Goal: Task Accomplishment & Management: Manage account settings

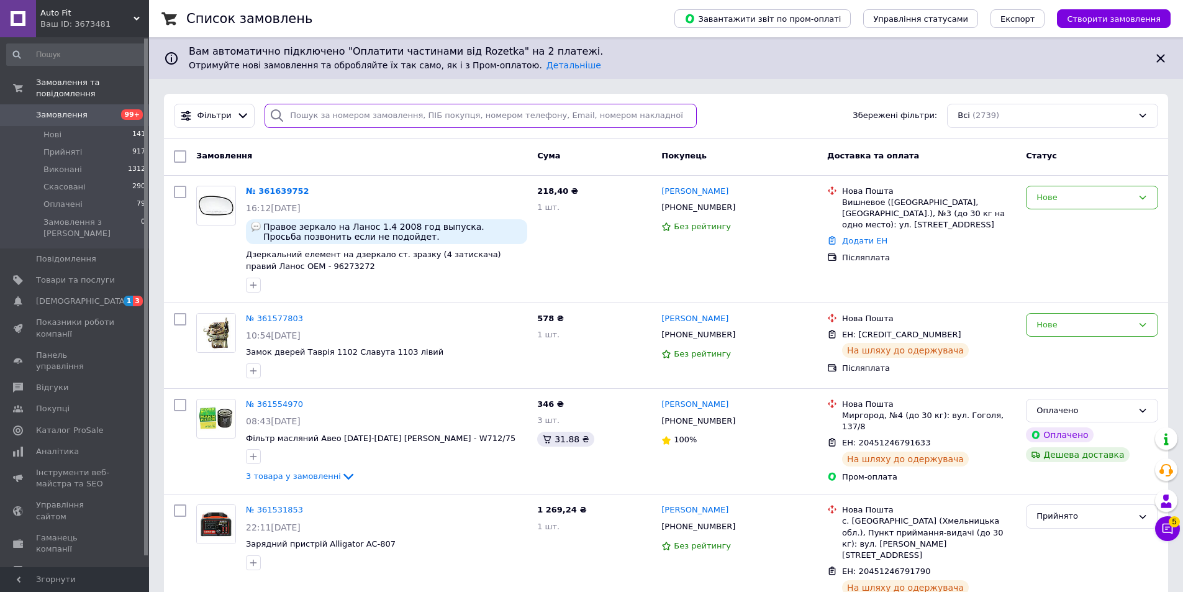
click at [378, 106] on input "search" at bounding box center [480, 116] width 432 height 24
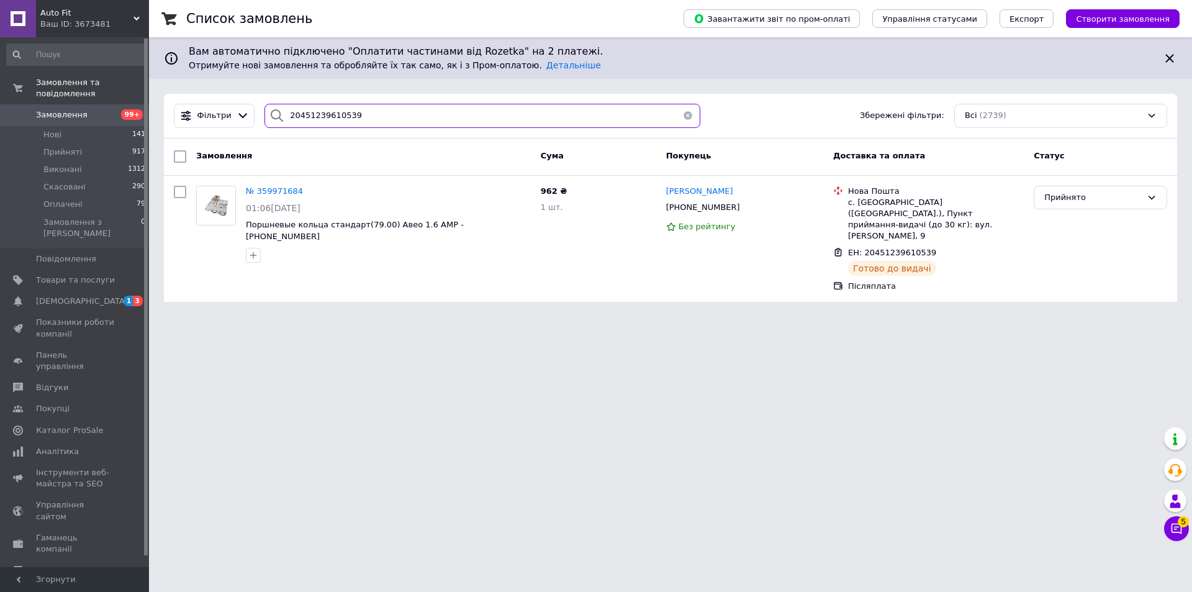
type input "20451239610539"
click at [86, 291] on link "[DEMOGRAPHIC_DATA] 1 3" at bounding box center [76, 301] width 153 height 21
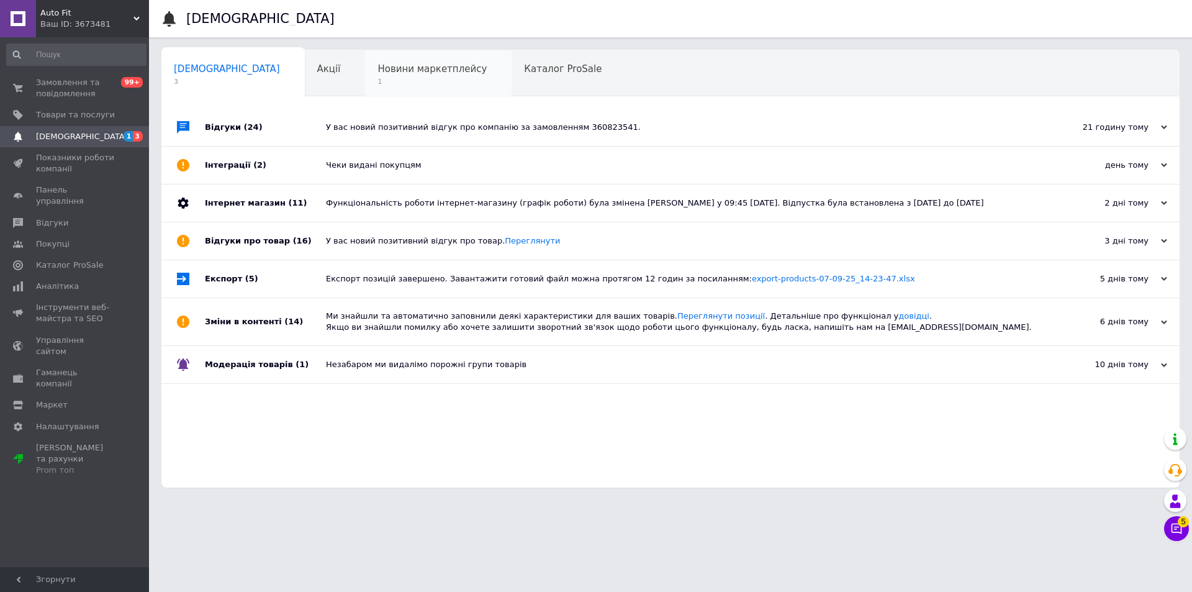
click at [382, 80] on span "1" at bounding box center [431, 81] width 109 height 9
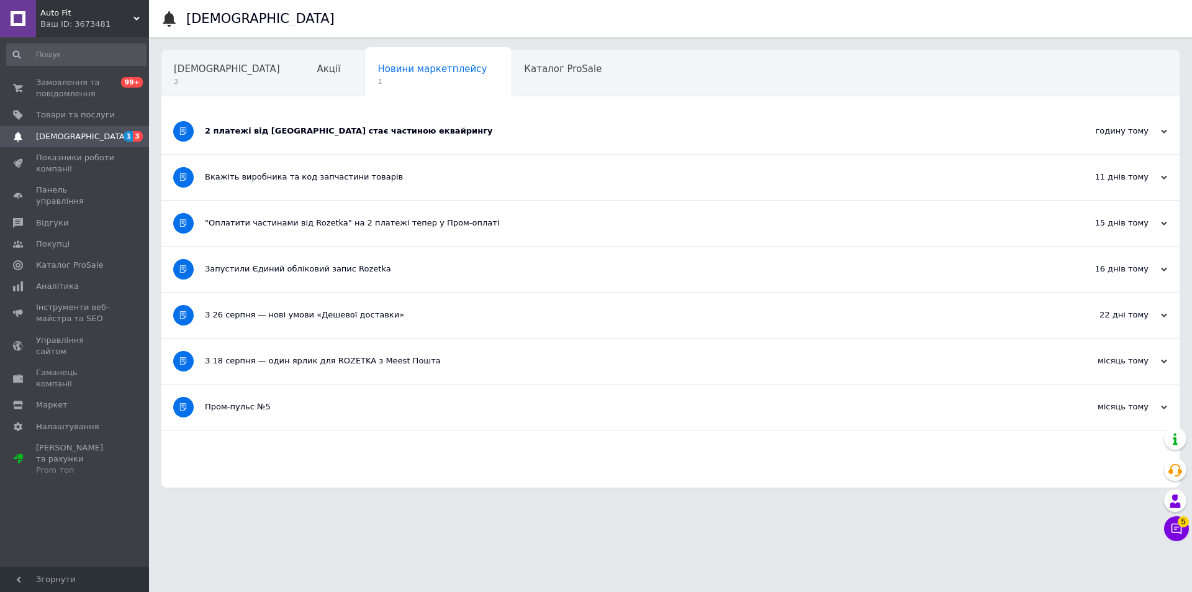
click at [371, 132] on div "2 платежі від [GEOGRAPHIC_DATA] стає частиною еквайрингу" at bounding box center [624, 130] width 838 height 11
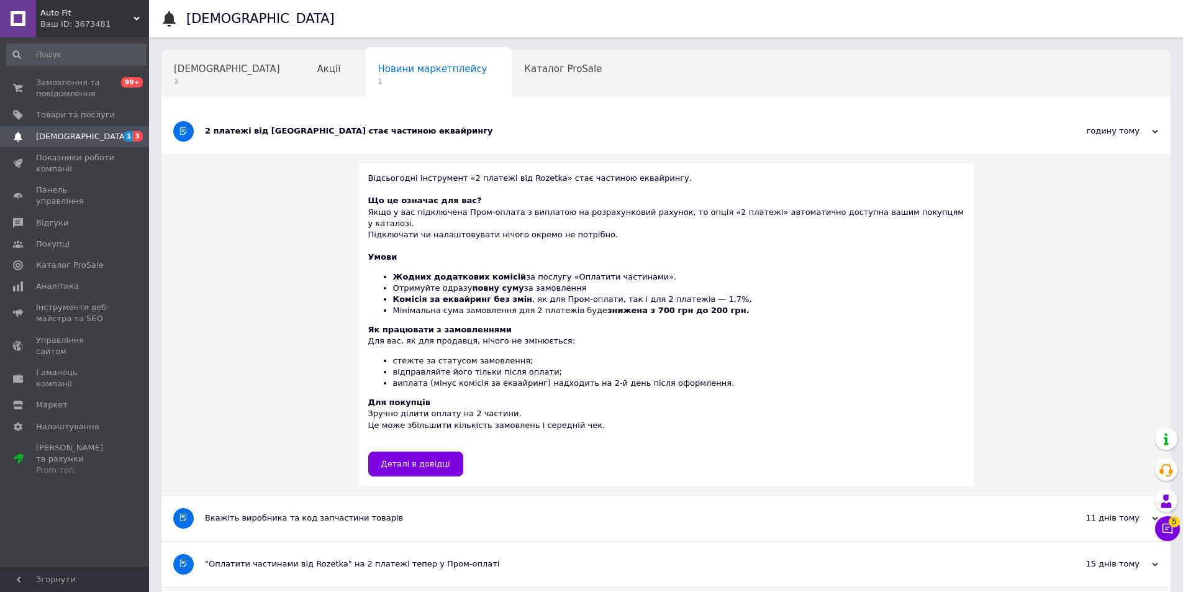
click at [371, 132] on div "2 платежі від [GEOGRAPHIC_DATA] стає частиною еквайрингу" at bounding box center [619, 130] width 829 height 11
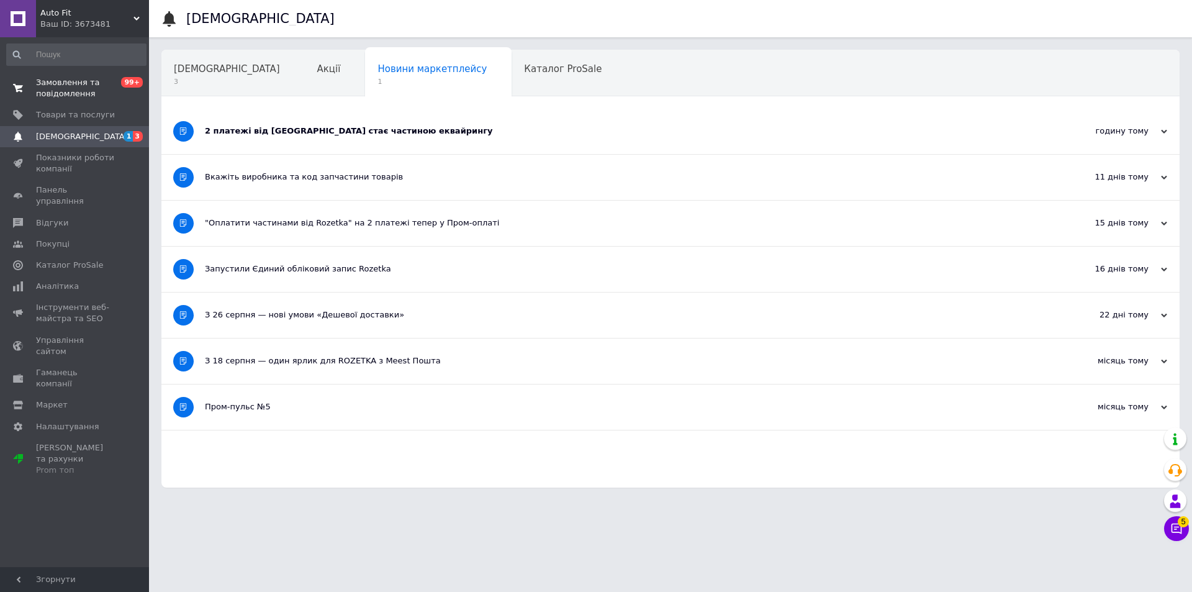
click at [84, 102] on link "Замовлення та повідомлення 0 99+" at bounding box center [76, 88] width 153 height 32
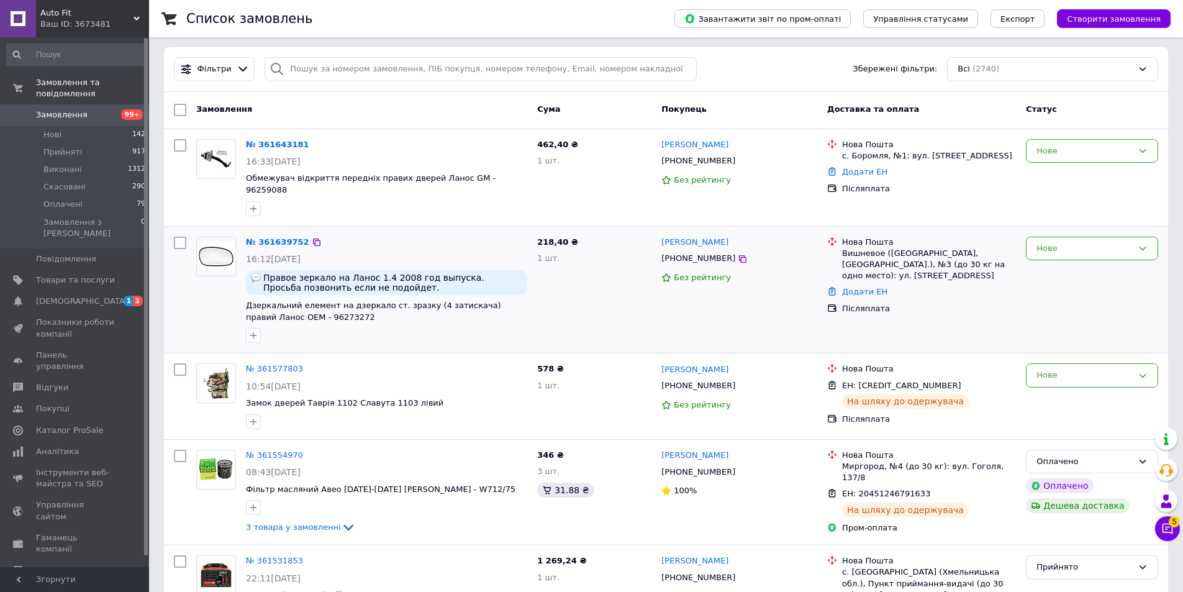
scroll to position [124, 0]
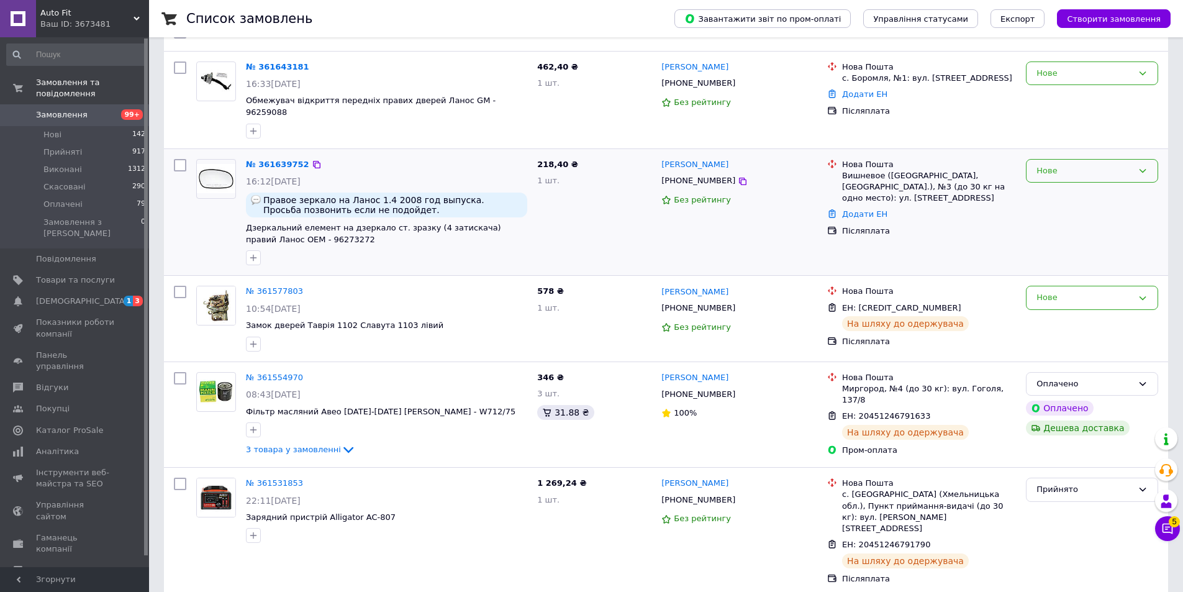
click at [1060, 165] on div "Нове" at bounding box center [1084, 171] width 96 height 13
click at [1055, 187] on li "Прийнято" at bounding box center [1091, 196] width 131 height 23
click at [1052, 73] on div "Нове" at bounding box center [1084, 73] width 96 height 13
click at [1055, 101] on li "Прийнято" at bounding box center [1091, 99] width 131 height 23
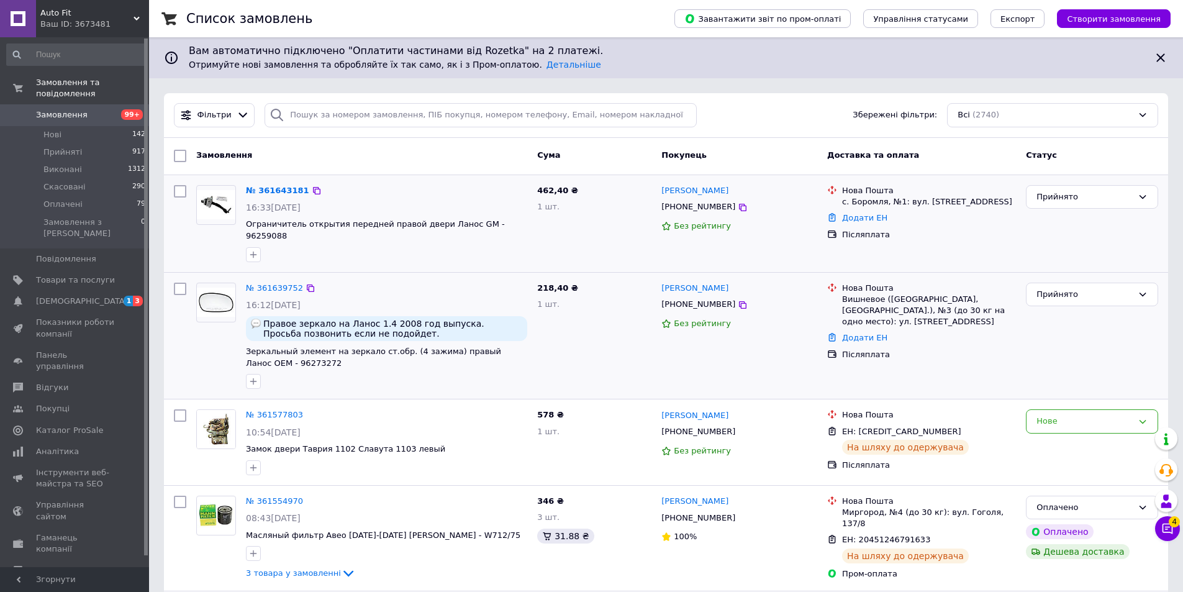
scroll to position [0, 0]
click at [1093, 198] on div "Прийнято" at bounding box center [1084, 197] width 96 height 13
click at [1086, 224] on li "Виконано" at bounding box center [1091, 223] width 131 height 23
click at [1132, 199] on div "Виконано" at bounding box center [1084, 197] width 96 height 13
click at [1068, 212] on li "Прийнято" at bounding box center [1091, 223] width 131 height 23
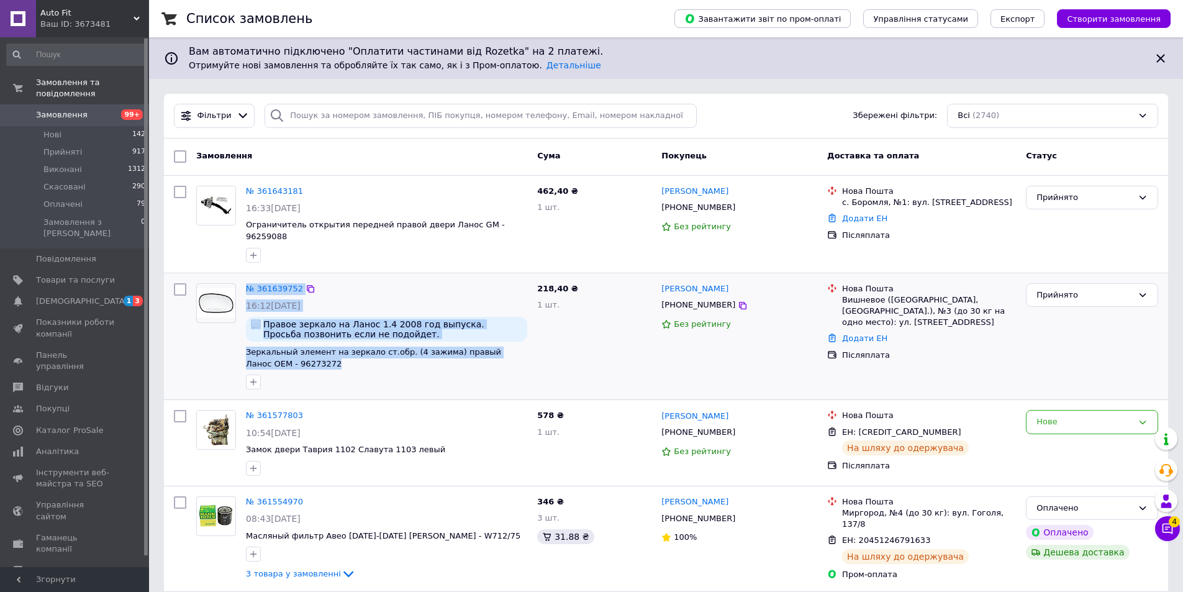
drag, startPoint x: 240, startPoint y: 341, endPoint x: 291, endPoint y: 354, distance: 53.0
click at [291, 354] on div "№ 361639752 16:12[DATE] Правое зеркало на Ланос 1.4 2008 год выпуска. Просьба п…" at bounding box center [361, 336] width 341 height 117
click at [294, 354] on span "Зеркальный элемент на зеркало ст.обр. (4 зажима) правый Ланос OEM - 96273272" at bounding box center [386, 357] width 281 height 23
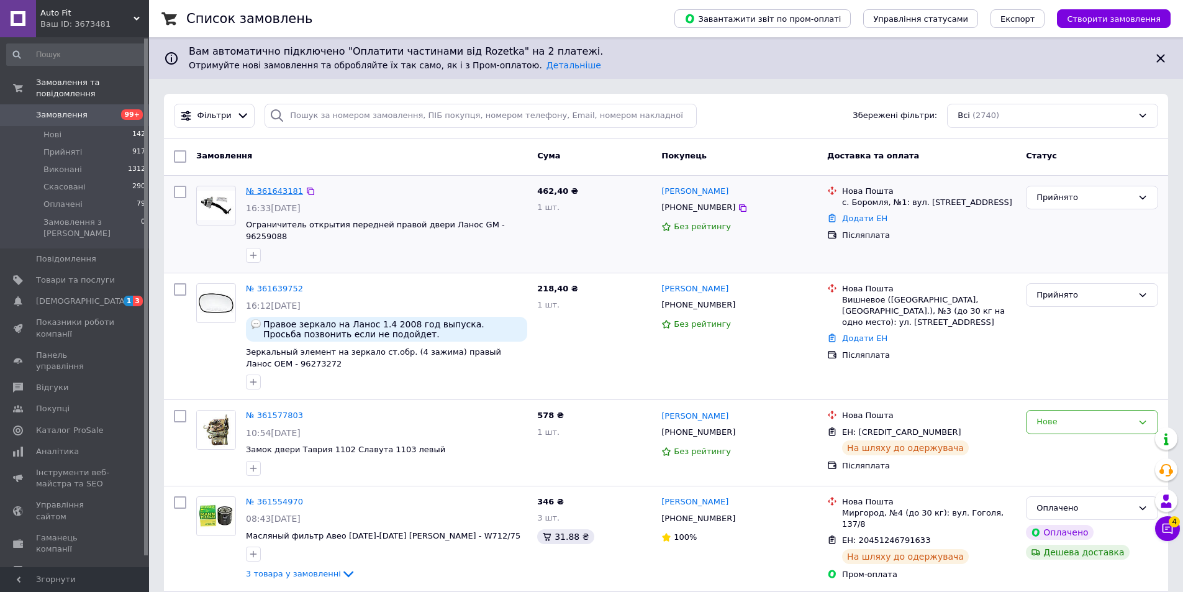
click at [279, 193] on link "№ 361643181" at bounding box center [274, 190] width 57 height 9
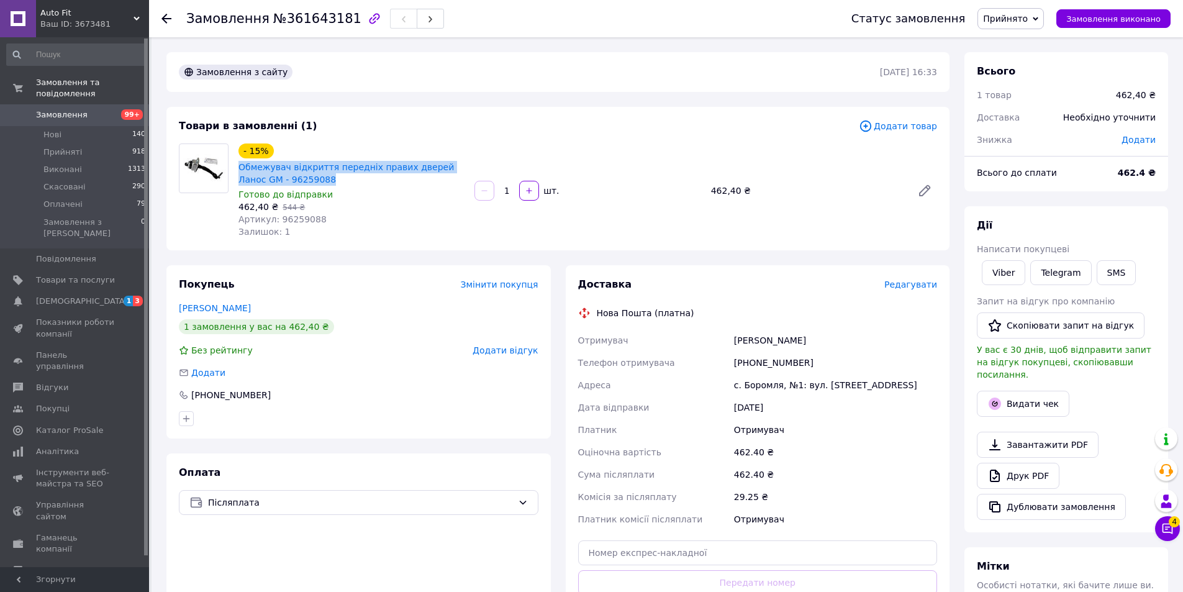
drag, startPoint x: 235, startPoint y: 163, endPoint x: 299, endPoint y: 179, distance: 65.4
click at [299, 179] on div "- 15% Обмежувач відкриття передніх правих дверей Ланос GM - 96259088 Готово до …" at bounding box center [351, 190] width 236 height 99
copy link "Обмежувач відкриття передніх правих дверей Ланос GM - 96259088"
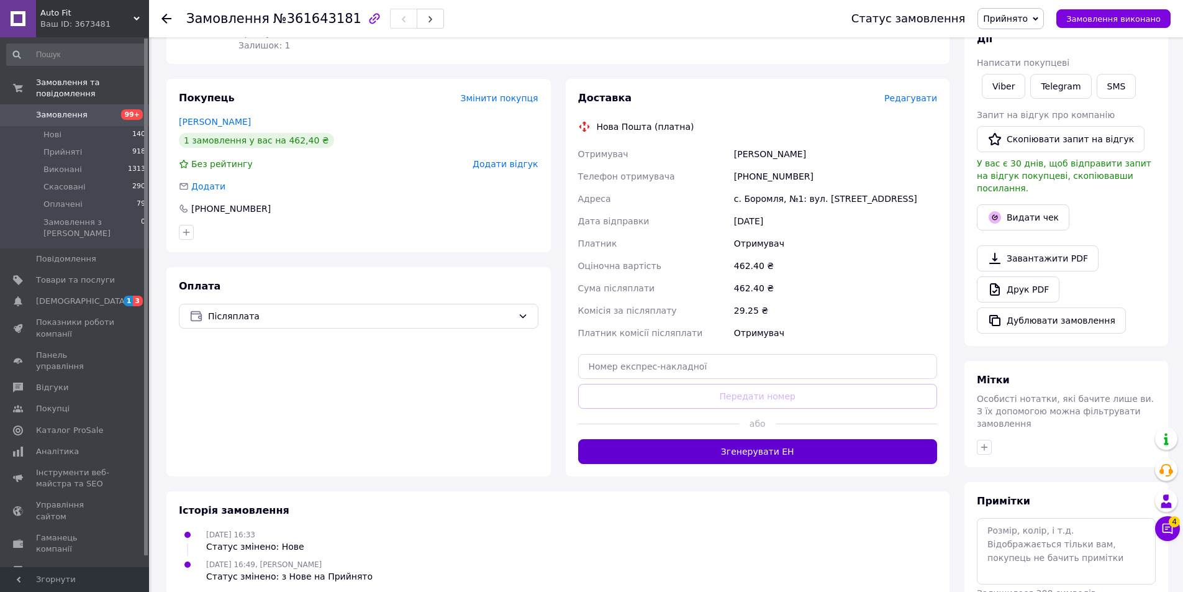
click at [787, 454] on button "Згенерувати ЕН" at bounding box center [757, 451] width 359 height 25
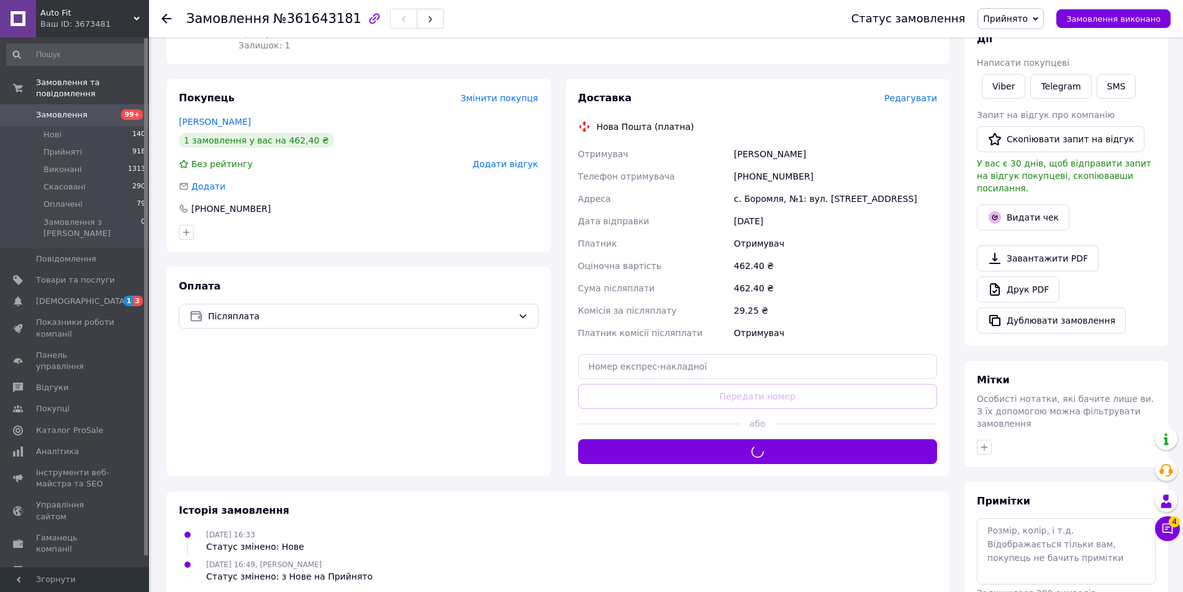
scroll to position [0, 0]
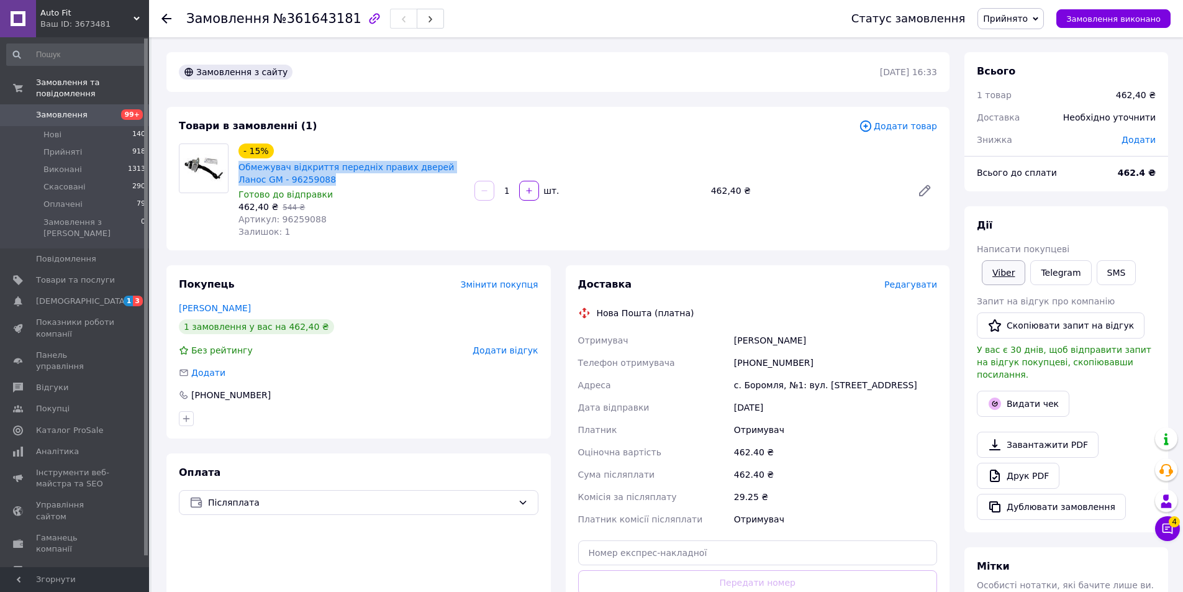
click at [1011, 279] on link "Viber" at bounding box center [1003, 272] width 43 height 25
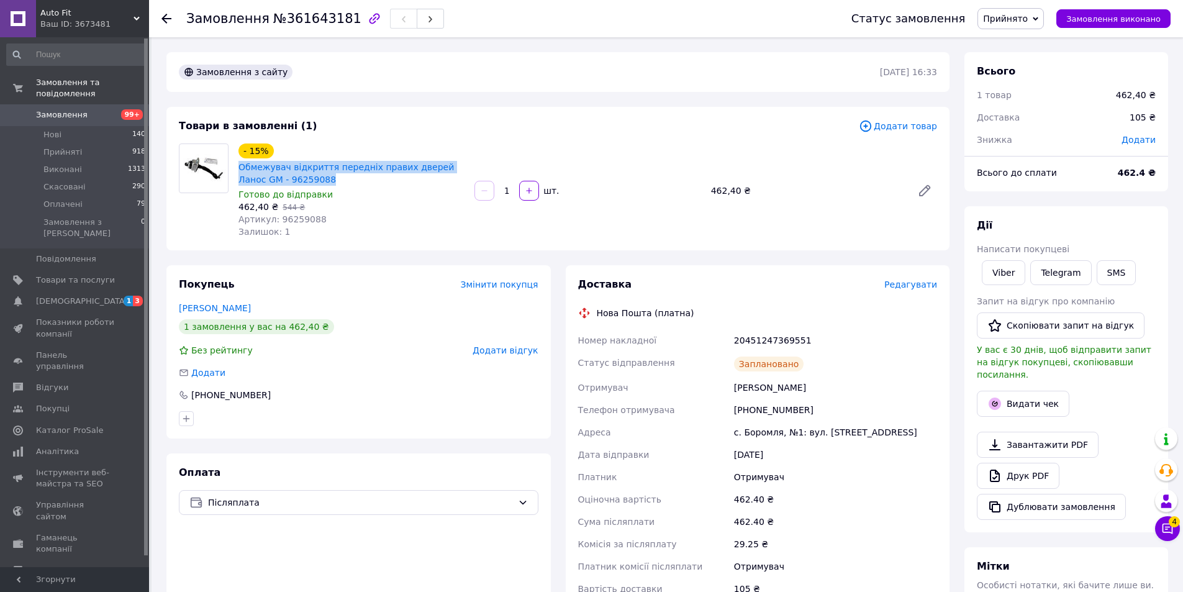
click at [707, 537] on div "Комісія за післяплату" at bounding box center [654, 544] width 156 height 22
click at [787, 341] on div "20451247369551" at bounding box center [835, 340] width 208 height 22
copy div "20451247369551"
drag, startPoint x: 237, startPoint y: 168, endPoint x: 323, endPoint y: 181, distance: 87.2
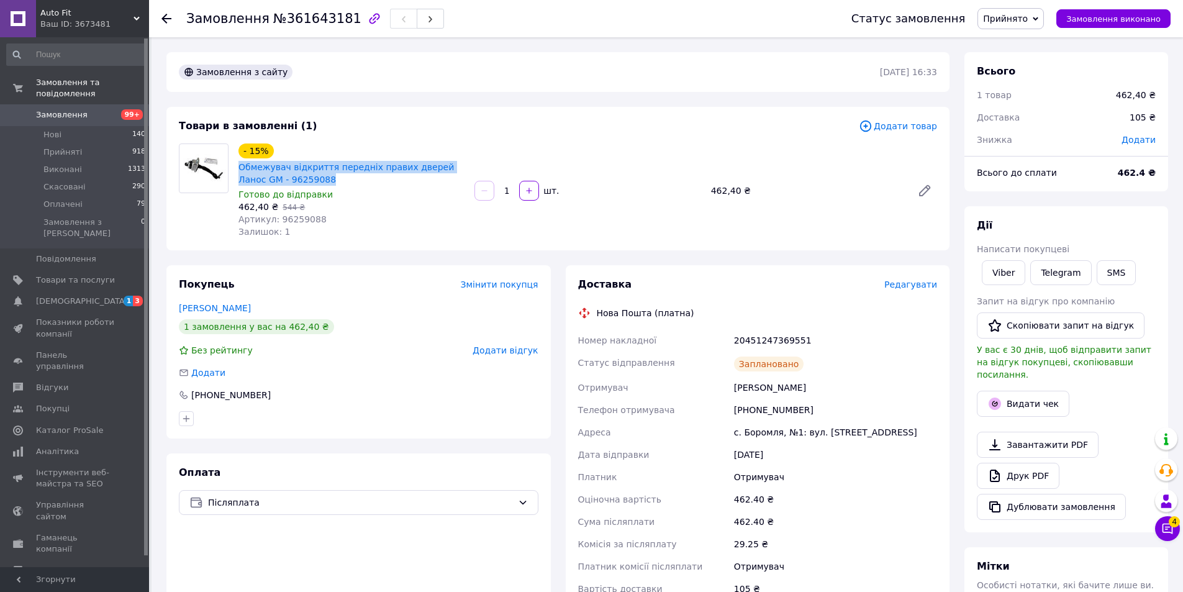
click at [323, 181] on div "Обмежувач відкриття передніх правих дверей Ланос GM - 96259088" at bounding box center [351, 173] width 228 height 27
copy link "Обмежувач відкриття передніх правих дверей Ланос GM - 96259088"
click at [120, 111] on link "Замовлення 99+" at bounding box center [76, 114] width 153 height 21
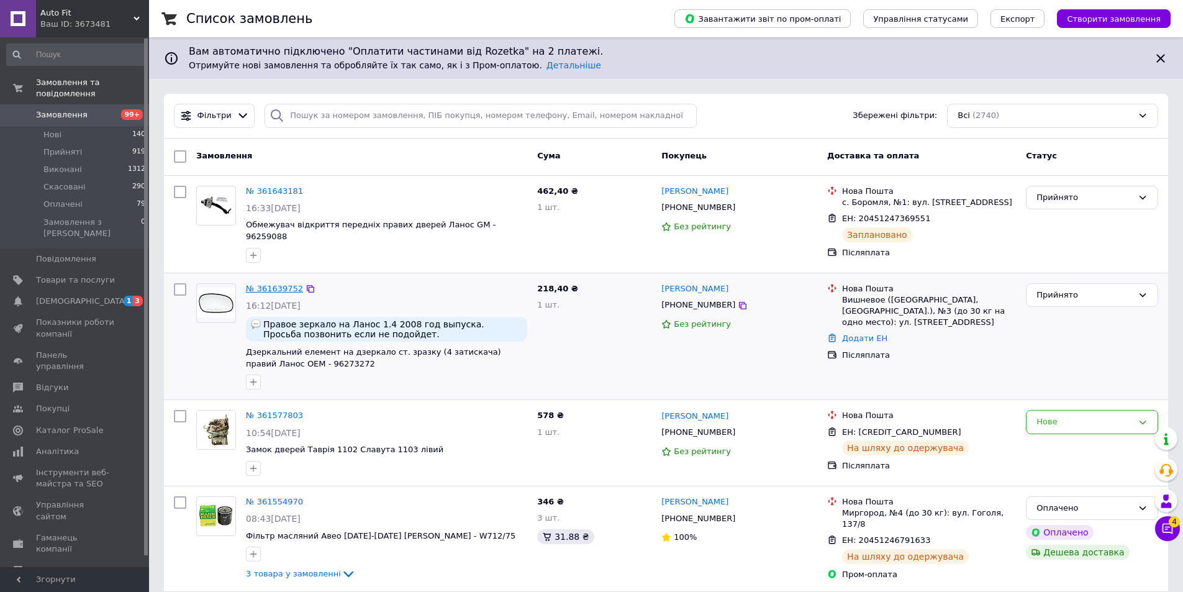
click at [276, 284] on link "№ 361639752" at bounding box center [274, 288] width 57 height 9
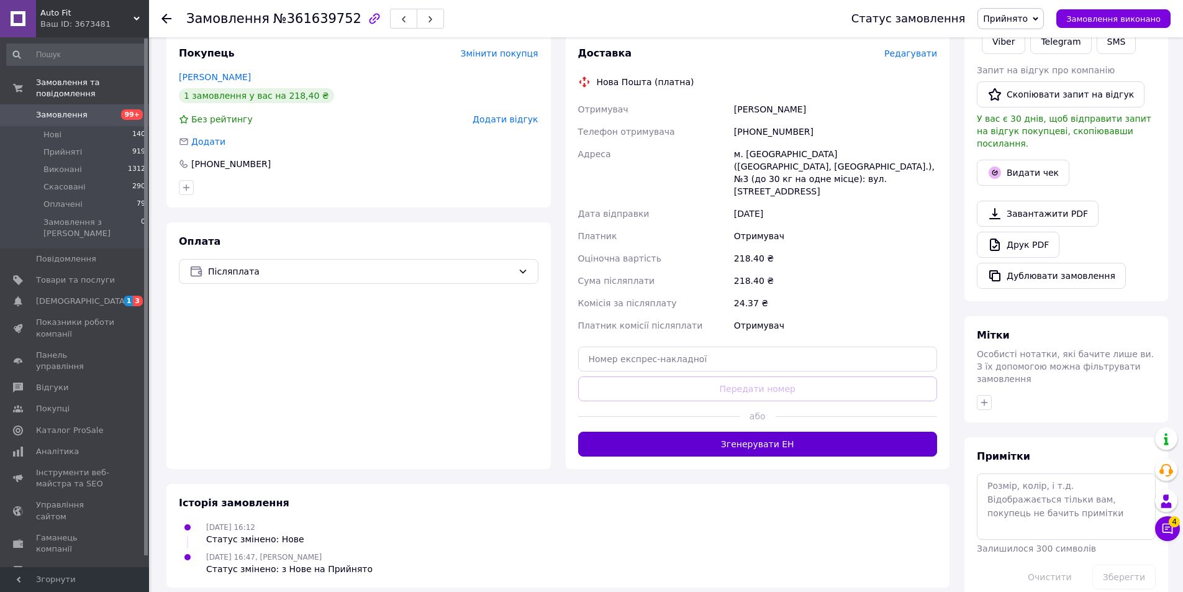
click at [756, 432] on button "Згенерувати ЕН" at bounding box center [757, 444] width 359 height 25
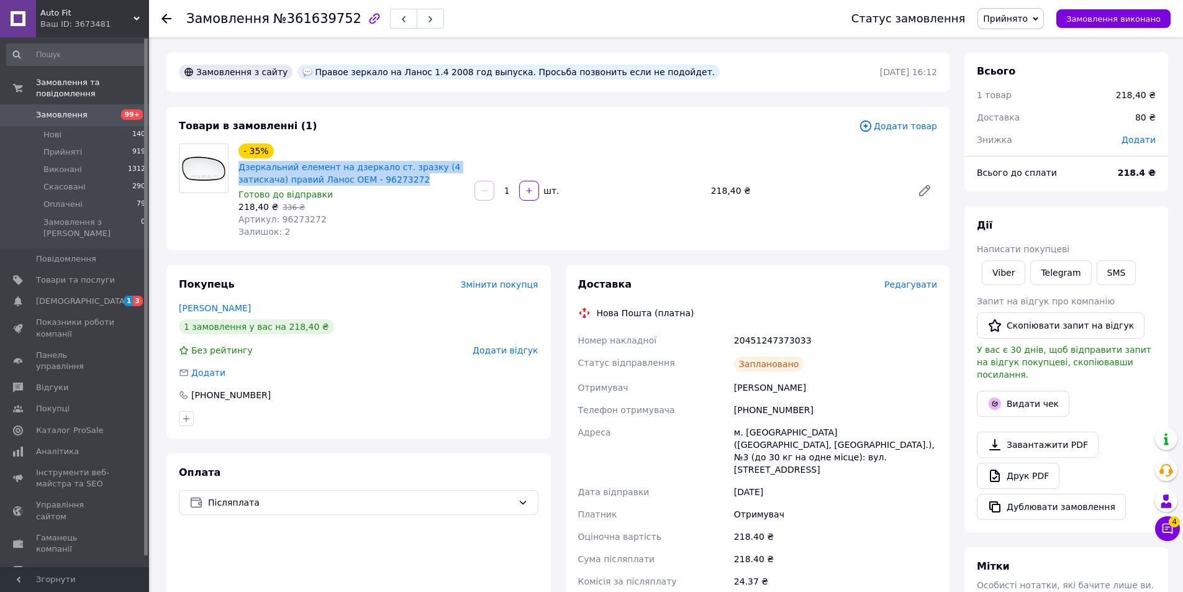
drag, startPoint x: 236, startPoint y: 166, endPoint x: 448, endPoint y: 177, distance: 212.6
click at [448, 177] on div "- 35% Дзеркальний елемент на дзеркало ст. зразку (4 затискача) правий Ланос OEM…" at bounding box center [351, 190] width 236 height 99
copy link "Дзеркальний елемент на дзеркало ст. зразку (4 затискача) правий Ланос OEM - 962…"
click at [92, 109] on span "Замовлення" at bounding box center [75, 114] width 79 height 11
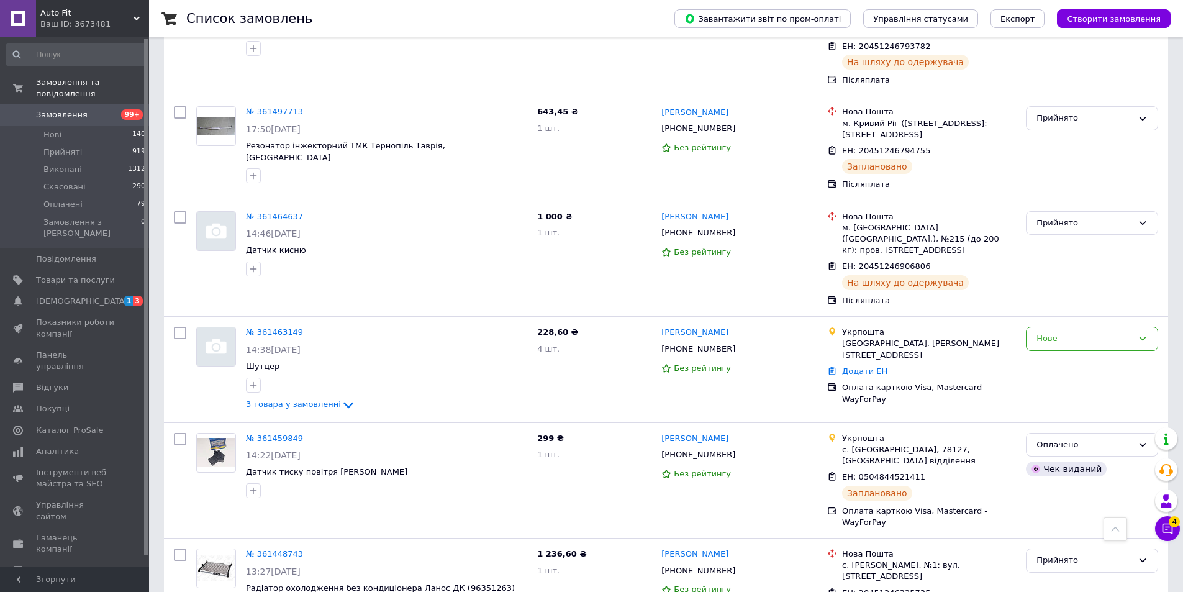
scroll to position [745, 0]
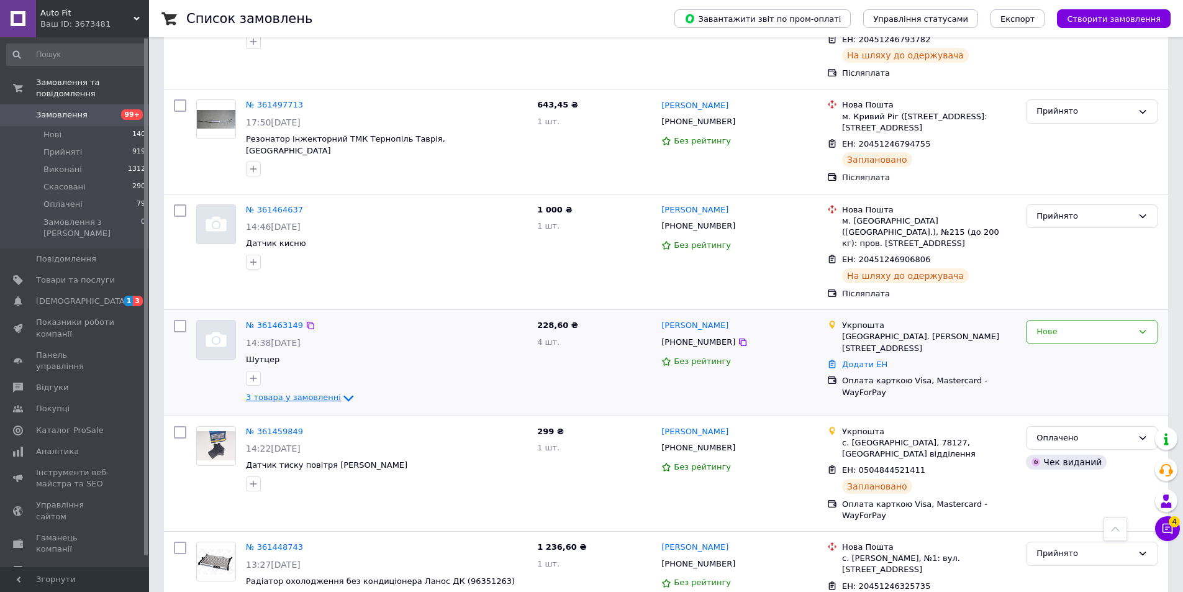
click at [343, 395] on icon at bounding box center [348, 398] width 10 height 6
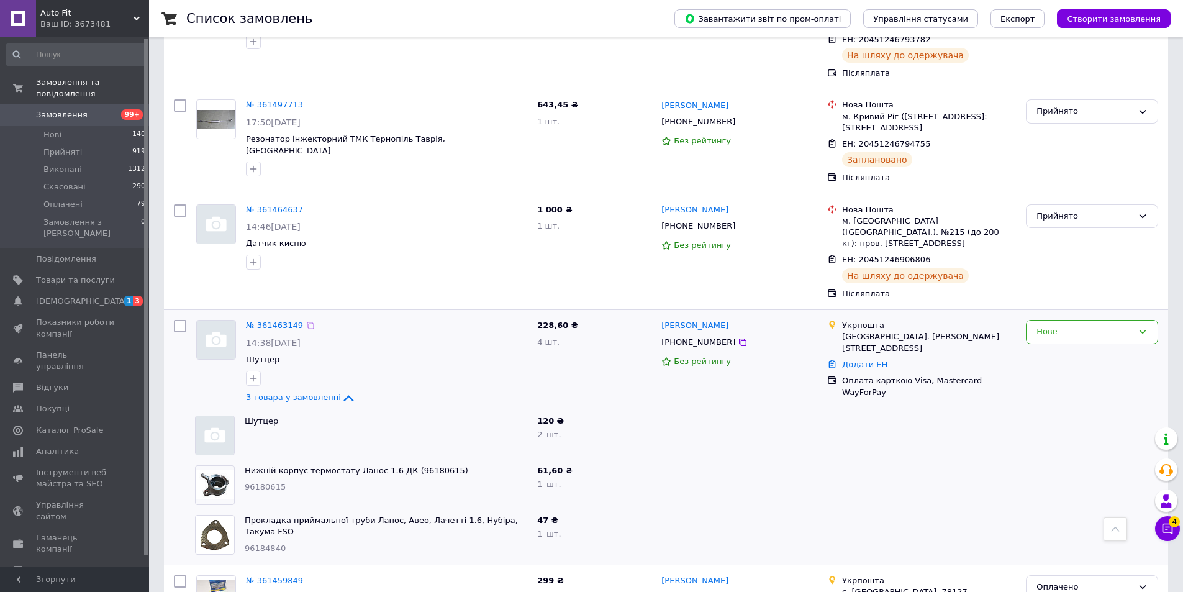
click at [277, 320] on link "№ 361463149" at bounding box center [274, 324] width 57 height 9
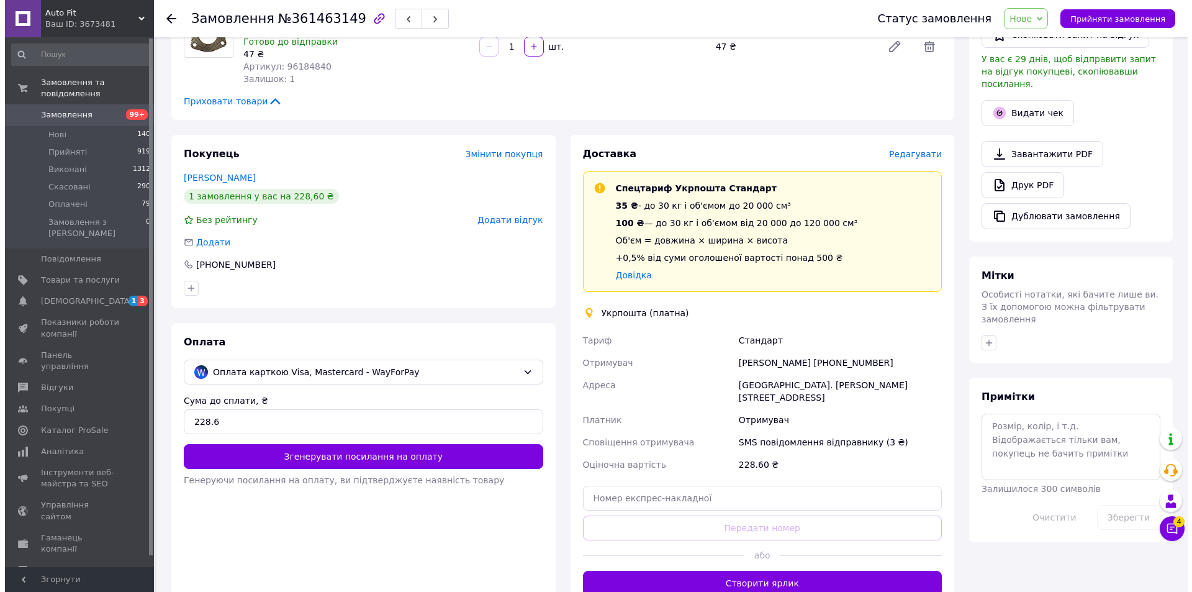
scroll to position [310, 0]
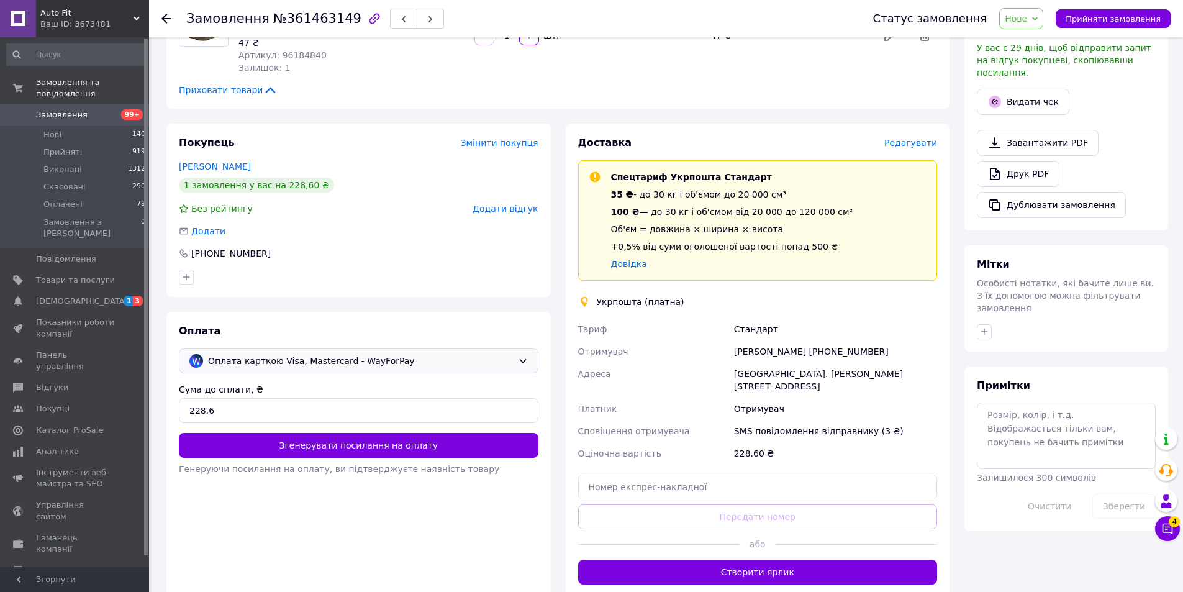
click at [392, 354] on span "Оплата карткою Visa, Mastercard - WayForPay" at bounding box center [360, 361] width 305 height 14
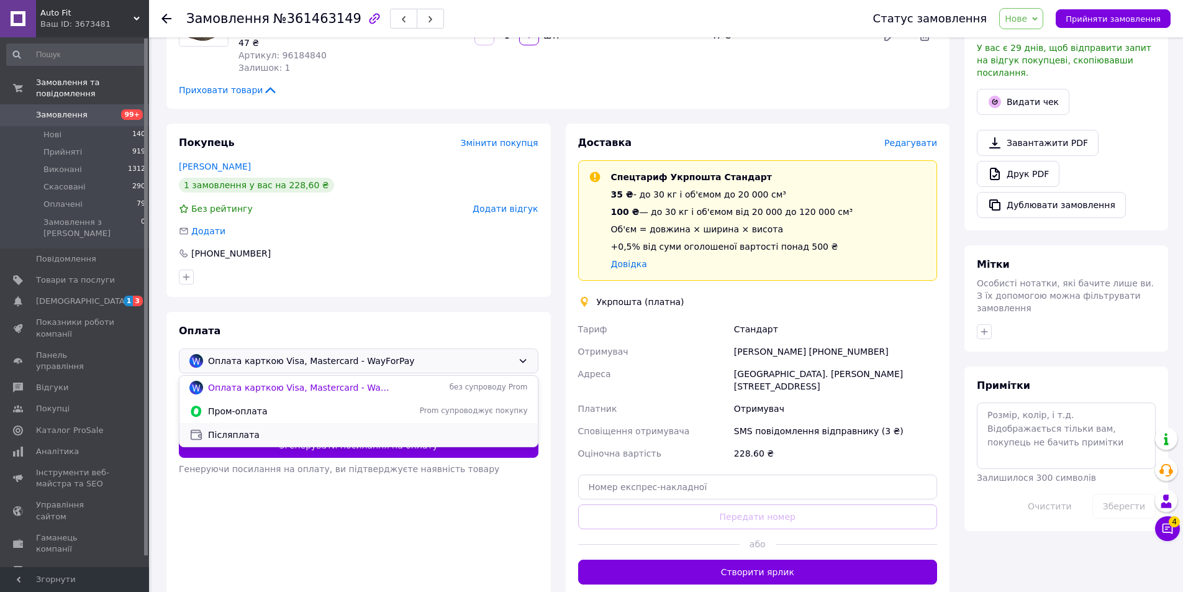
click at [393, 428] on span "Післяплата" at bounding box center [368, 434] width 320 height 12
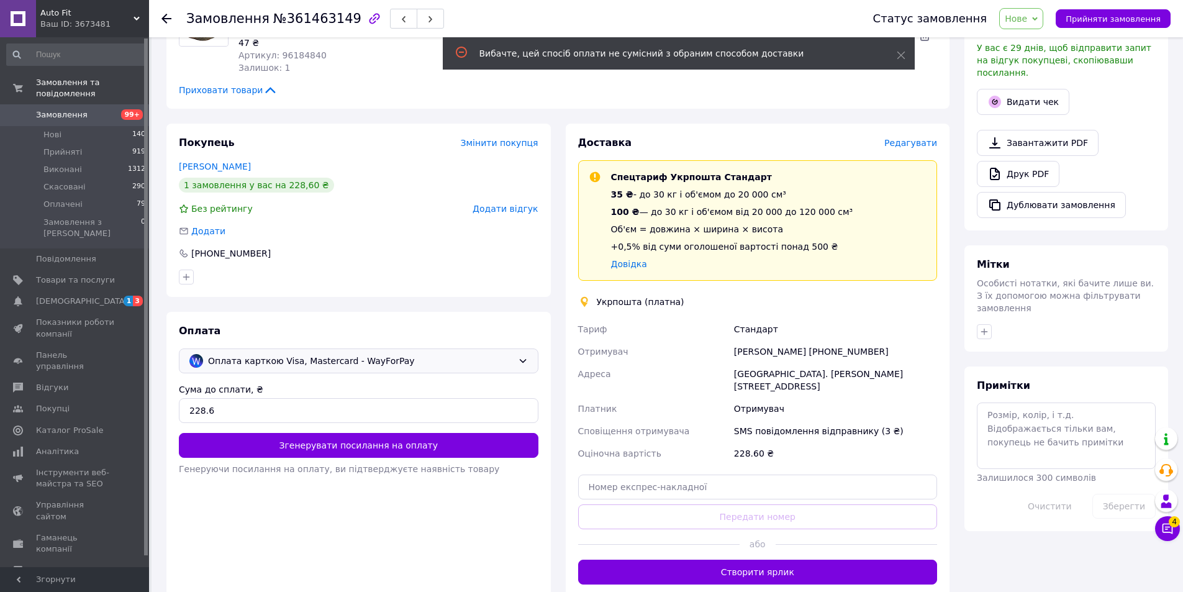
click at [893, 138] on span "Редагувати" at bounding box center [910, 143] width 53 height 10
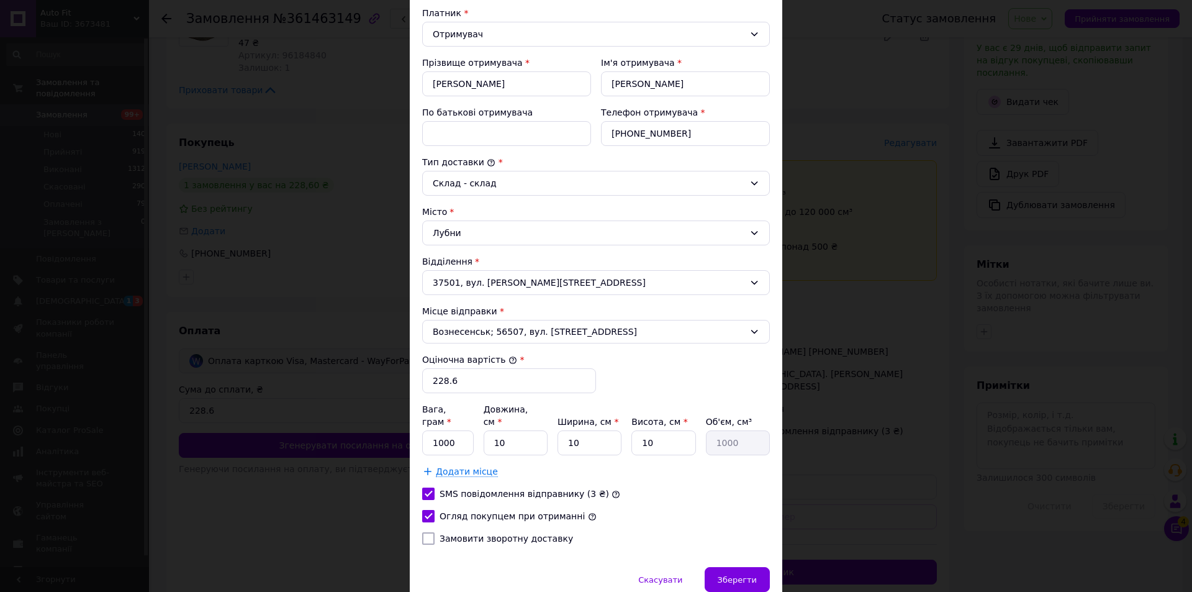
scroll to position [230, 0]
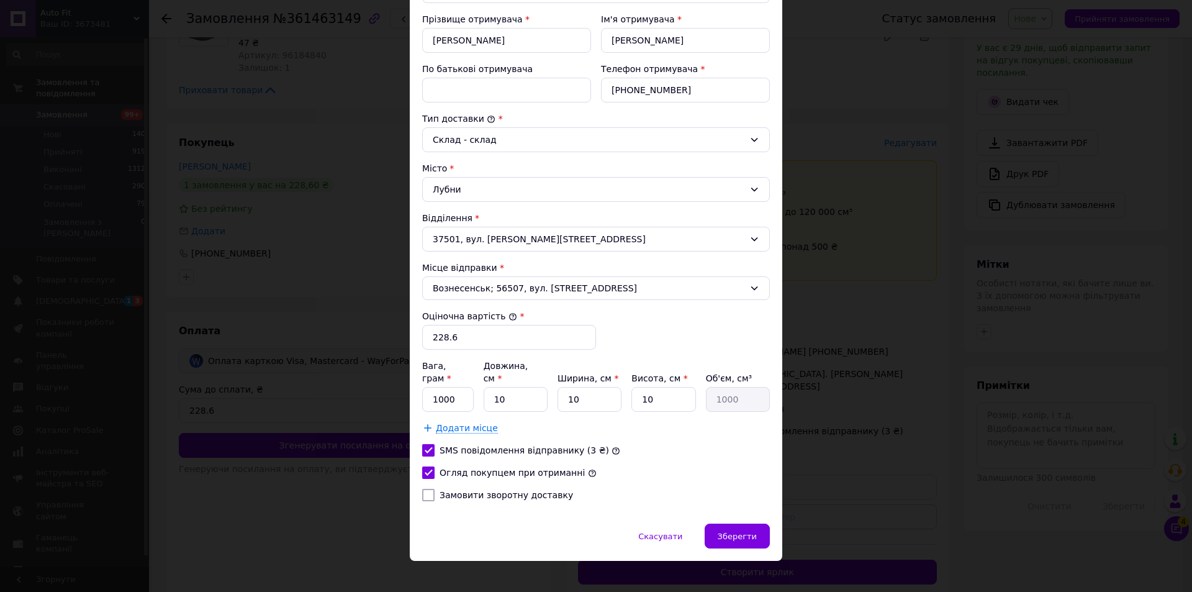
click at [487, 490] on label "Замовити зворотну доставку" at bounding box center [506, 495] width 133 height 10
click at [435, 489] on input "Замовити зворотну доставку" at bounding box center [428, 495] width 12 height 12
checkbox input "true"
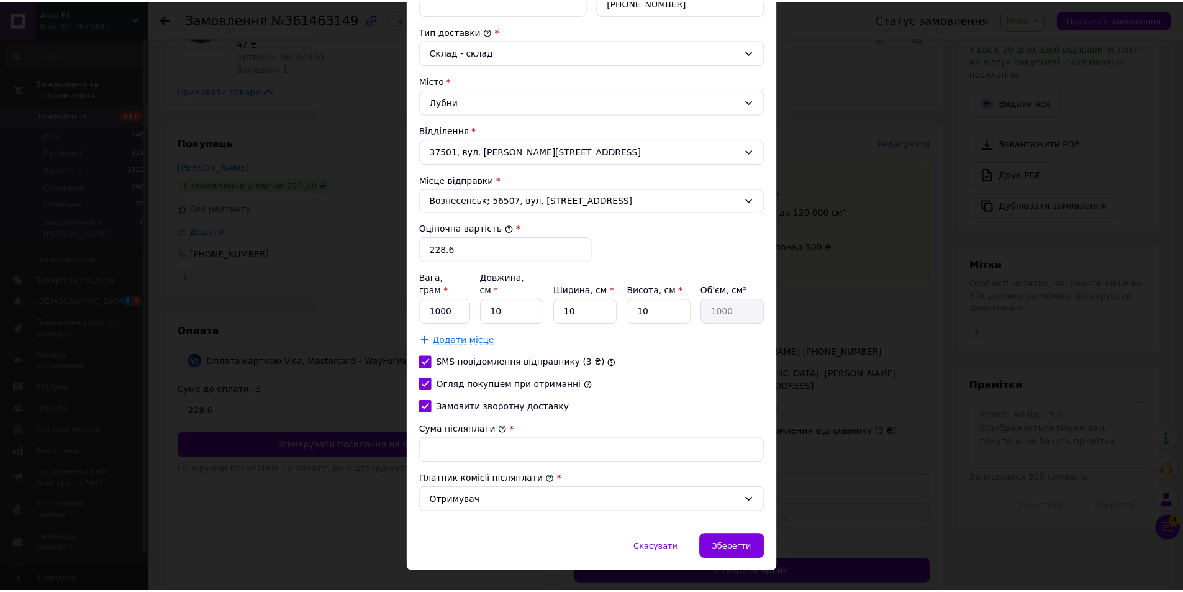
scroll to position [329, 0]
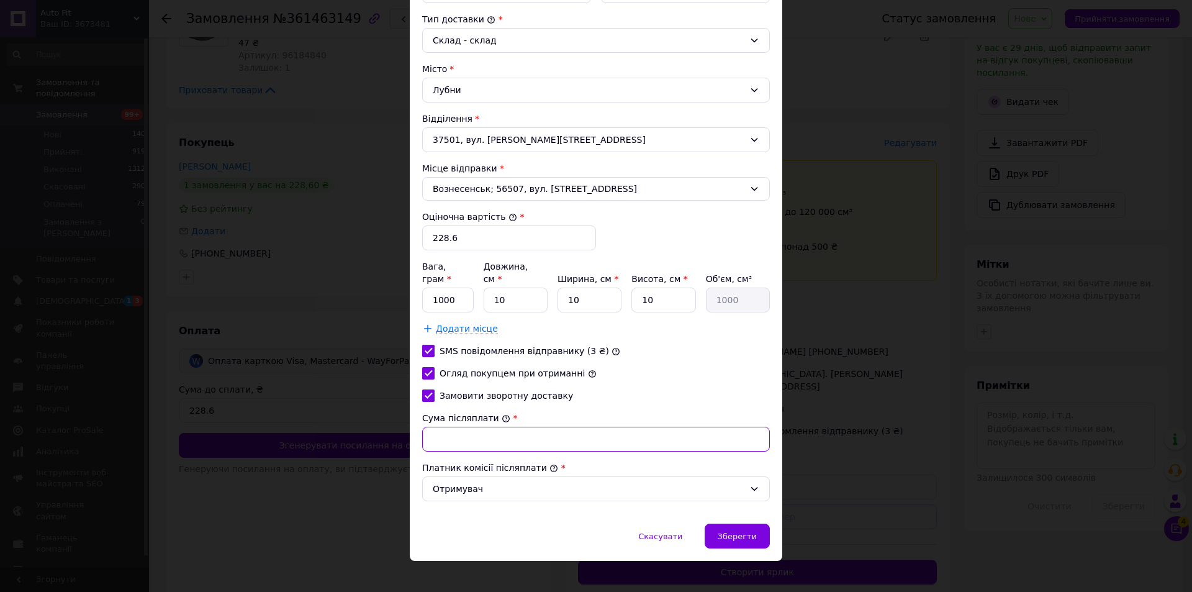
click at [483, 427] on input "Сума післяплати" at bounding box center [596, 439] width 348 height 25
type input "228"
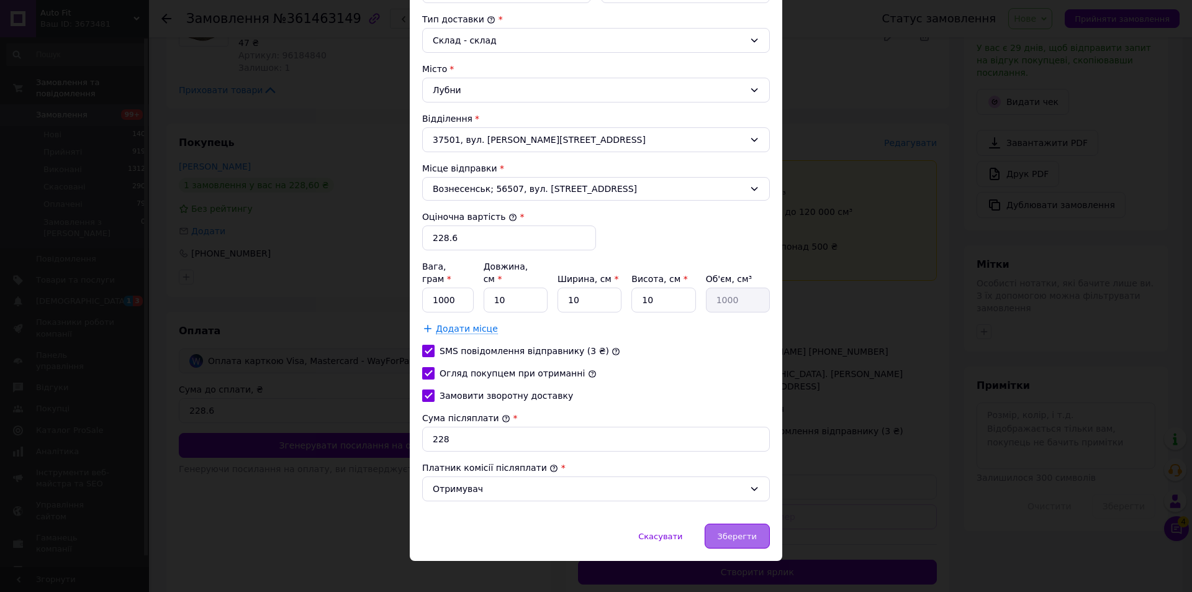
click at [748, 531] on span "Зберегти" at bounding box center [737, 535] width 39 height 9
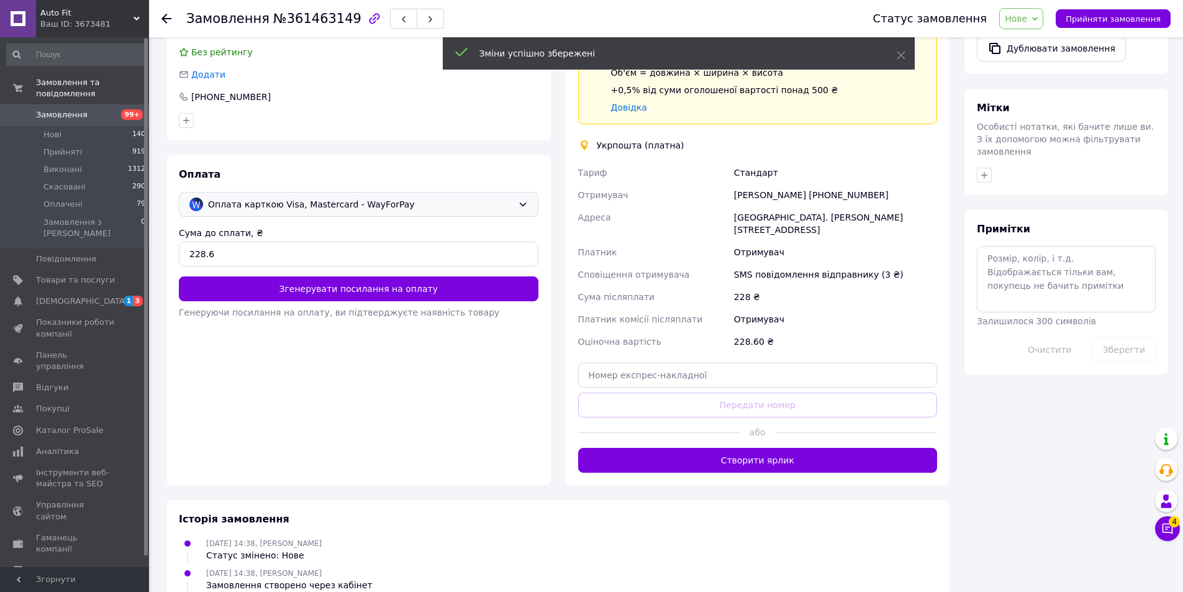
scroll to position [559, 0]
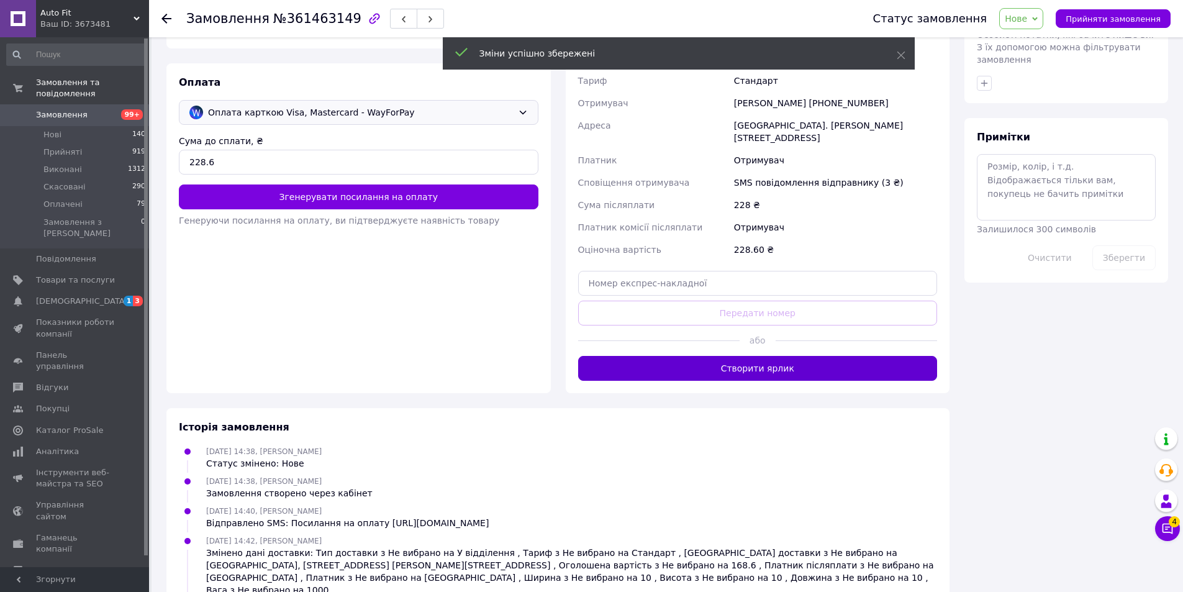
click at [808, 356] on button "Створити ярлик" at bounding box center [757, 368] width 359 height 25
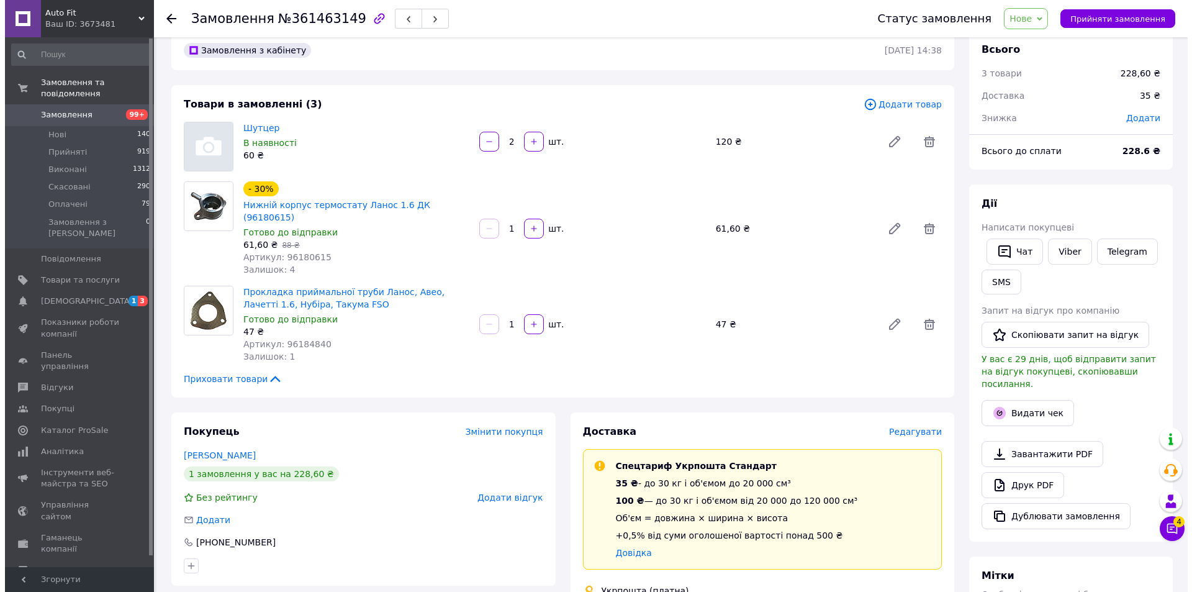
scroll to position [0, 0]
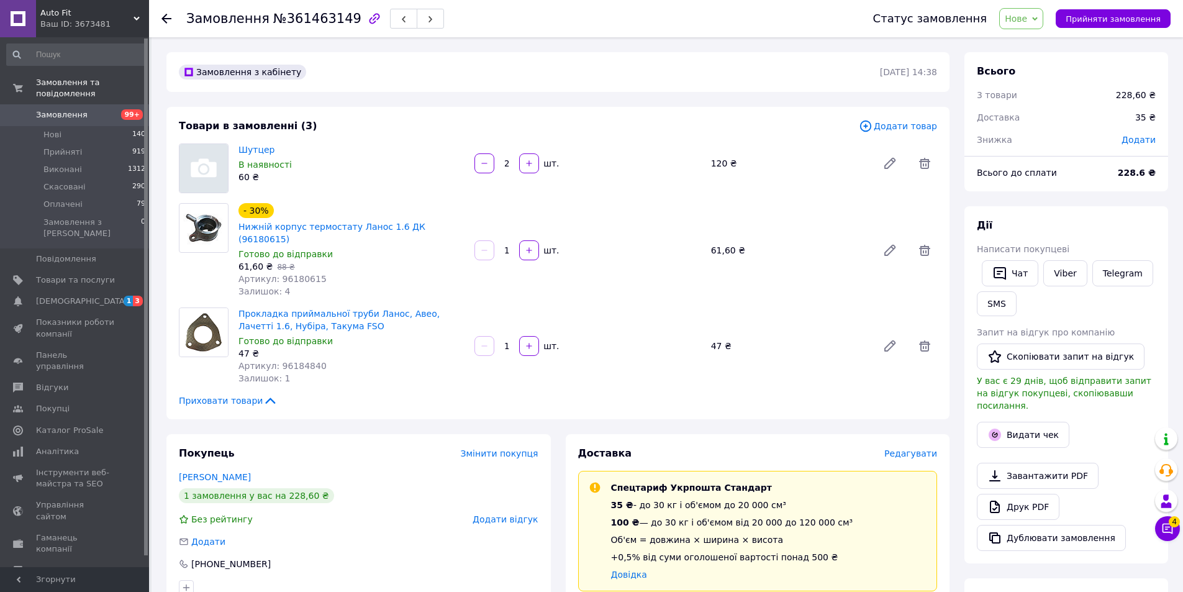
click at [86, 104] on link "Замовлення 99+" at bounding box center [76, 114] width 153 height 21
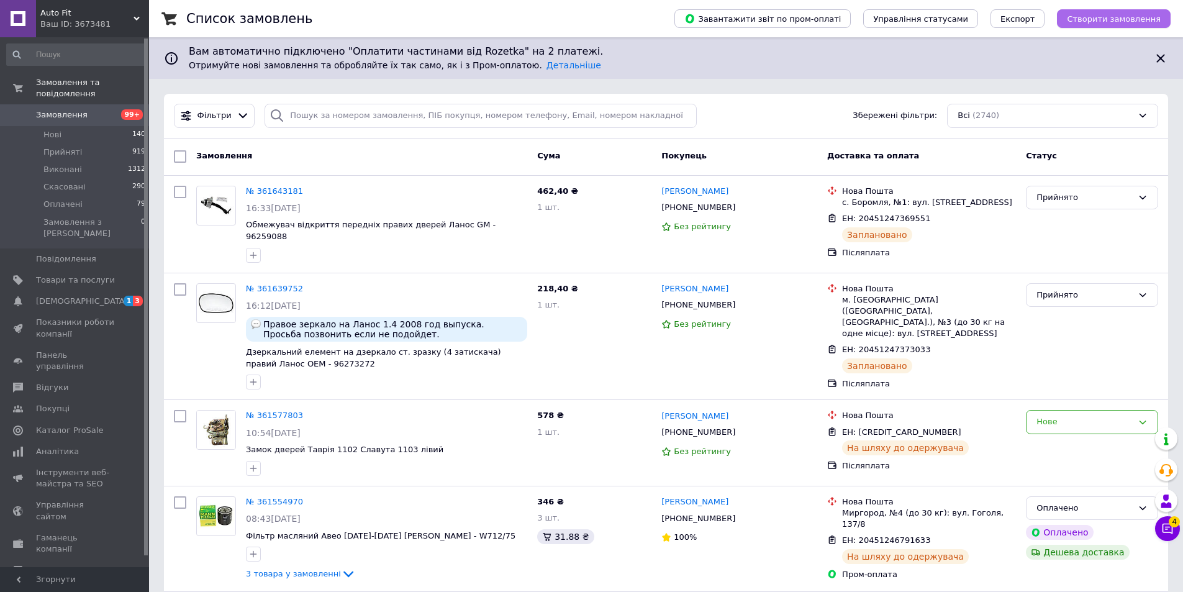
click at [1129, 17] on span "Створити замовлення" at bounding box center [1114, 18] width 94 height 9
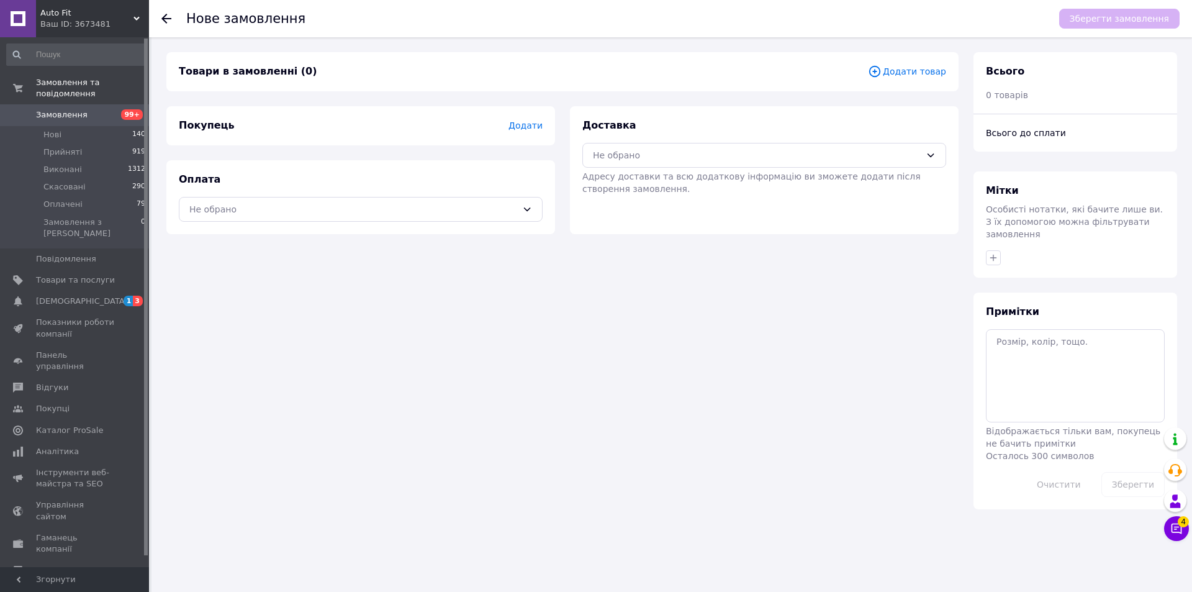
click at [938, 69] on span "Додати товар" at bounding box center [907, 72] width 78 height 14
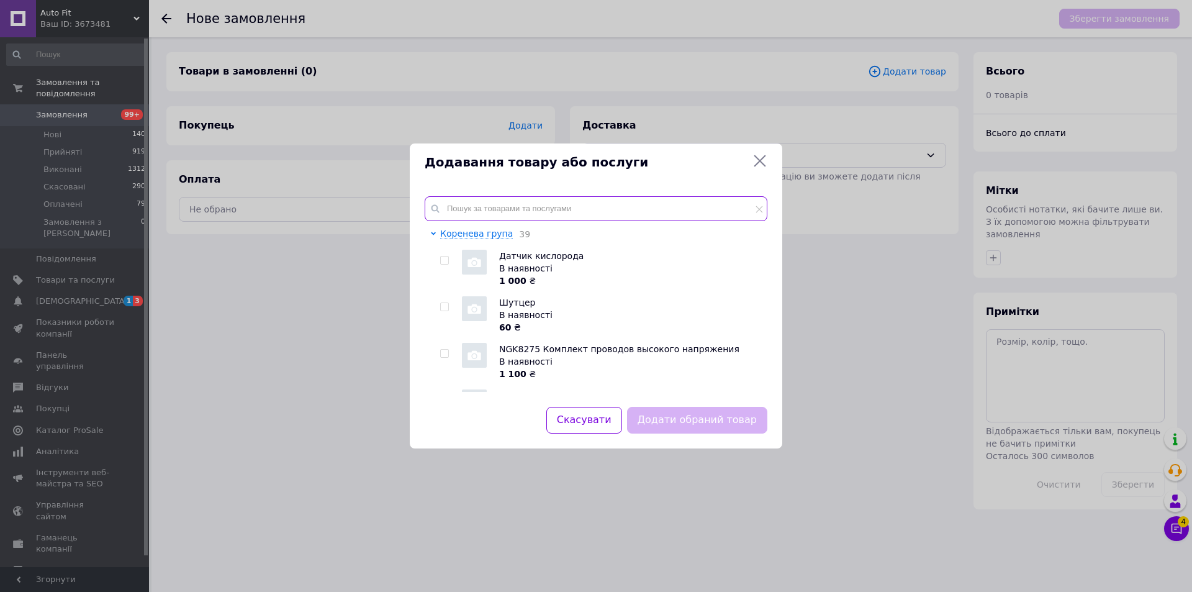
click at [597, 207] on input "text" at bounding box center [596, 208] width 343 height 25
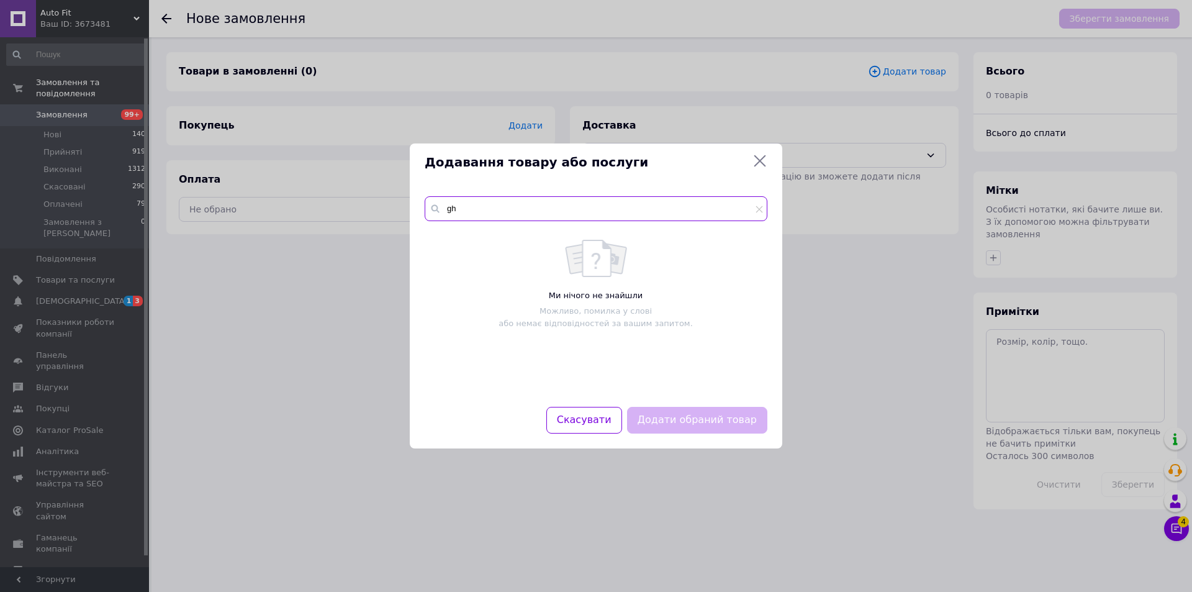
type input "g"
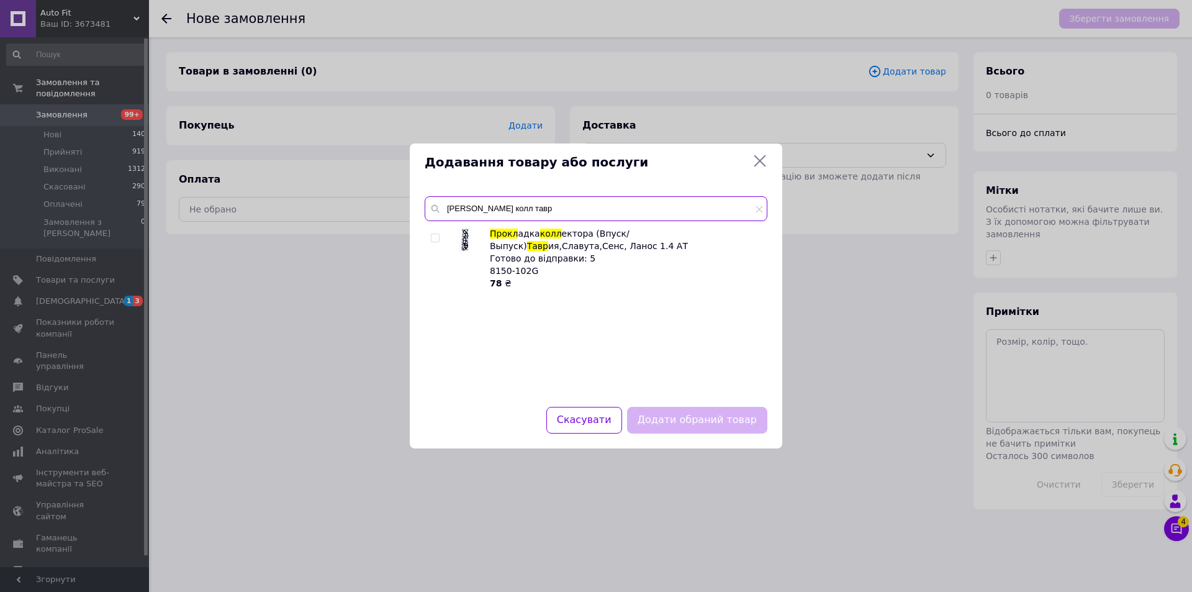
type input "[PERSON_NAME] колл тавр"
click at [440, 237] on div at bounding box center [435, 237] width 9 height 9
click at [435, 237] on input "checkbox" at bounding box center [435, 238] width 8 height 8
checkbox input "true"
click at [707, 424] on button "Додати обраний товар" at bounding box center [697, 420] width 140 height 27
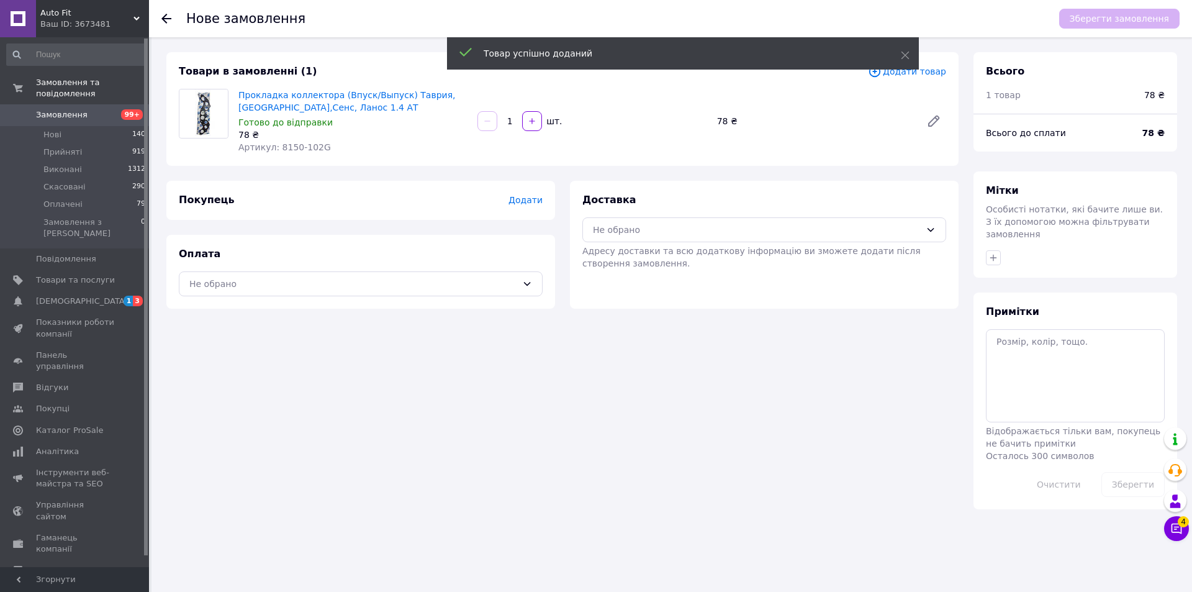
click at [537, 207] on div "Покупець Додати" at bounding box center [361, 200] width 364 height 14
click at [535, 203] on span "Додати" at bounding box center [525, 200] width 34 height 10
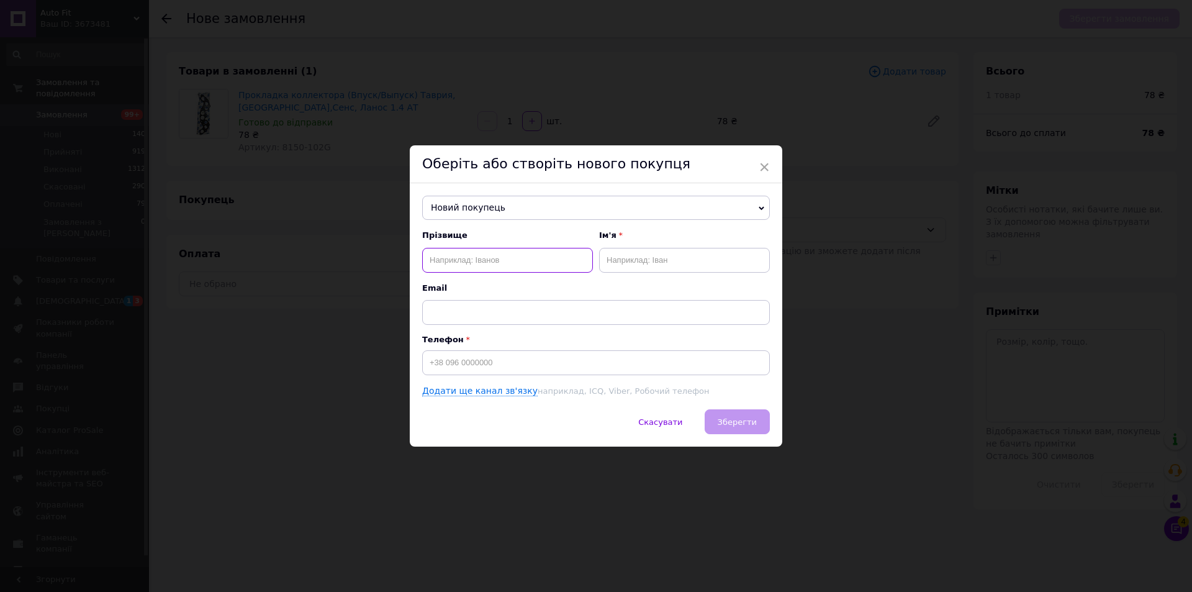
click at [510, 256] on input "text" at bounding box center [507, 260] width 171 height 25
type input "Б"
type input "Білий"
type input "ё"
type input "[PERSON_NAME]"
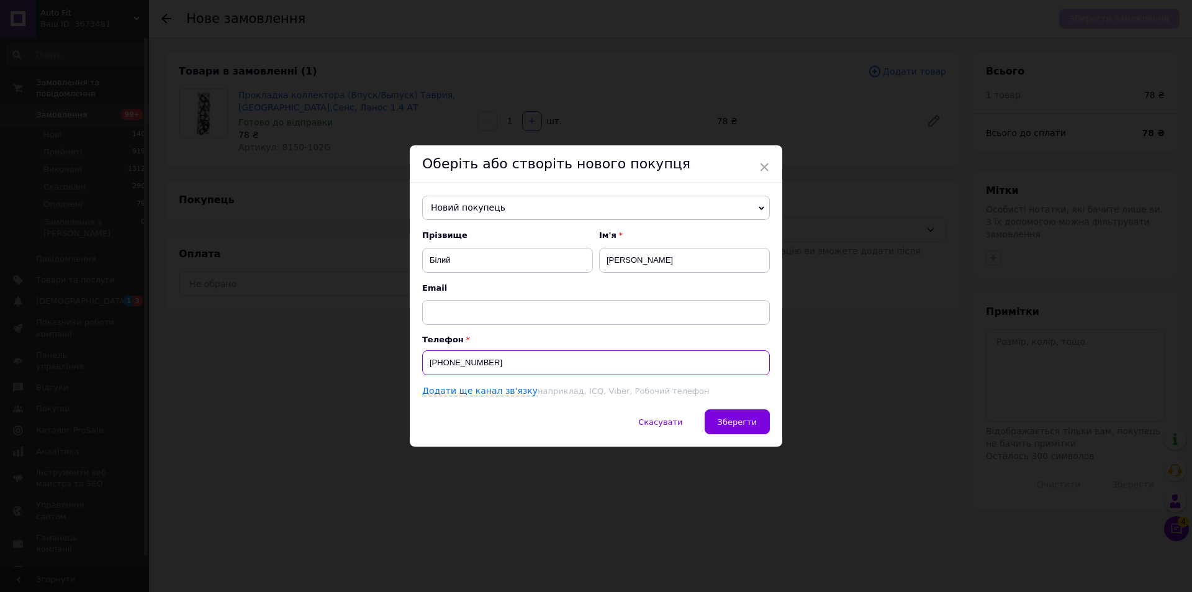
type input "[PHONE_NUMBER]"
click at [752, 425] on span "Зберегти" at bounding box center [737, 421] width 39 height 9
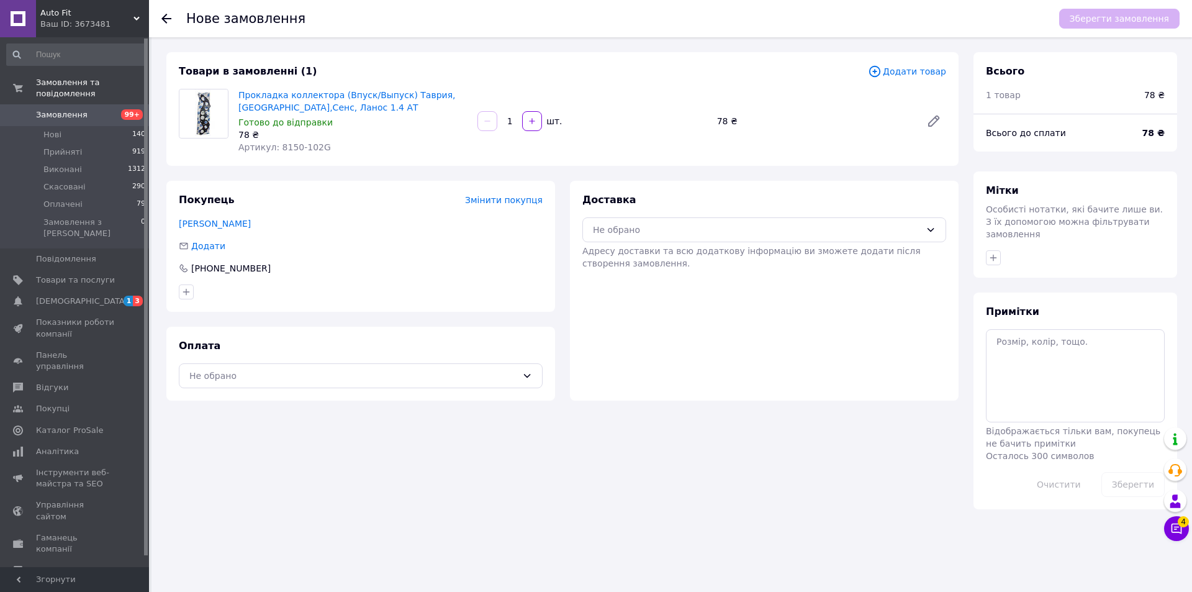
click at [333, 356] on div "Оплата Не обрано" at bounding box center [360, 364] width 389 height 74
click at [336, 381] on div "Не обрано" at bounding box center [353, 376] width 328 height 14
click at [246, 419] on div "Післяплата" at bounding box center [361, 426] width 348 height 14
click at [741, 227] on div "Не обрано" at bounding box center [757, 230] width 328 height 14
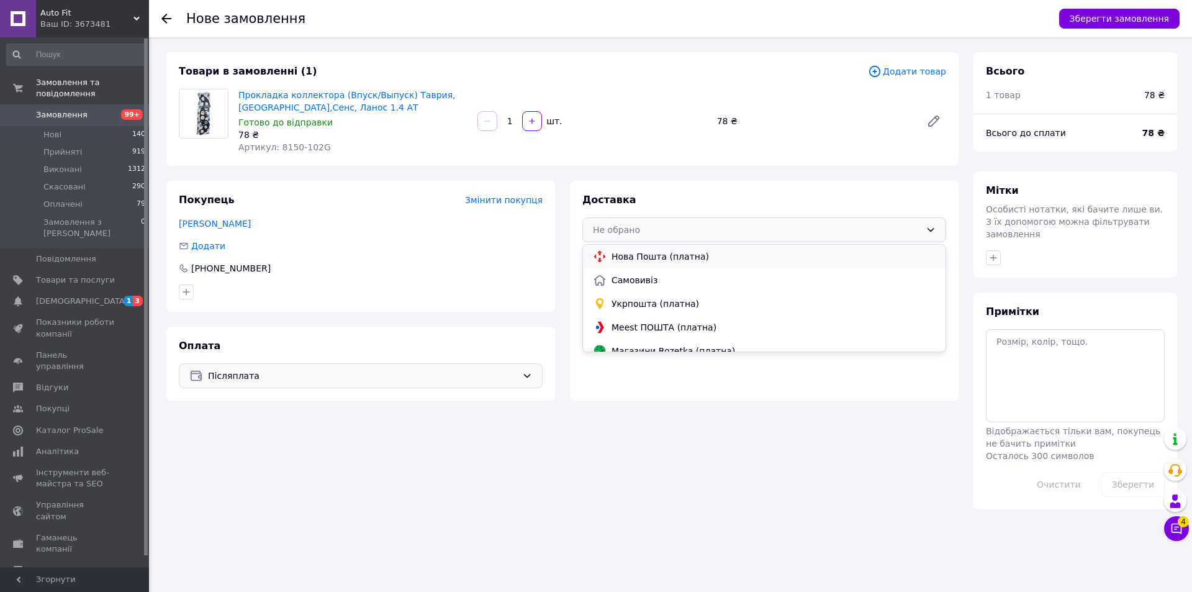
click at [671, 264] on div "Нова Пошта (платна)" at bounding box center [764, 257] width 363 height 24
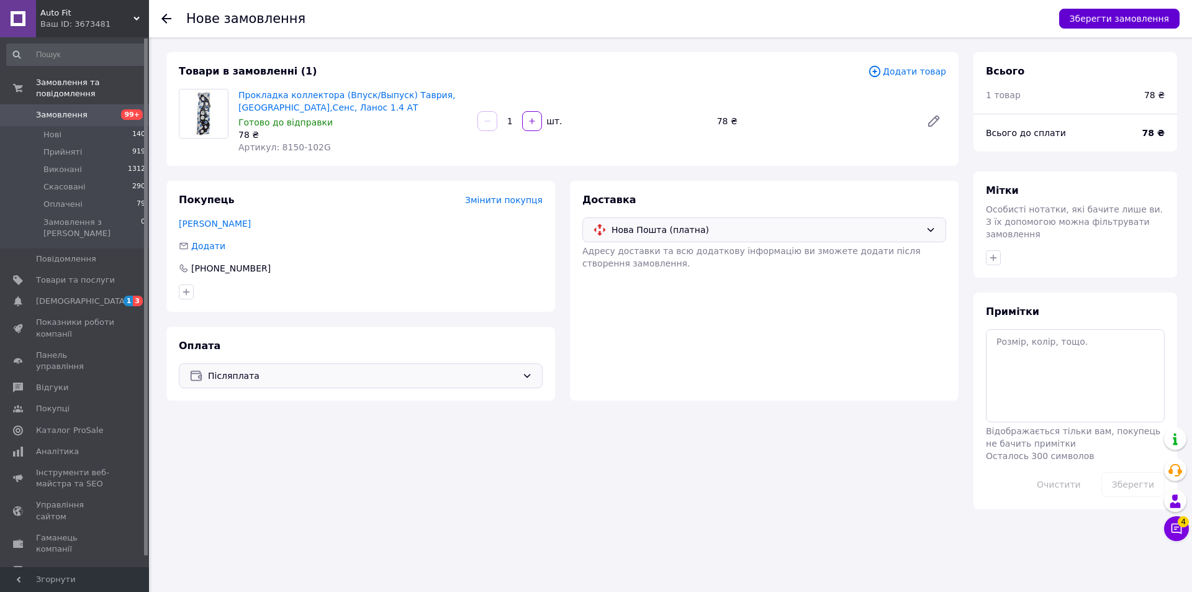
click at [1093, 24] on button "Зберегти замовлення" at bounding box center [1119, 19] width 120 height 20
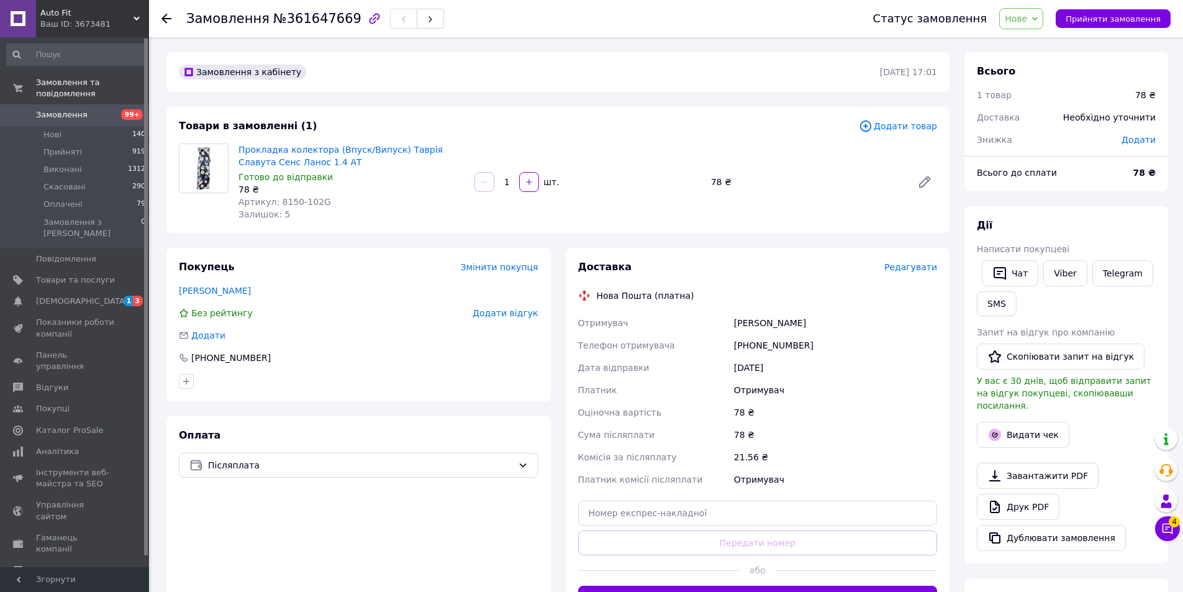
click at [921, 263] on span "Редагувати" at bounding box center [910, 267] width 53 height 10
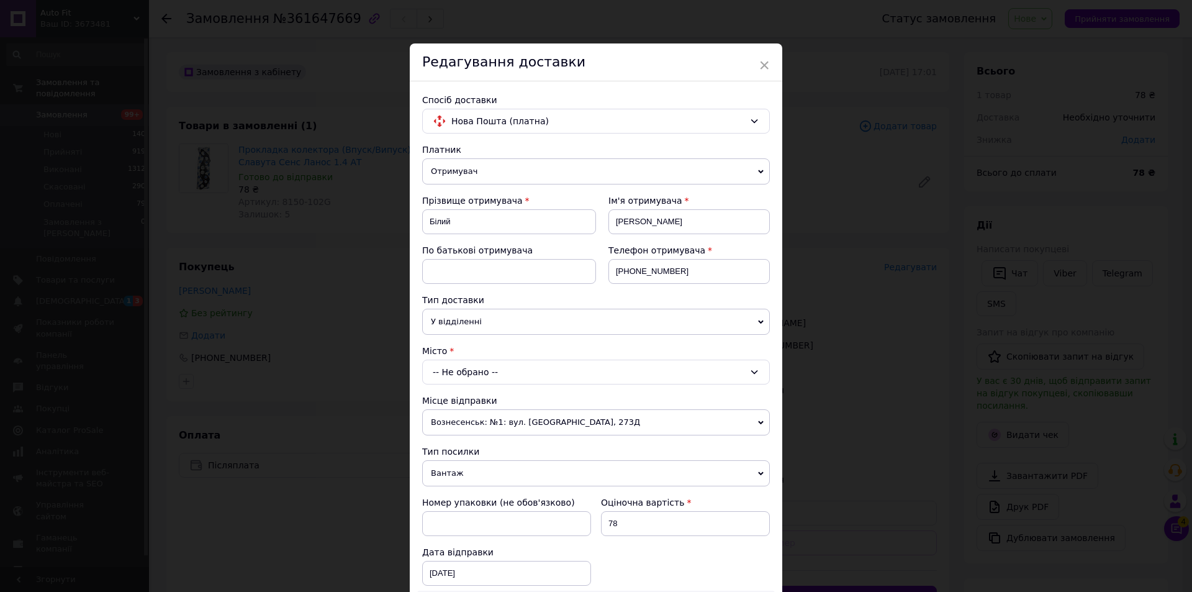
click at [487, 377] on div "-- Не обрано --" at bounding box center [596, 371] width 348 height 25
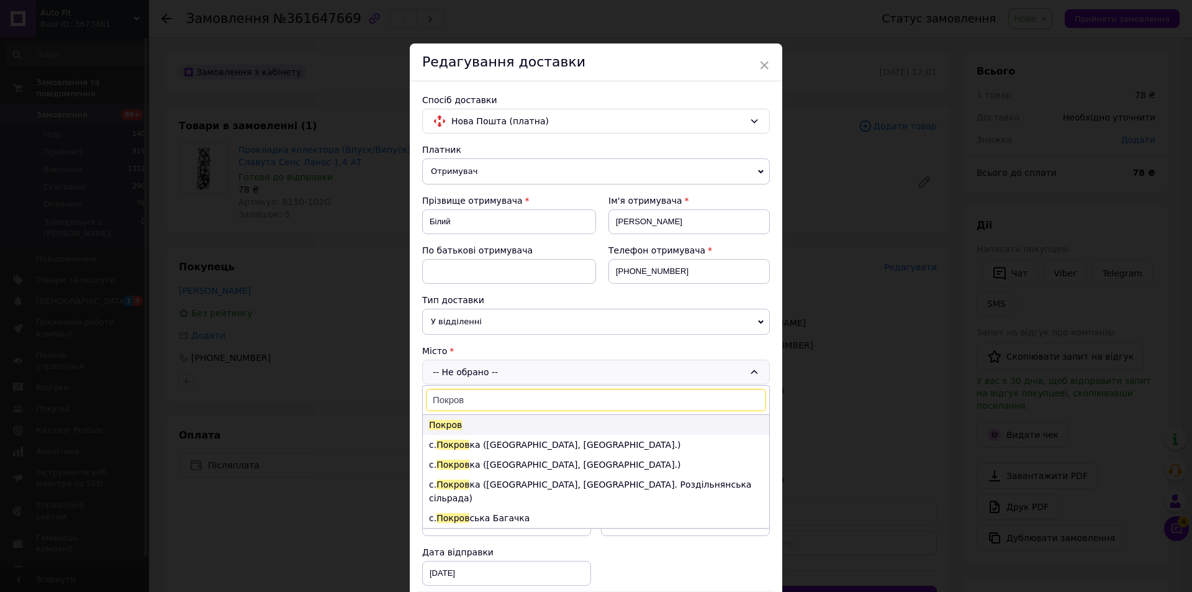
type input "Покров"
click at [483, 425] on li "Покров" at bounding box center [596, 425] width 346 height 20
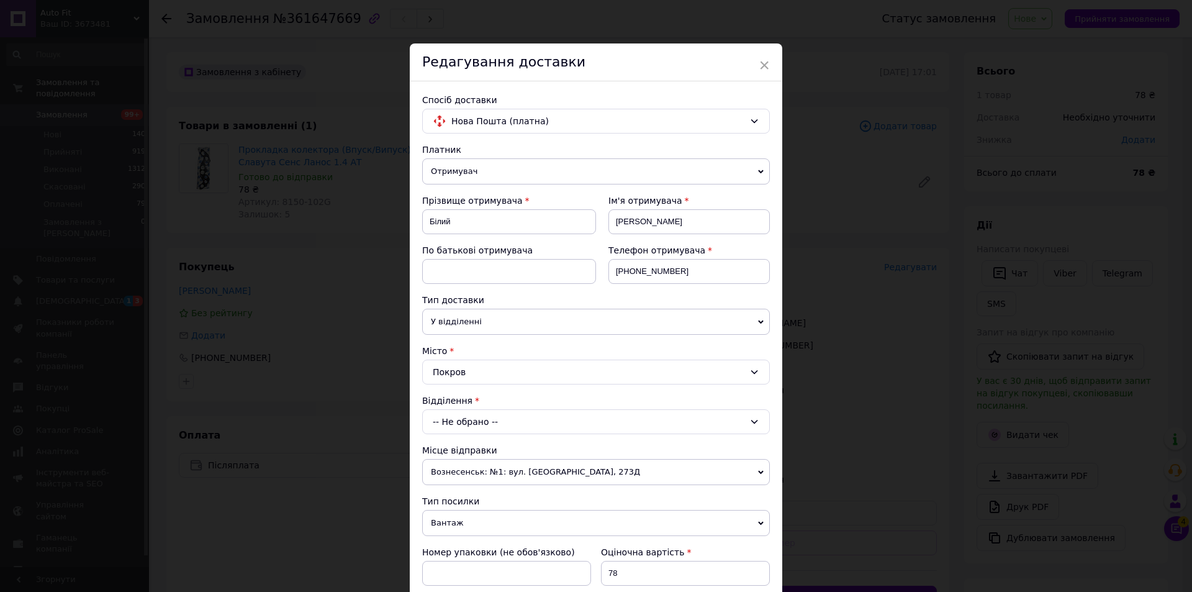
click at [513, 423] on div "-- Не обрано --" at bounding box center [596, 421] width 348 height 25
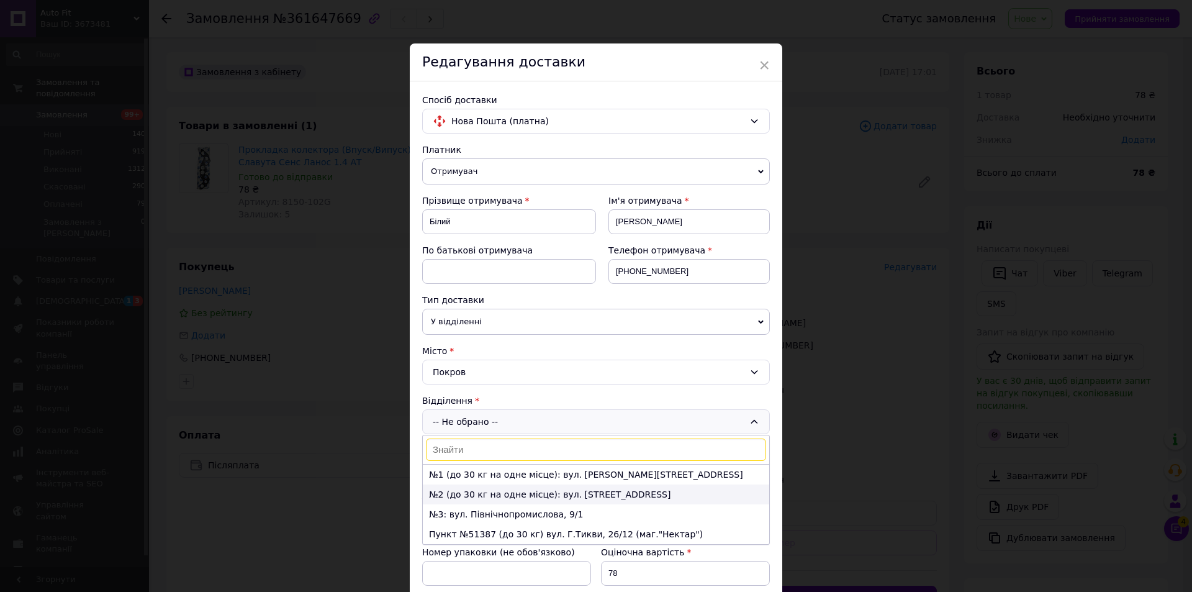
click at [530, 494] on li "№2 (до 30 кг на одне місце): вул. [STREET_ADDRESS]" at bounding box center [596, 494] width 346 height 20
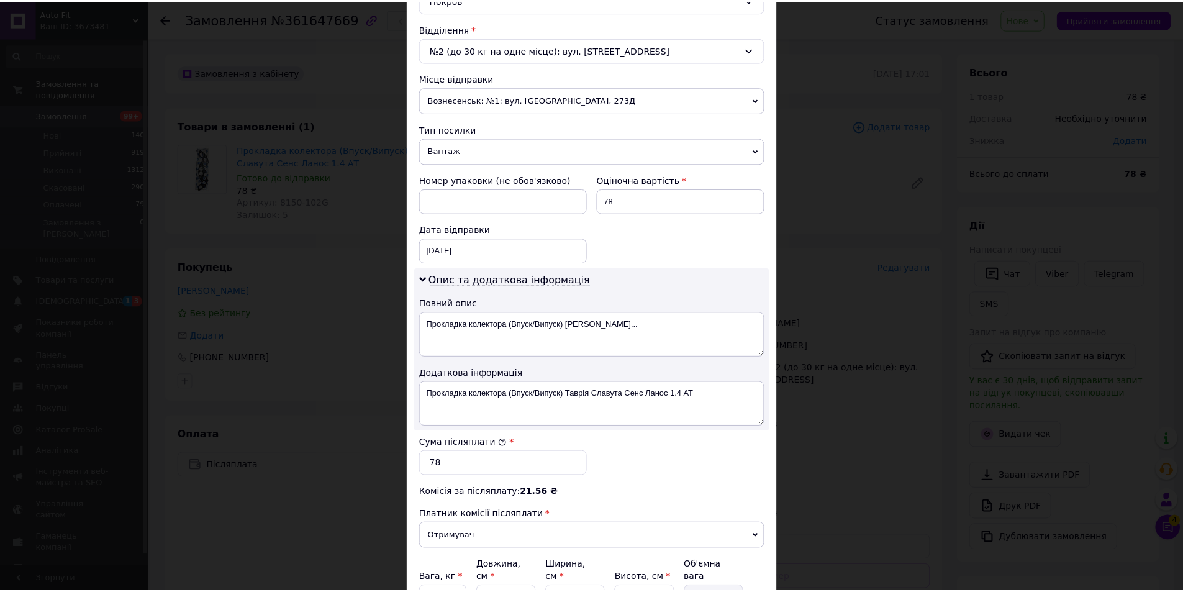
scroll to position [495, 0]
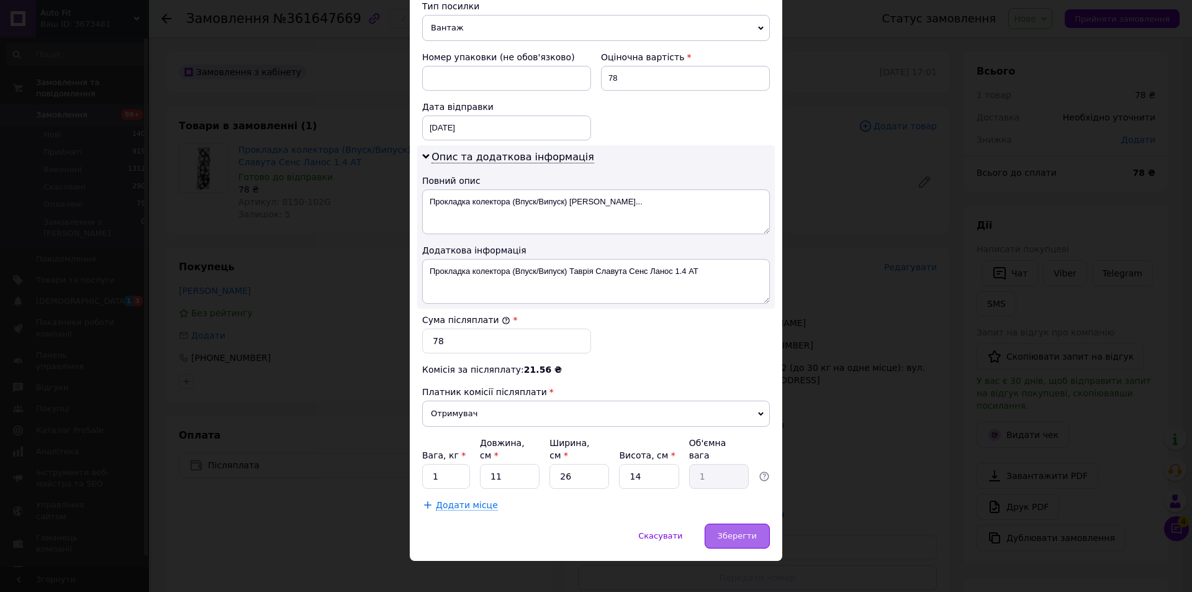
click at [730, 531] on span "Зберегти" at bounding box center [737, 535] width 39 height 9
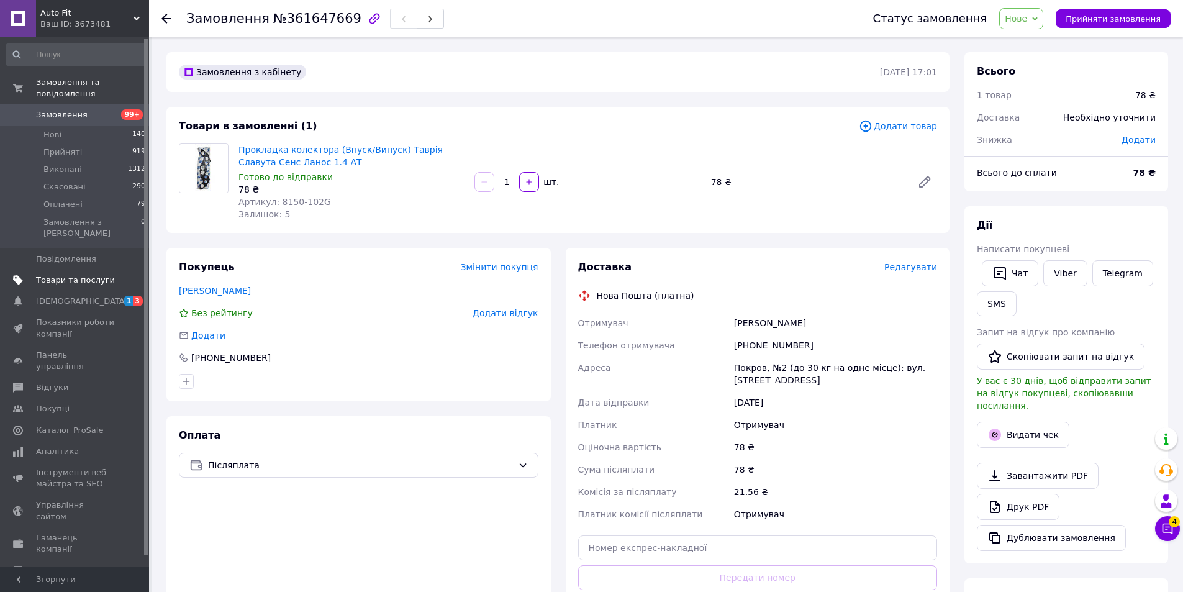
click at [83, 274] on span "Товари та послуги" at bounding box center [75, 279] width 79 height 11
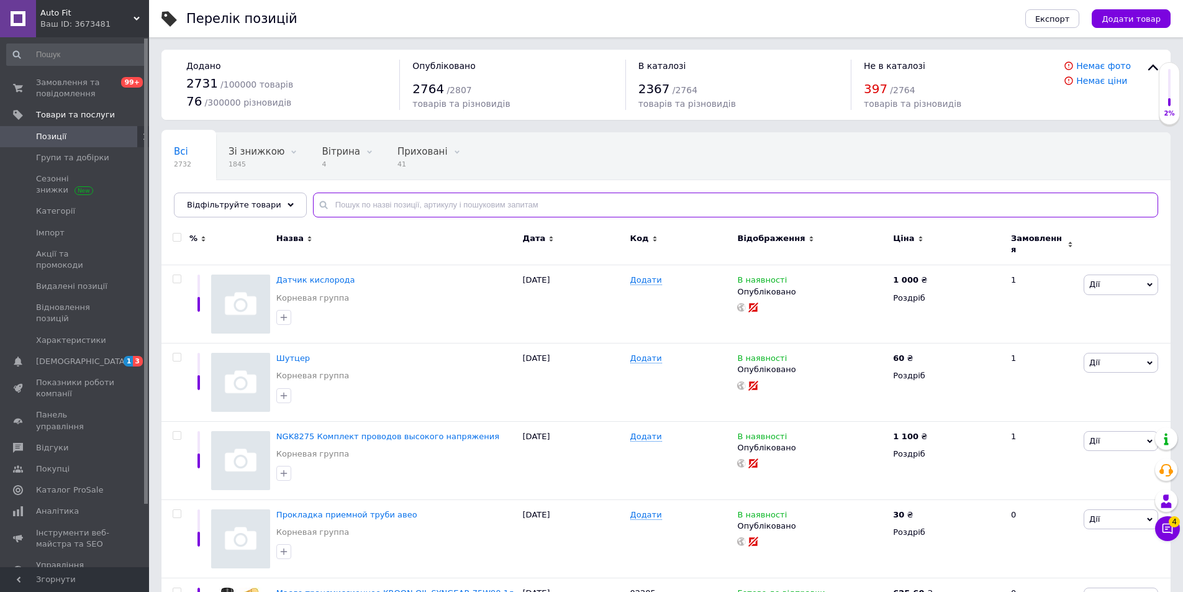
click at [448, 198] on input "text" at bounding box center [735, 204] width 845 height 25
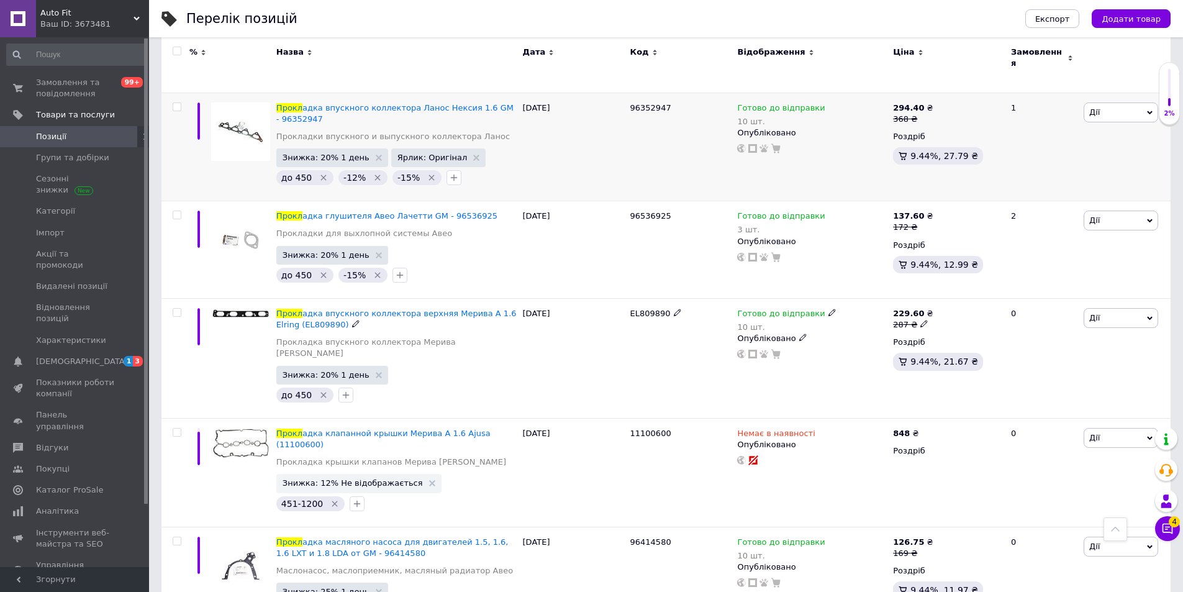
scroll to position [2173, 0]
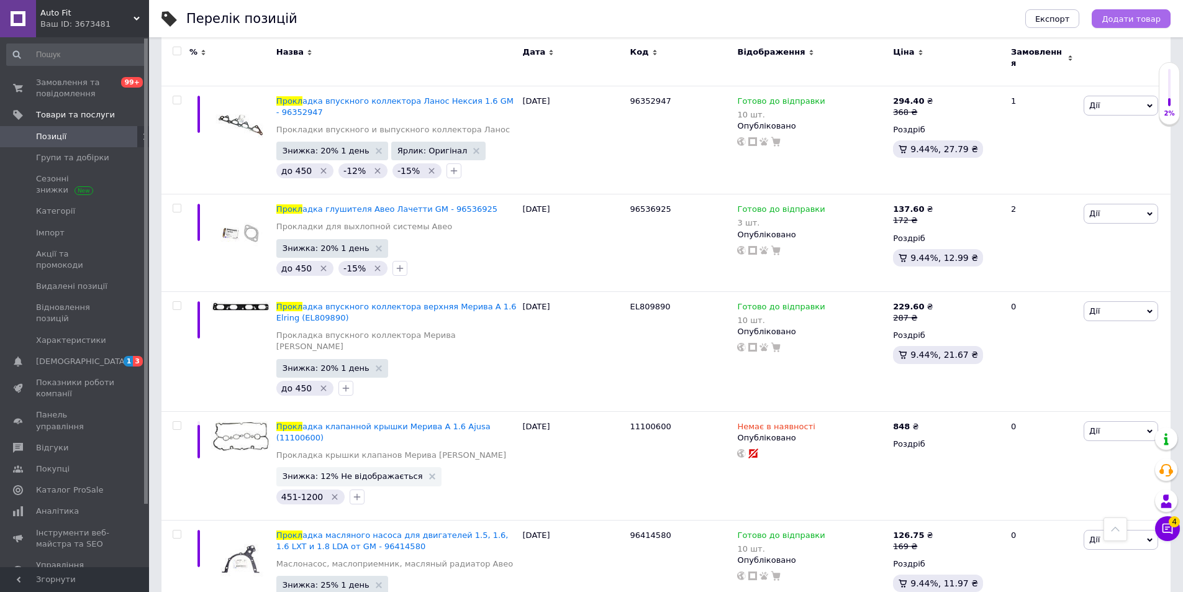
type input "Прокл"
click at [1131, 16] on span "Додати товар" at bounding box center [1130, 18] width 59 height 9
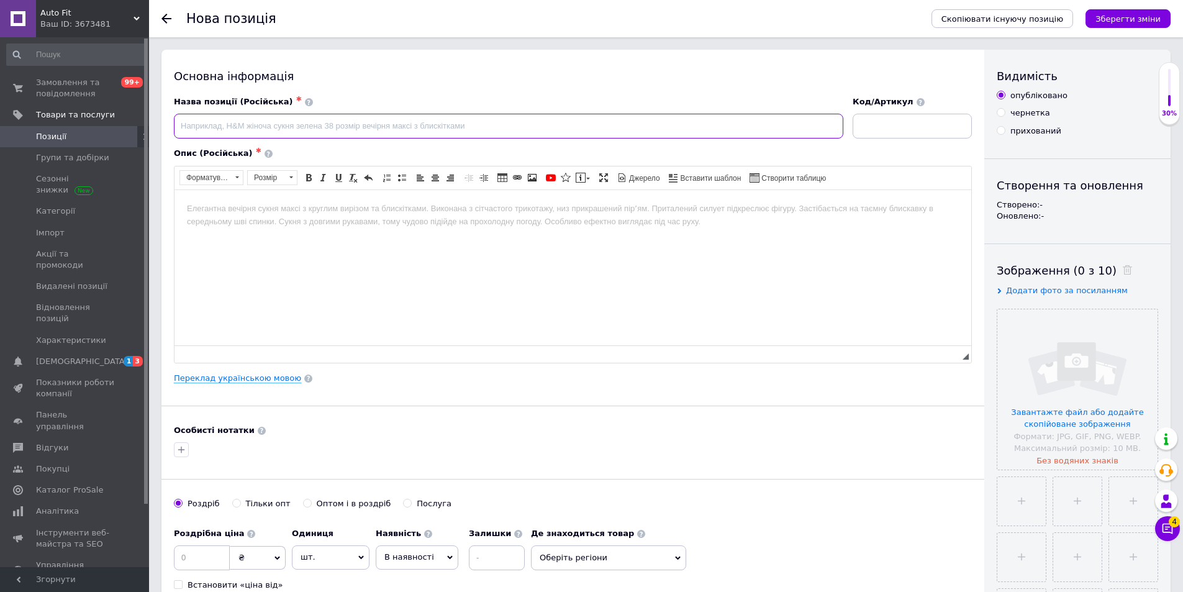
click at [322, 124] on input at bounding box center [508, 126] width 669 height 25
type input "Проклакда ресивера"
click at [372, 227] on html at bounding box center [572, 208] width 797 height 38
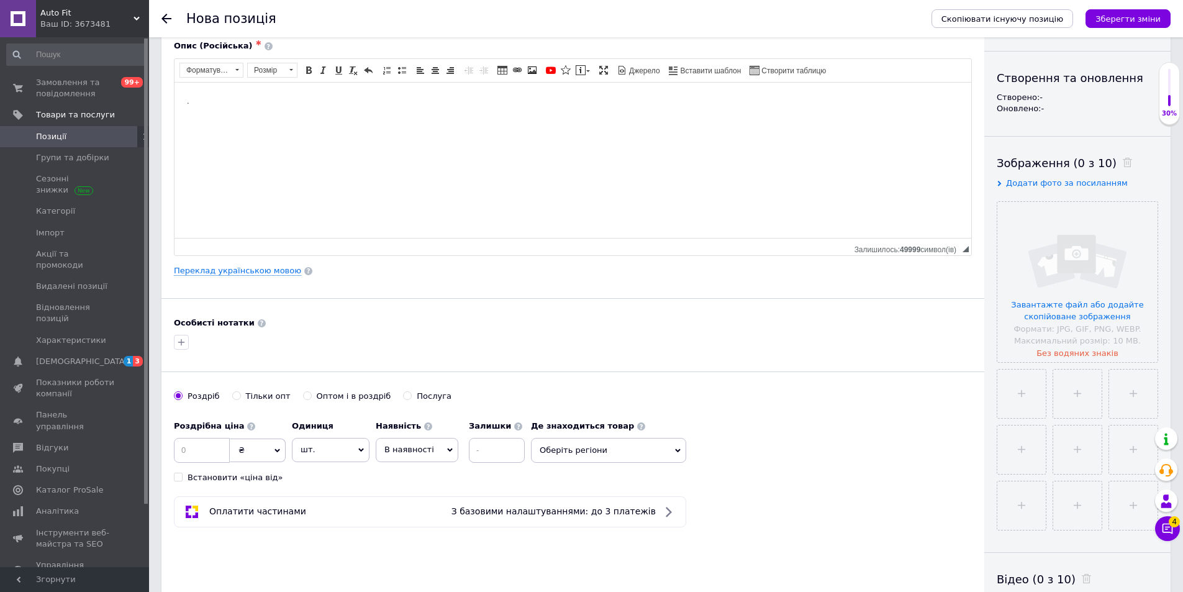
scroll to position [310, 0]
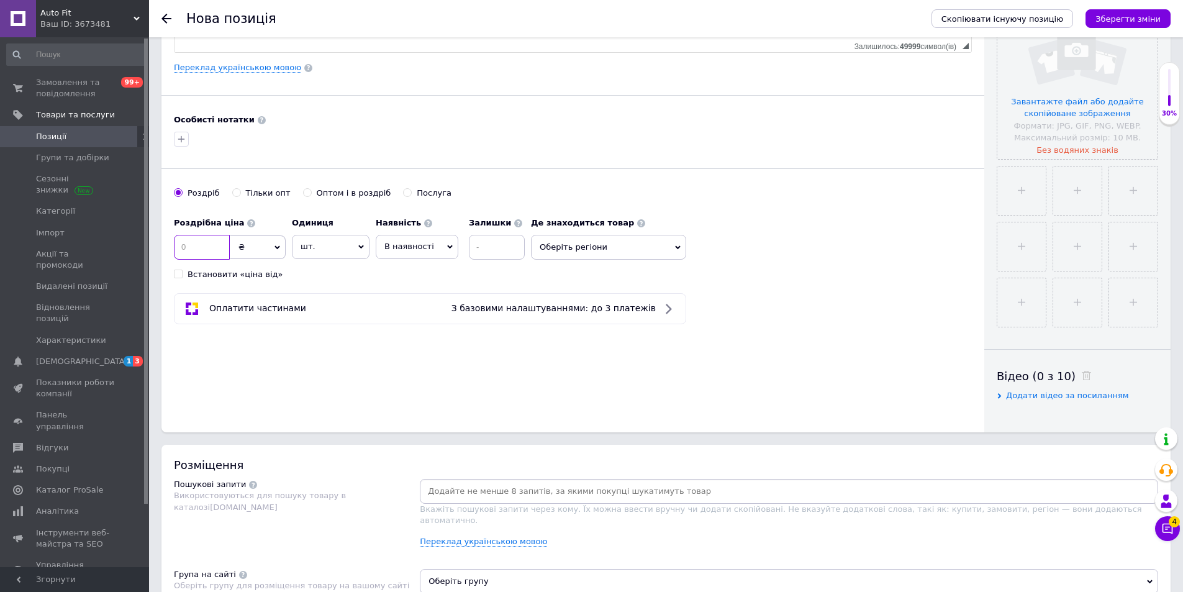
click at [198, 256] on input at bounding box center [202, 247] width 56 height 25
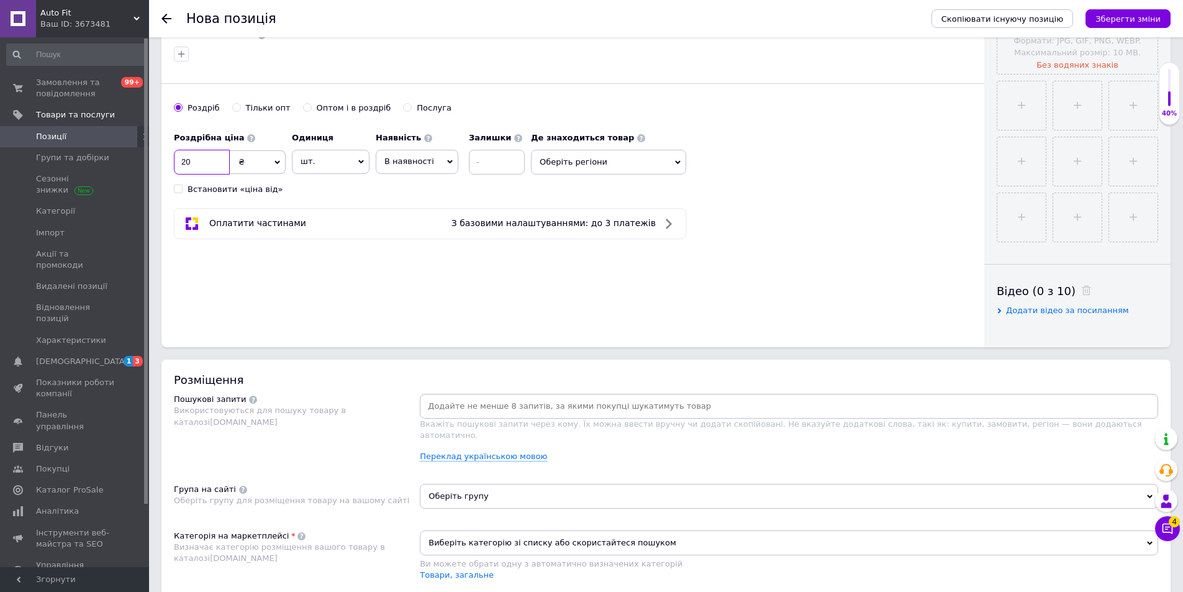
scroll to position [497, 0]
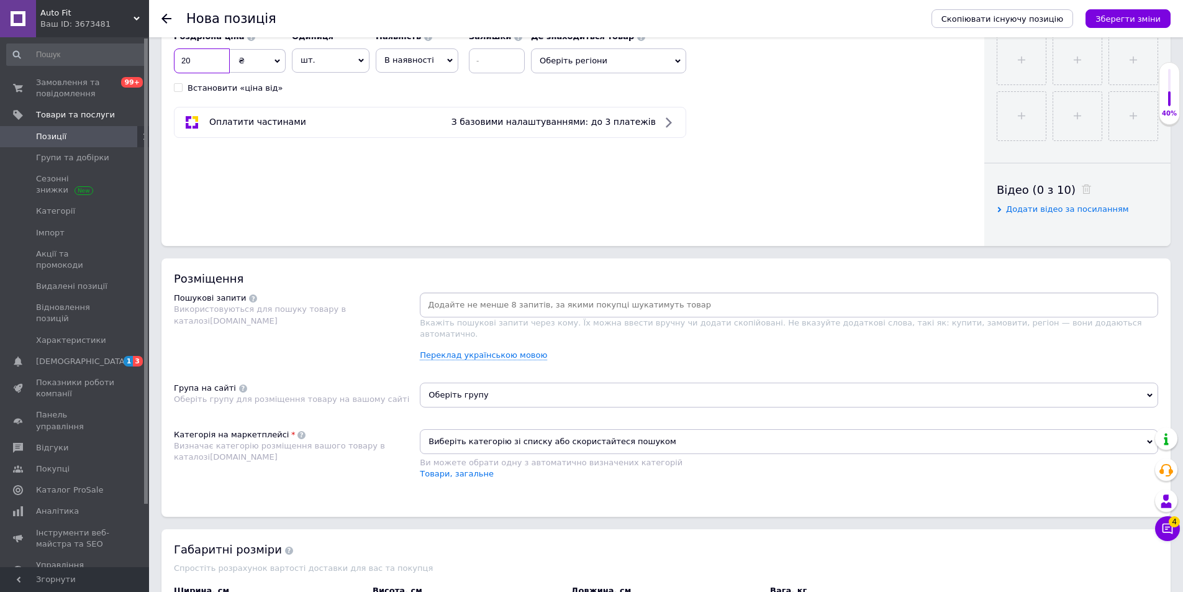
type input "20"
click at [605, 305] on input at bounding box center [788, 305] width 733 height 19
type input "[PERSON_NAME] ресивера таврия"
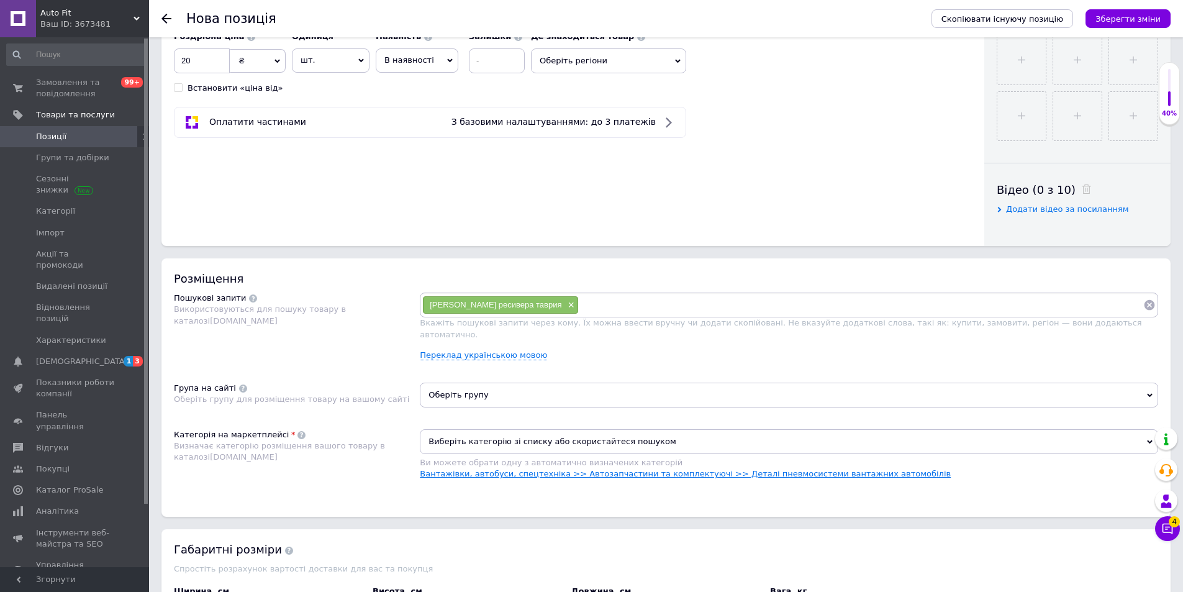
click at [568, 469] on link "Вантажівки, автобуси, спецтехніка >> Автозапчастини та комплектуючі >> Деталі п…" at bounding box center [685, 473] width 531 height 9
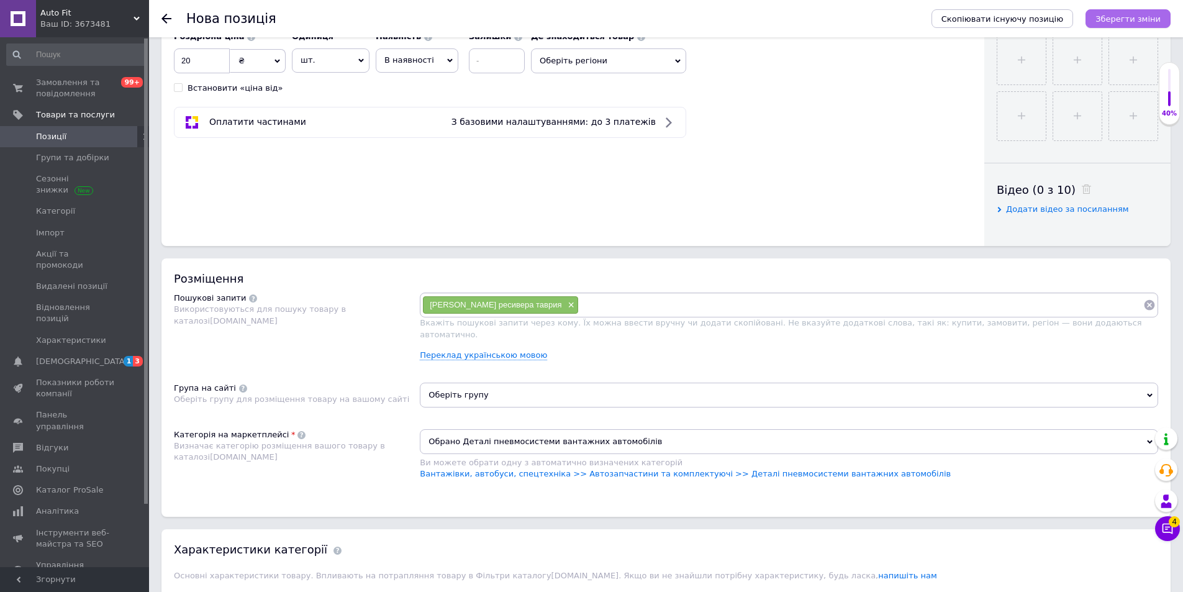
click at [1142, 16] on icon "Зберегти зміни" at bounding box center [1127, 18] width 65 height 9
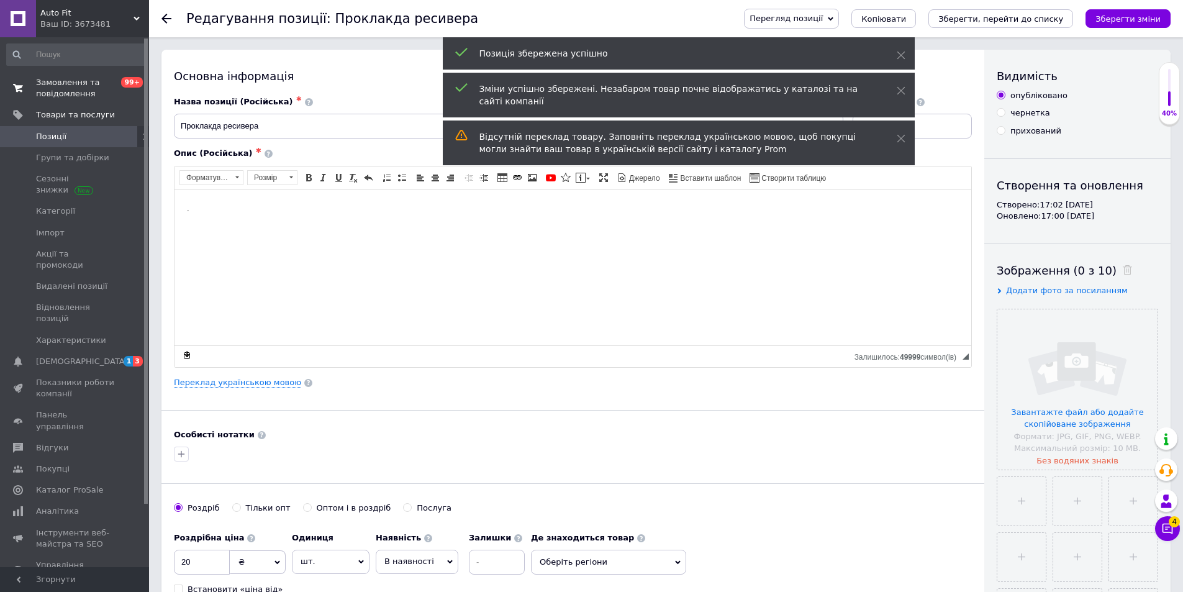
click at [89, 89] on span "Замовлення та повідомлення" at bounding box center [75, 88] width 79 height 22
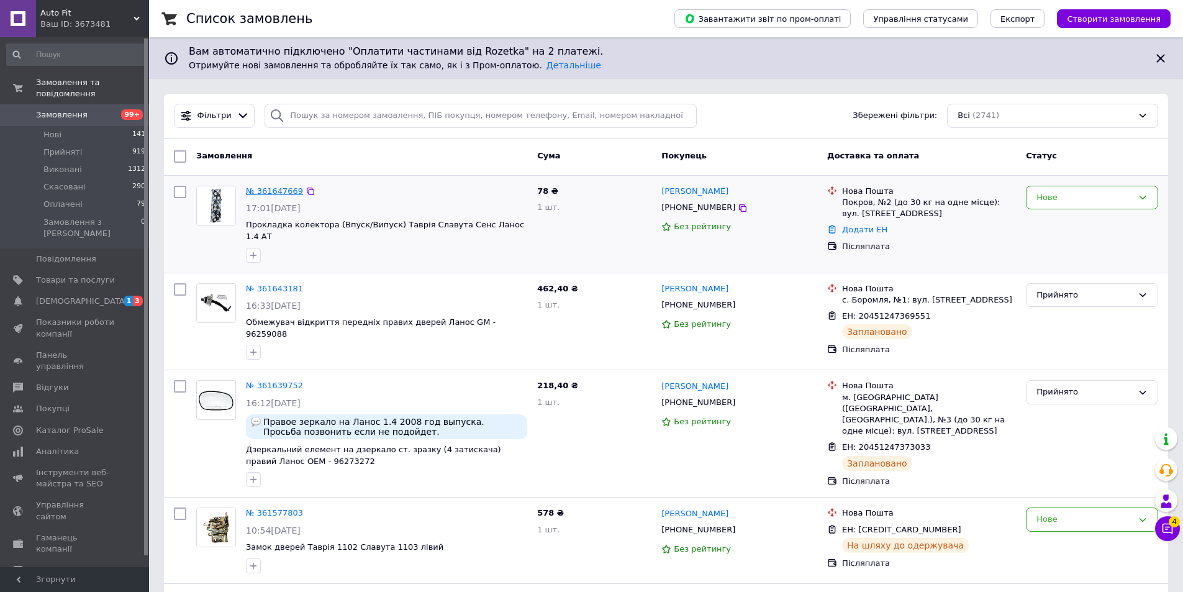
click at [273, 188] on link "№ 361647669" at bounding box center [274, 190] width 57 height 9
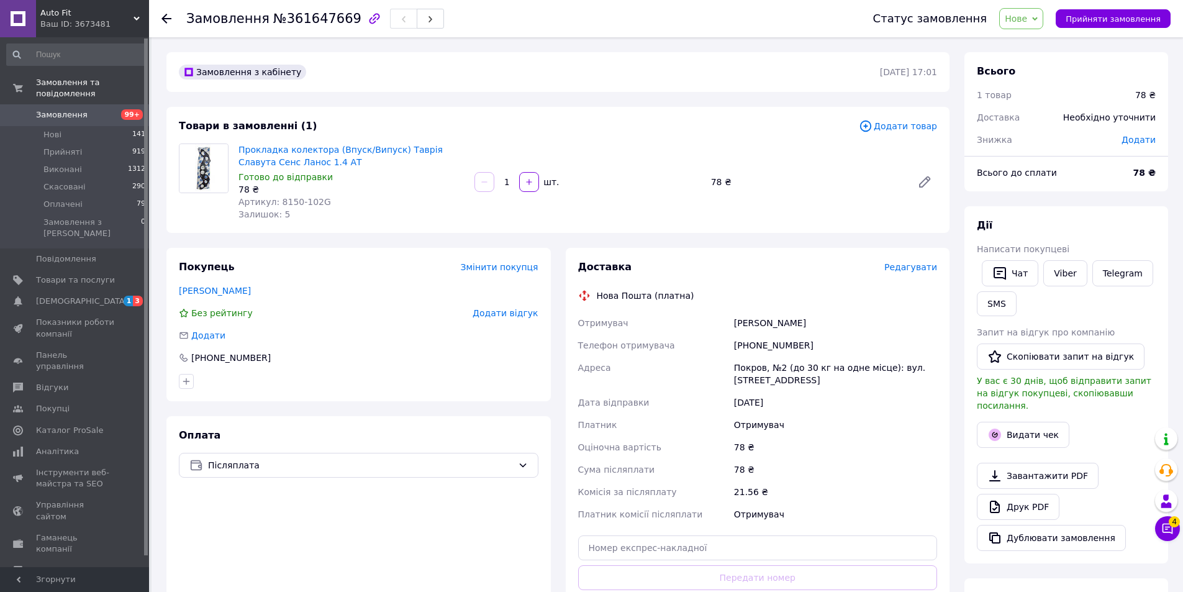
click at [907, 128] on span "Додати товар" at bounding box center [898, 126] width 78 height 14
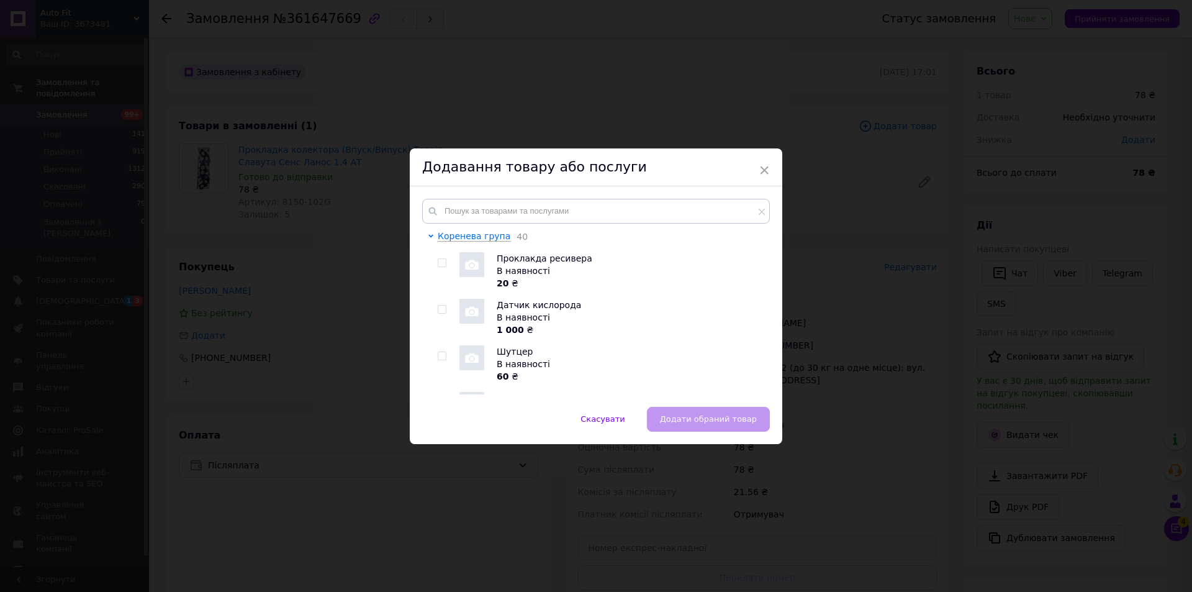
click at [531, 256] on span "Проклакда ресивера" at bounding box center [545, 258] width 96 height 10
click at [440, 263] on input "checkbox" at bounding box center [442, 263] width 8 height 8
checkbox input "true"
click at [474, 207] on input "text" at bounding box center [596, 211] width 348 height 25
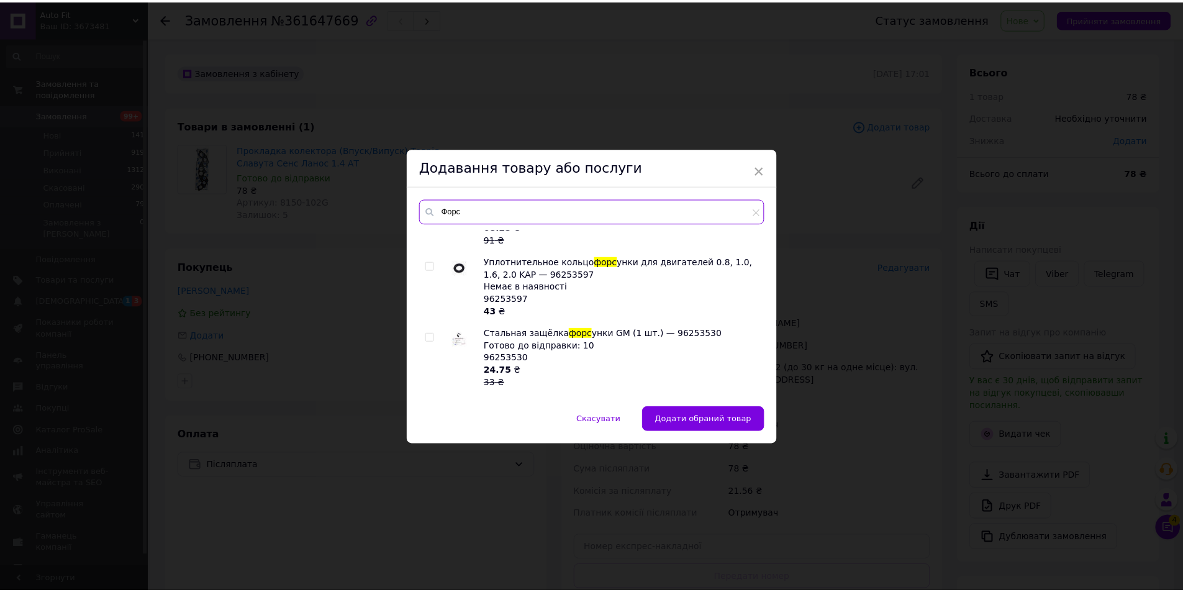
scroll to position [255, 0]
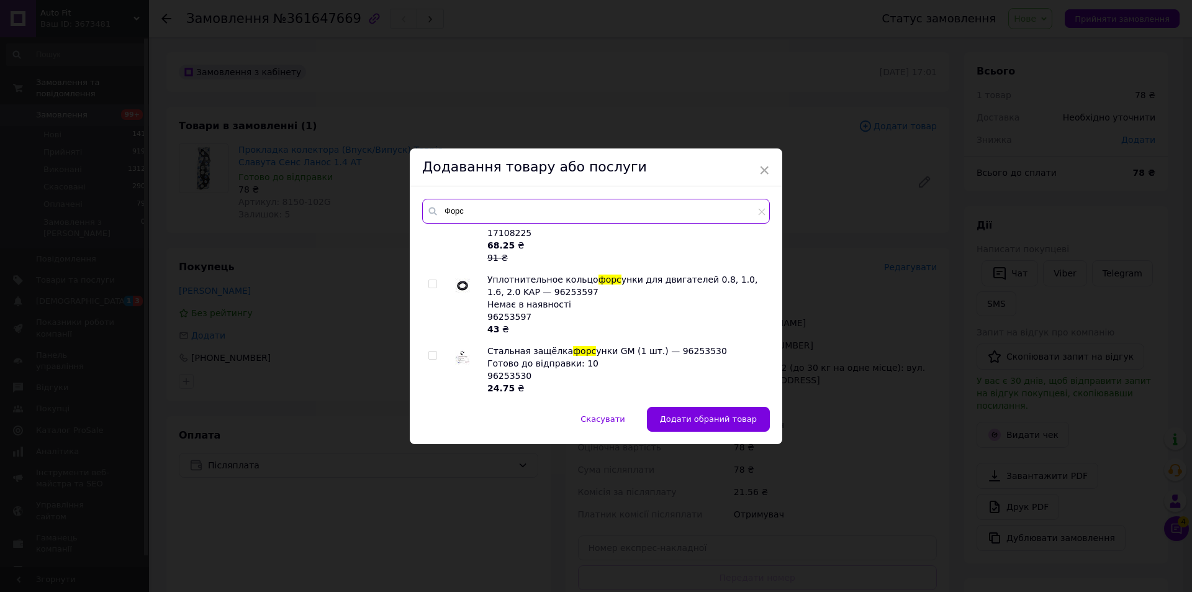
type input "Форс"
click at [423, 281] on div "Hi-Gear HG 3416 Очиститель форс унок для дизеля 325мл Немає в наявності HG 3416…" at bounding box center [595, 312] width 347 height 165
click at [431, 284] on input "checkbox" at bounding box center [432, 284] width 8 height 8
checkbox input "true"
click at [710, 423] on span "Додати обрані товари" at bounding box center [709, 418] width 94 height 9
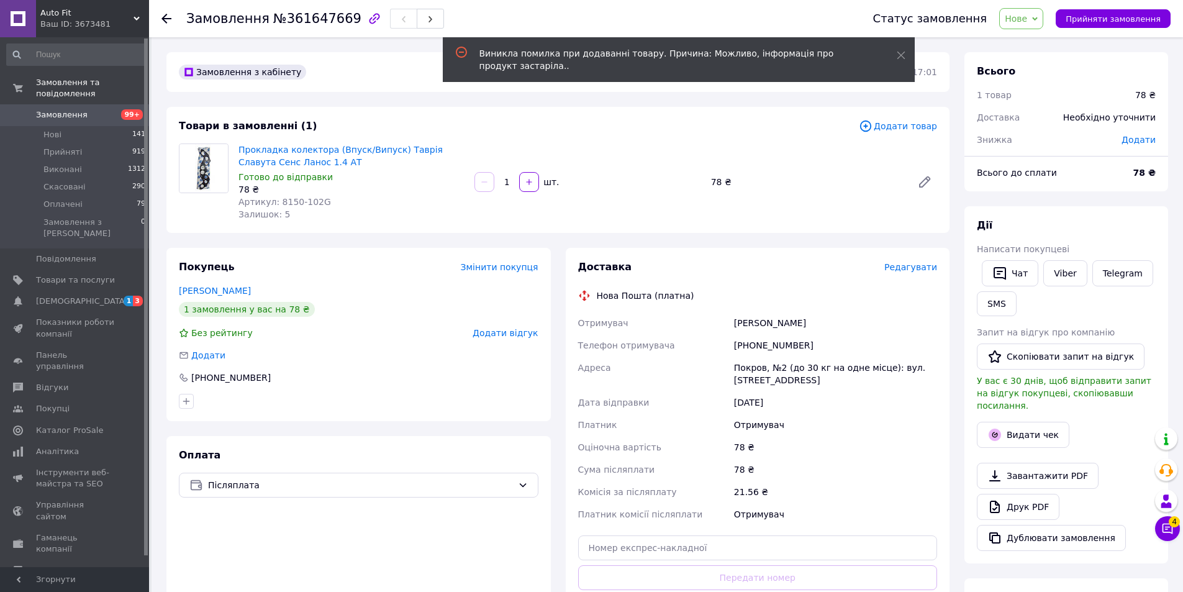
click at [888, 124] on span "Додати товар" at bounding box center [898, 126] width 78 height 14
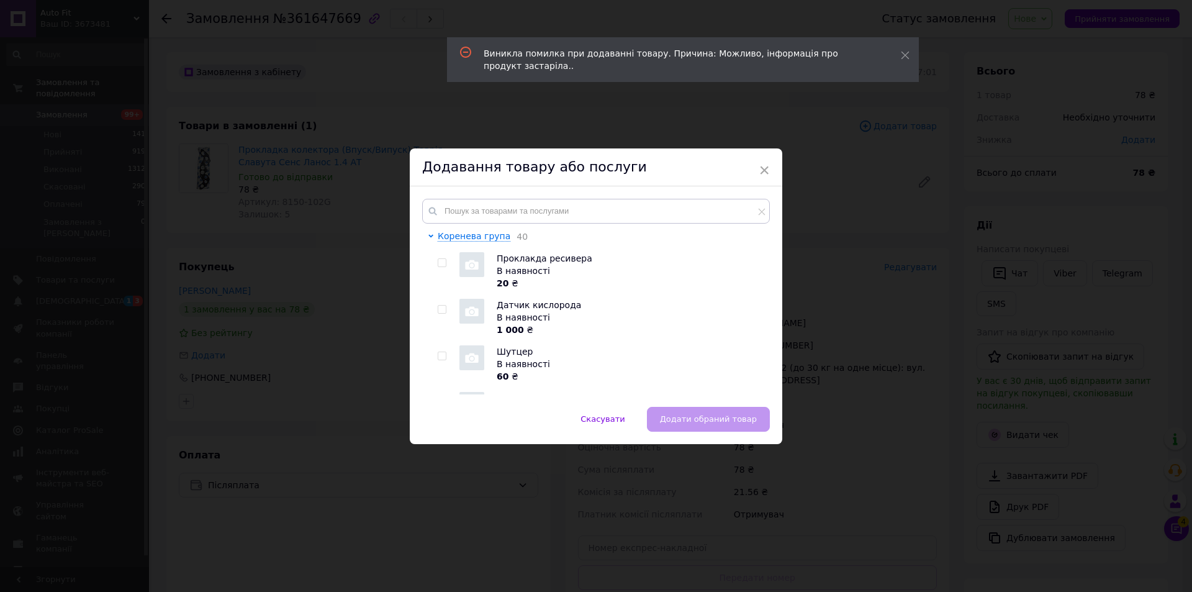
click at [438, 261] on input "checkbox" at bounding box center [442, 263] width 8 height 8
checkbox input "true"
click at [690, 407] on button "Додати обраний товар" at bounding box center [708, 419] width 123 height 25
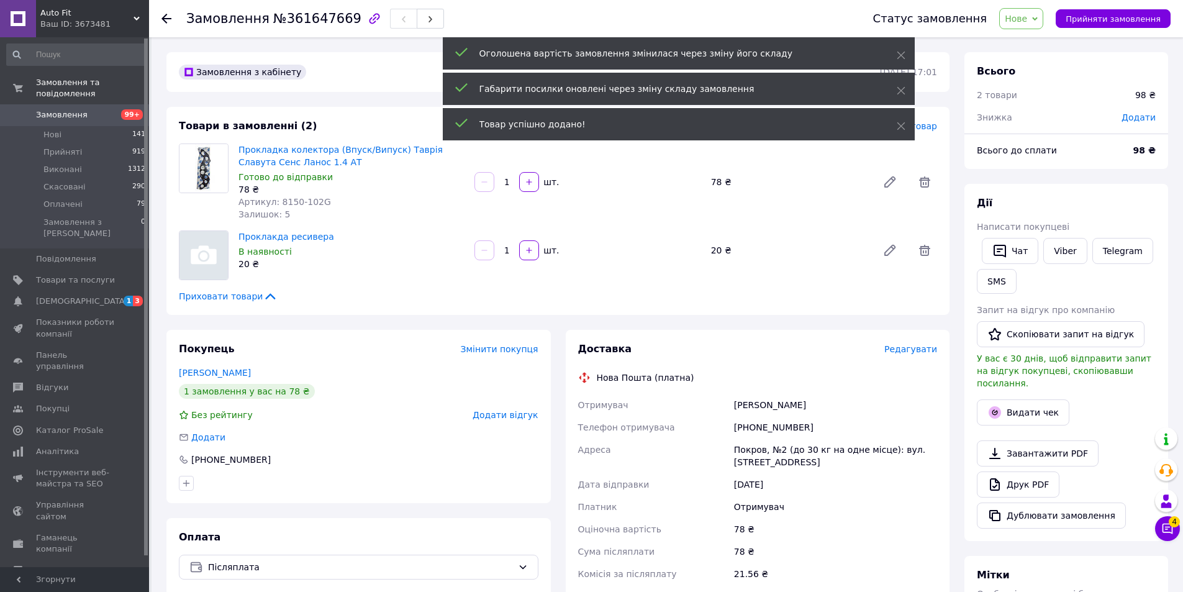
click at [929, 127] on span "Додати товар" at bounding box center [898, 126] width 78 height 14
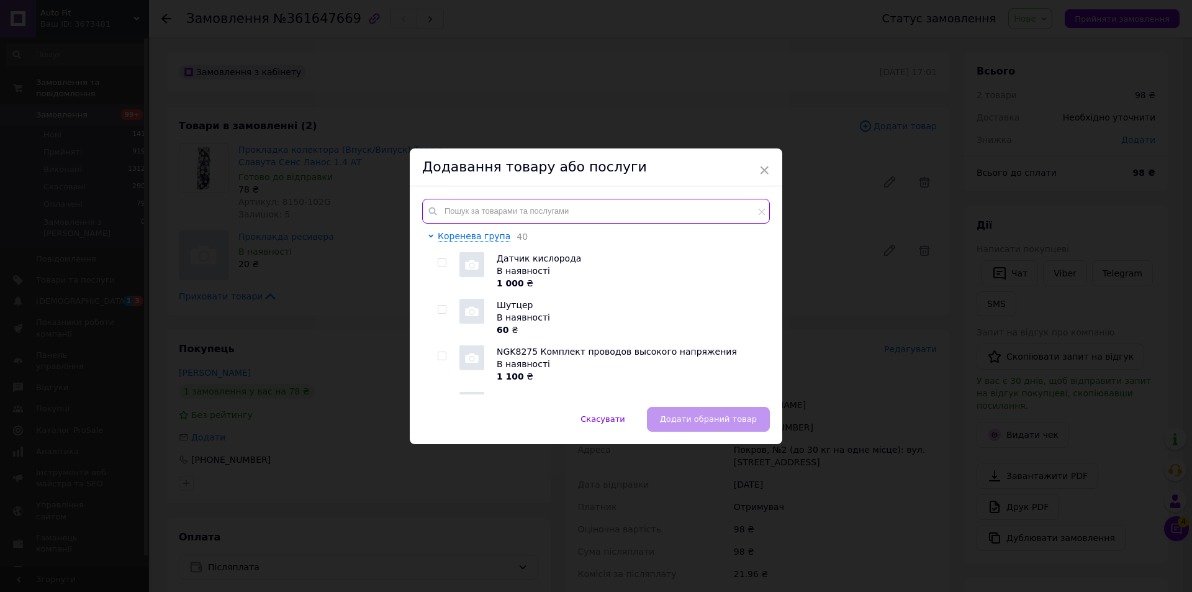
click at [477, 215] on input "text" at bounding box center [596, 211] width 348 height 25
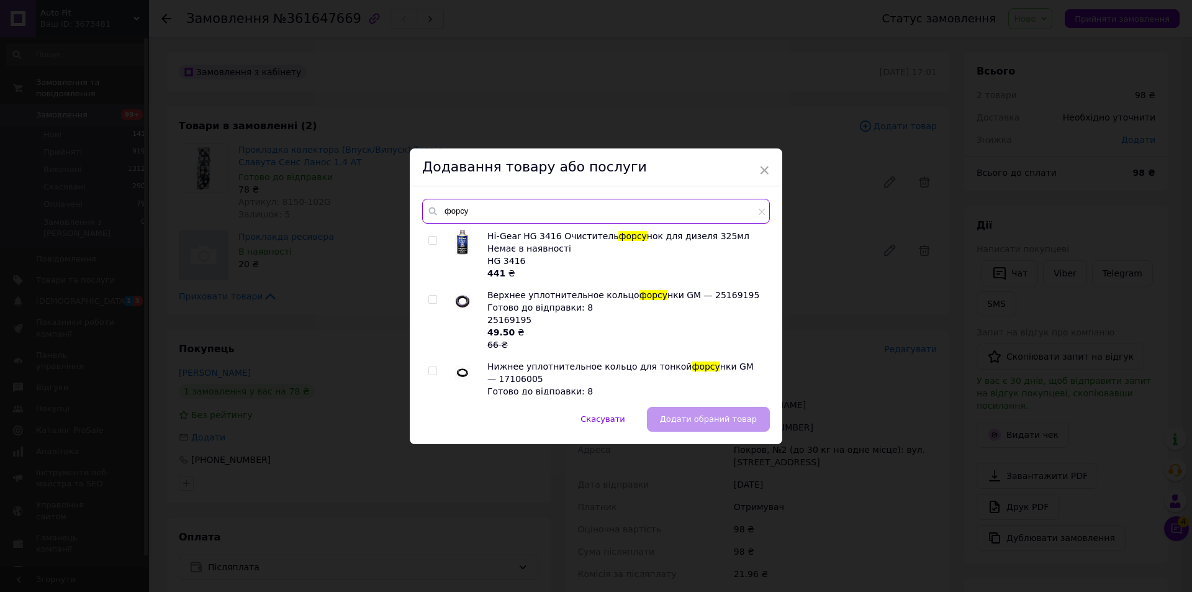
type input "форсу"
click at [433, 300] on input "checkbox" at bounding box center [432, 300] width 8 height 8
checkbox input "true"
click at [726, 414] on span "Додати обраний товар" at bounding box center [708, 418] width 97 height 9
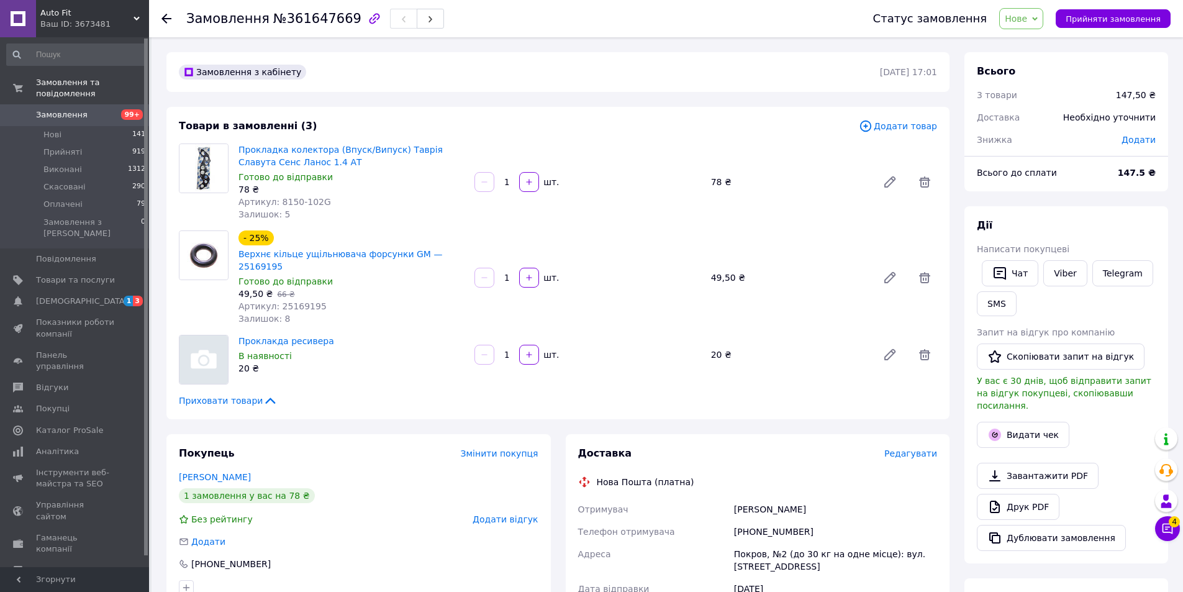
click at [1141, 130] on div "Додати" at bounding box center [1138, 139] width 49 height 27
click at [1141, 135] on span "Додати" at bounding box center [1138, 140] width 34 height 10
click at [1055, 195] on input "text" at bounding box center [1052, 190] width 73 height 25
type input "9.5"
click at [1116, 225] on button "Зберегти" at bounding box center [1114, 224] width 62 height 25
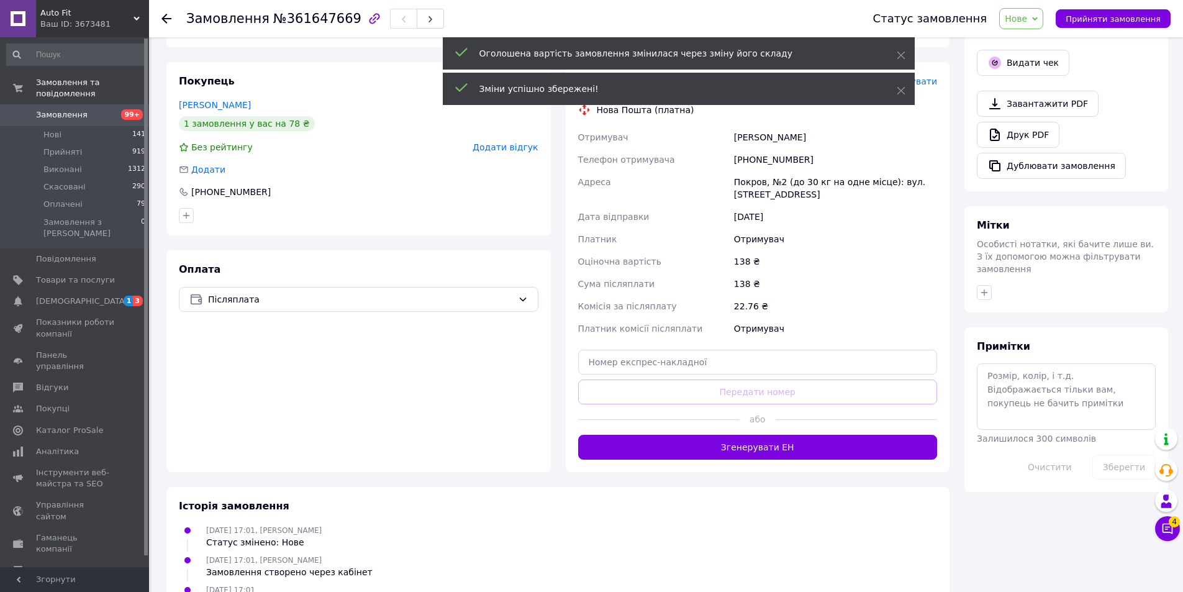
scroll to position [373, 0]
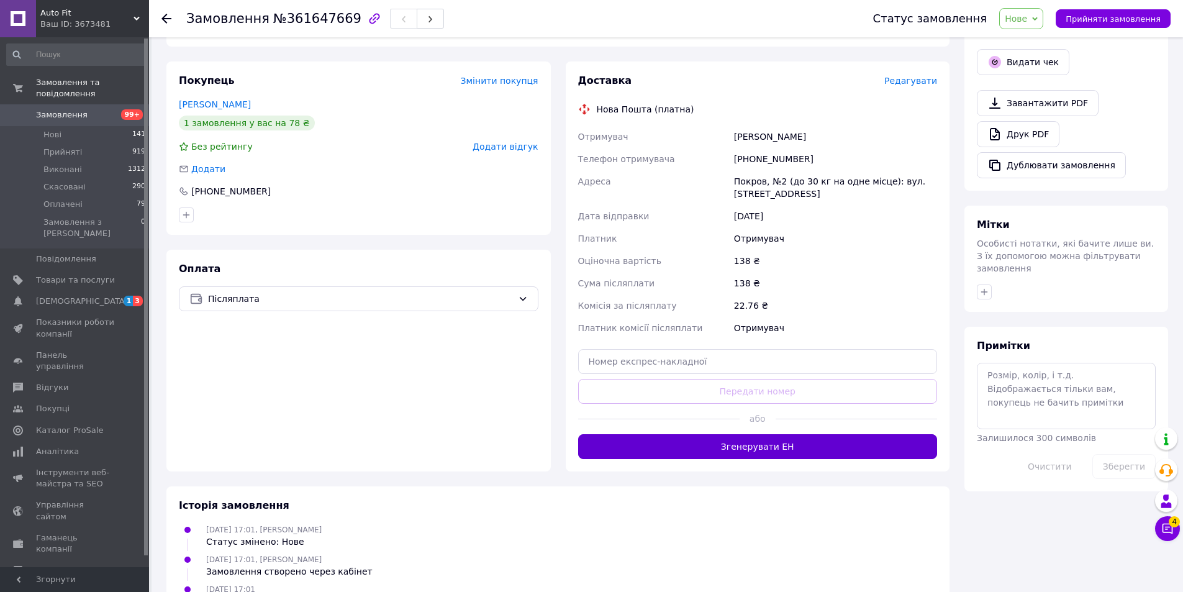
click at [799, 434] on button "Згенерувати ЕН" at bounding box center [757, 446] width 359 height 25
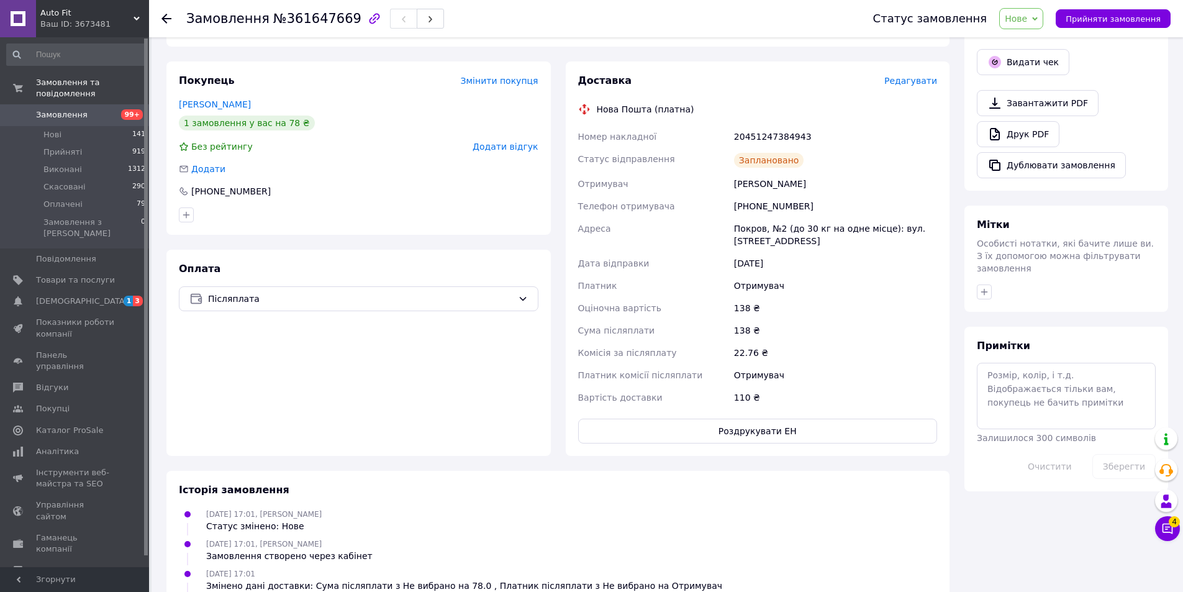
click at [106, 112] on link "Замовлення 99+" at bounding box center [76, 114] width 153 height 21
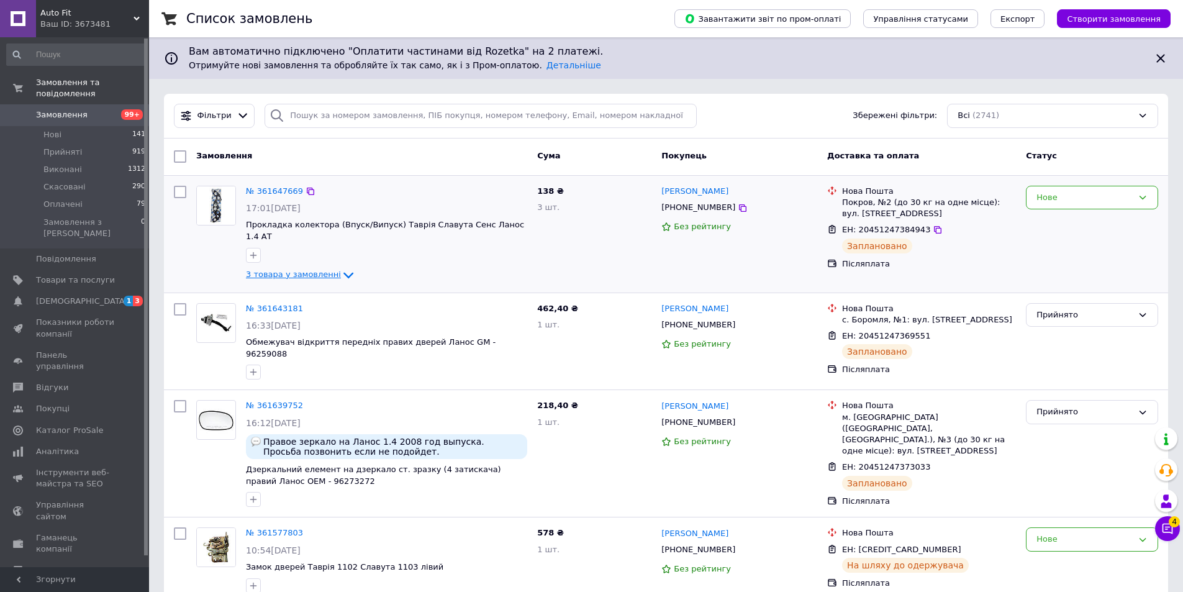
click at [341, 268] on icon at bounding box center [348, 275] width 15 height 15
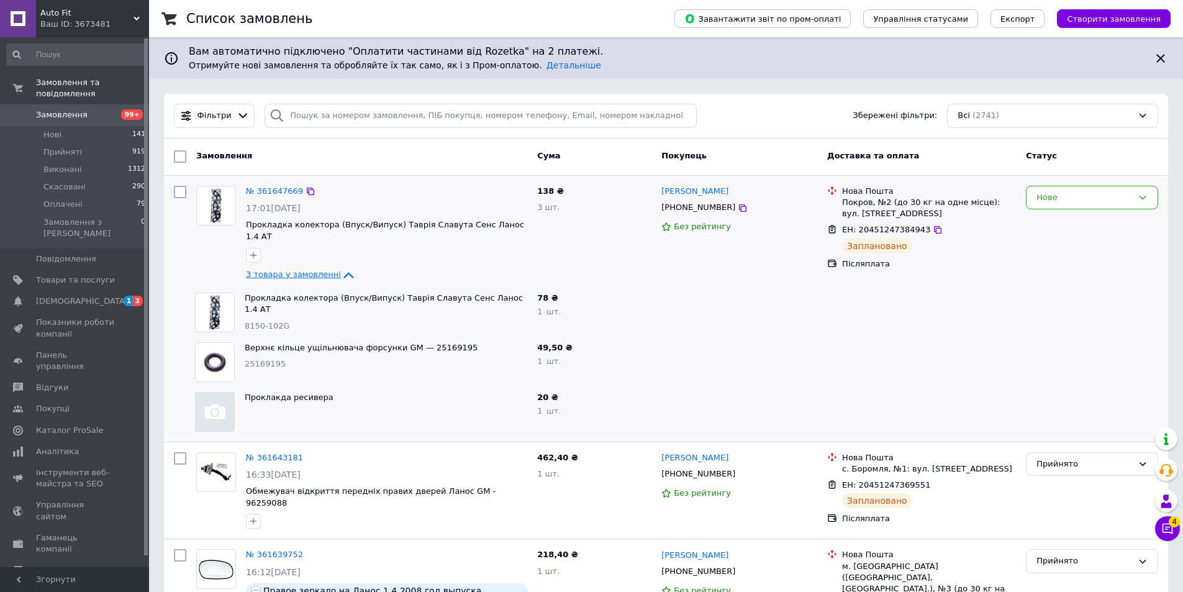
click at [258, 321] on span "8150-102G" at bounding box center [267, 325] width 45 height 9
copy span "8150-102G"
drag, startPoint x: 240, startPoint y: 282, endPoint x: 517, endPoint y: 281, distance: 277.5
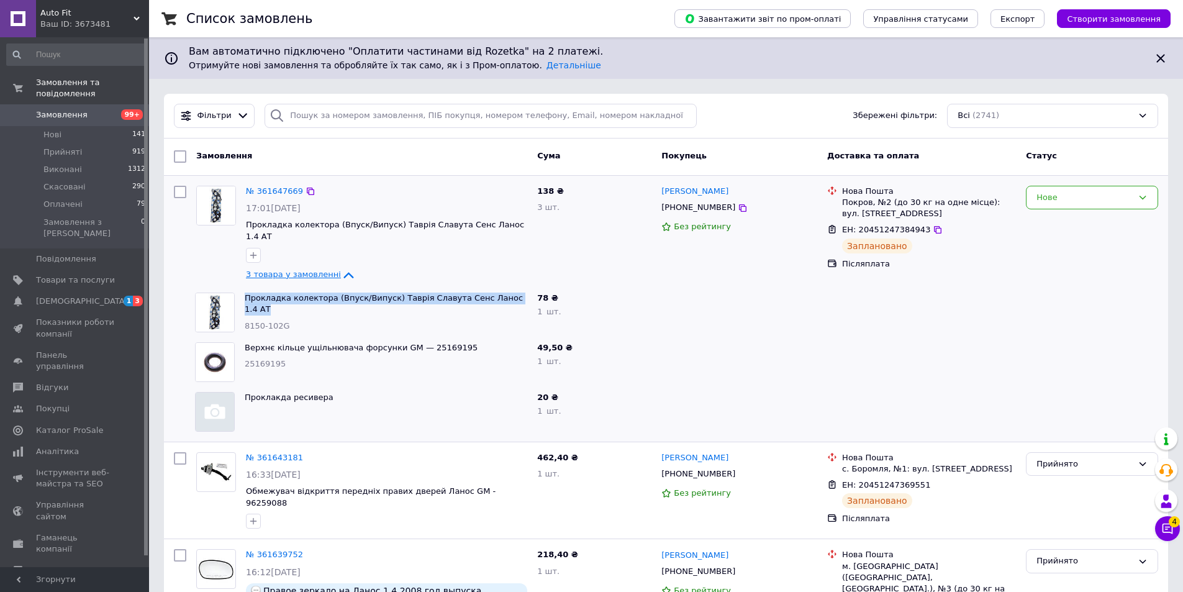
click at [517, 287] on div "Прокладка колектора (Впуск/Випуск) Таврія Славута Сенс Ланос 1.4 АТ 8150-102G" at bounding box center [386, 312] width 292 height 50
copy link "Прокладка колектора (Впуск/Випуск) Таврія Славута Сенс Ланос 1.4 АТ"
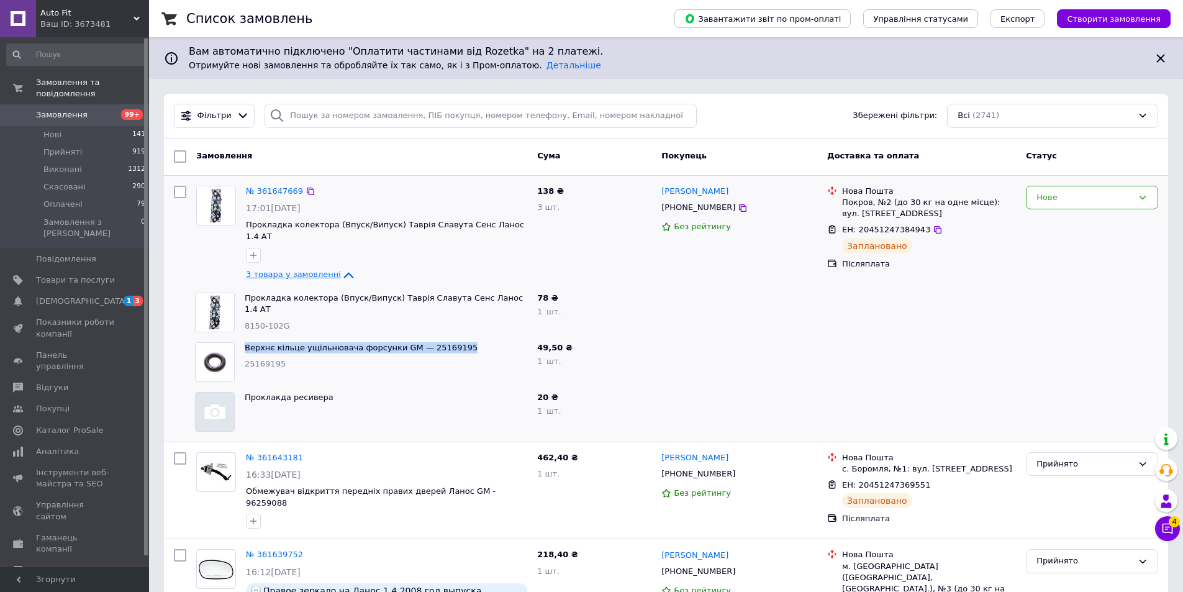
drag, startPoint x: 242, startPoint y: 334, endPoint x: 487, endPoint y: 334, distance: 244.6
click at [487, 337] on div "Верхнє кільце ущільнювача форсунки GM — 25169195 25169195" at bounding box center [386, 362] width 292 height 50
copy link "Верхнє кільце ущільнювача форсунки GM — 25169195"
drag, startPoint x: 243, startPoint y: 382, endPoint x: 369, endPoint y: 383, distance: 126.0
click at [369, 387] on div "Проклакда ресивера" at bounding box center [386, 412] width 292 height 50
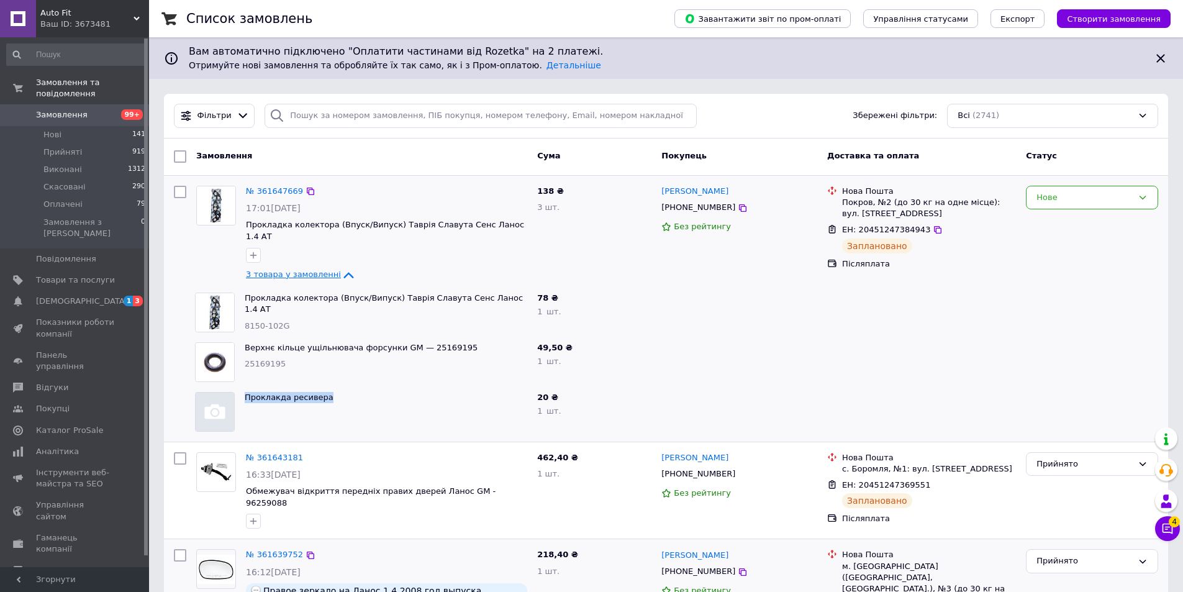
copy link "Проклакда ресивера"
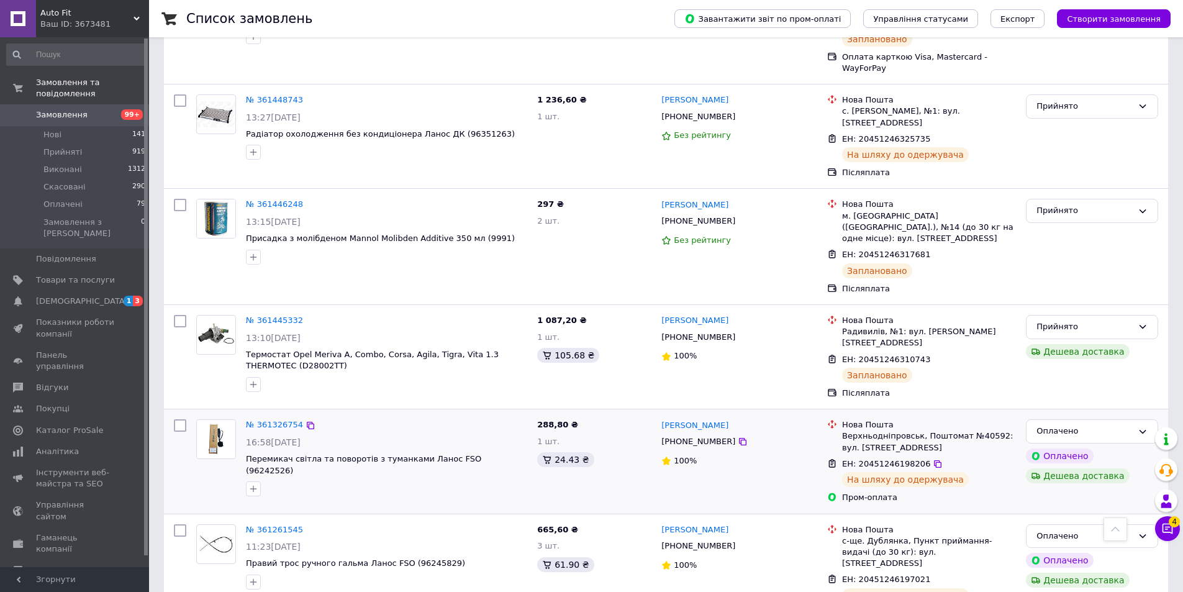
scroll to position [1490, 0]
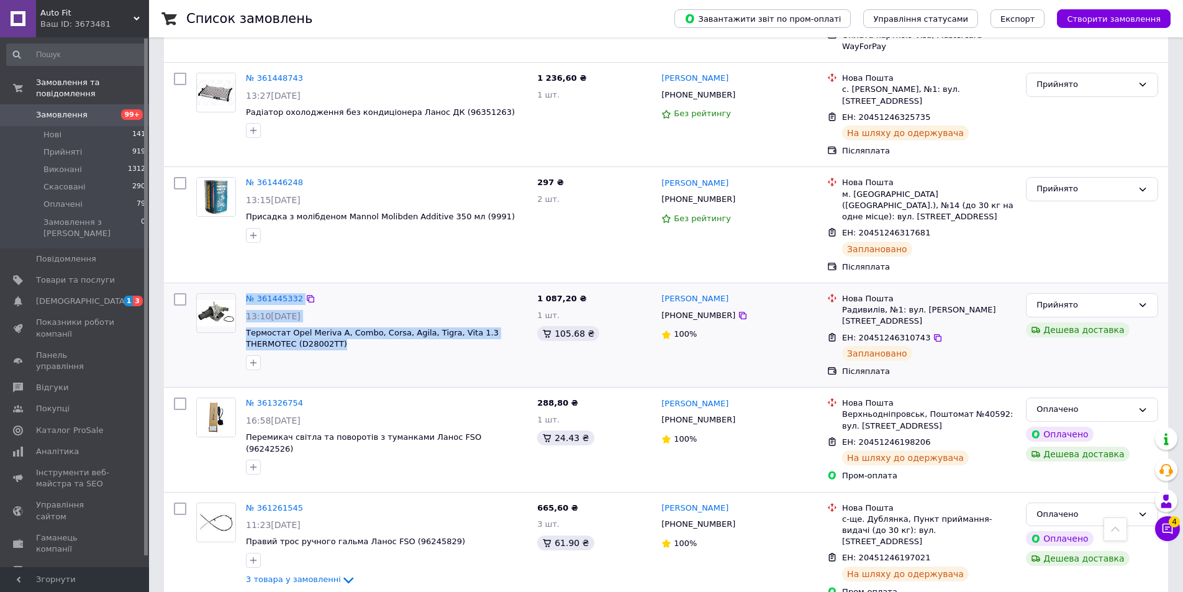
drag, startPoint x: 240, startPoint y: 224, endPoint x: 314, endPoint y: 235, distance: 74.0
click at [314, 288] on div "№ 361445332 13:10[DATE] Термостат Opel Meriva A, Combo, Corsa, Agila, Tigra, Vi…" at bounding box center [361, 331] width 341 height 87
click at [307, 327] on span "Термостат Opel Meriva A, Combo, Corsa, Agila, Tigra, Vita 1.3 THERMOTEC (D28002…" at bounding box center [386, 338] width 281 height 23
click at [245, 288] on div "№ 361445332 13:10[DATE] Термостат Opel Meriva A, Combo, Corsa, Agila, Tigra, Vi…" at bounding box center [386, 331] width 291 height 87
copy span "Термостат Opel Meriva A, Combo, Corsa, Agila, Tigra, Vita 1.3 THERMOTEC (D28002…"
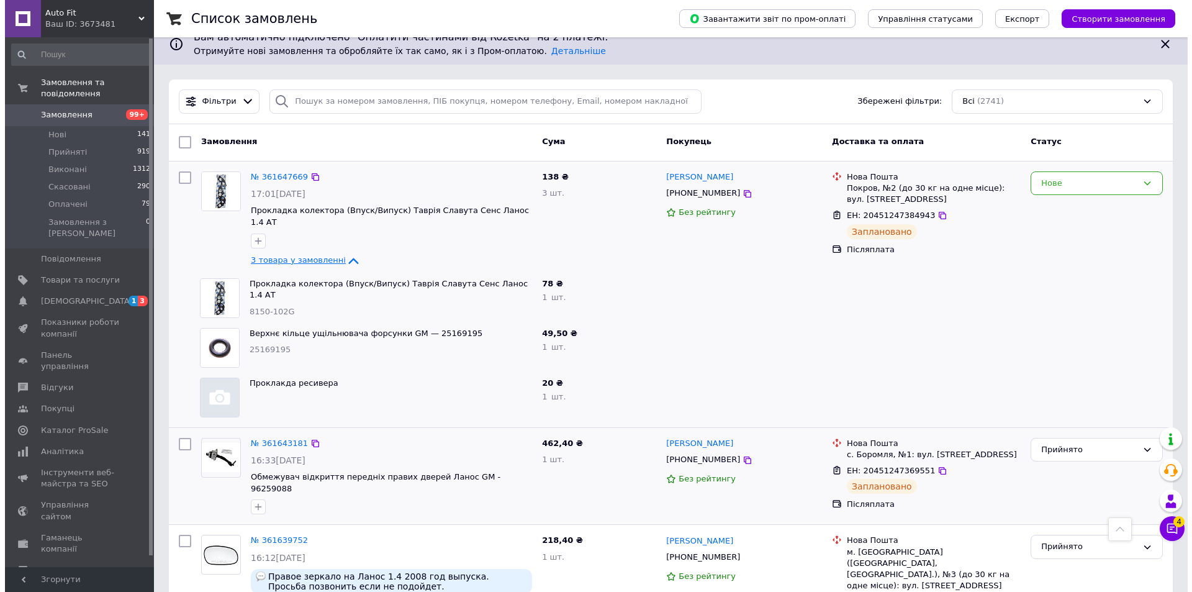
scroll to position [0, 0]
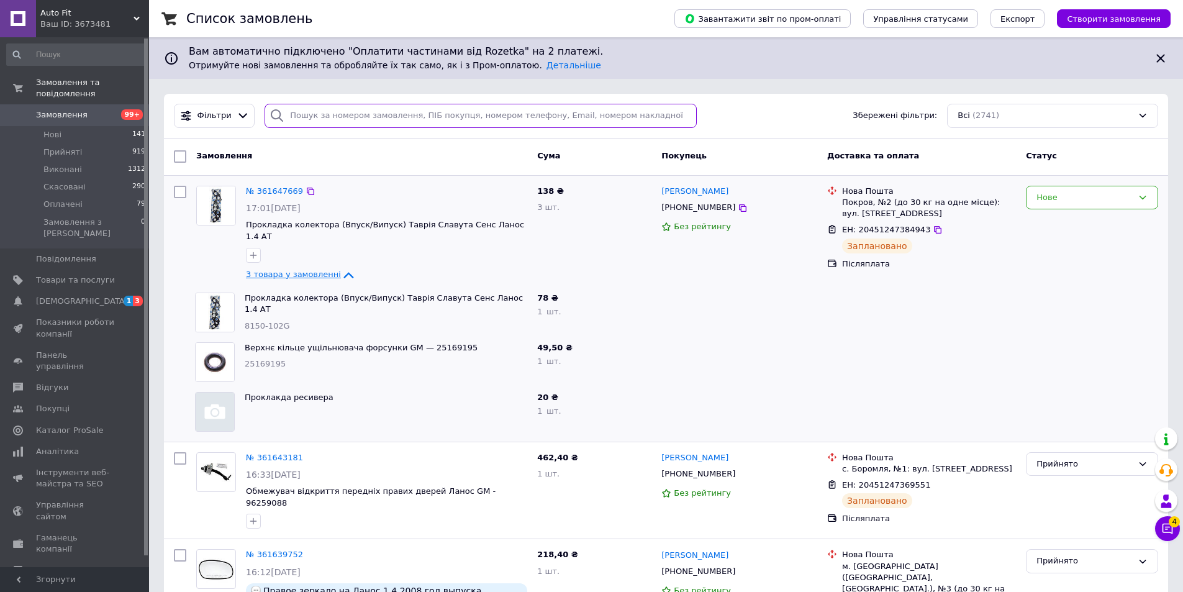
click at [344, 115] on input "search" at bounding box center [480, 116] width 432 height 24
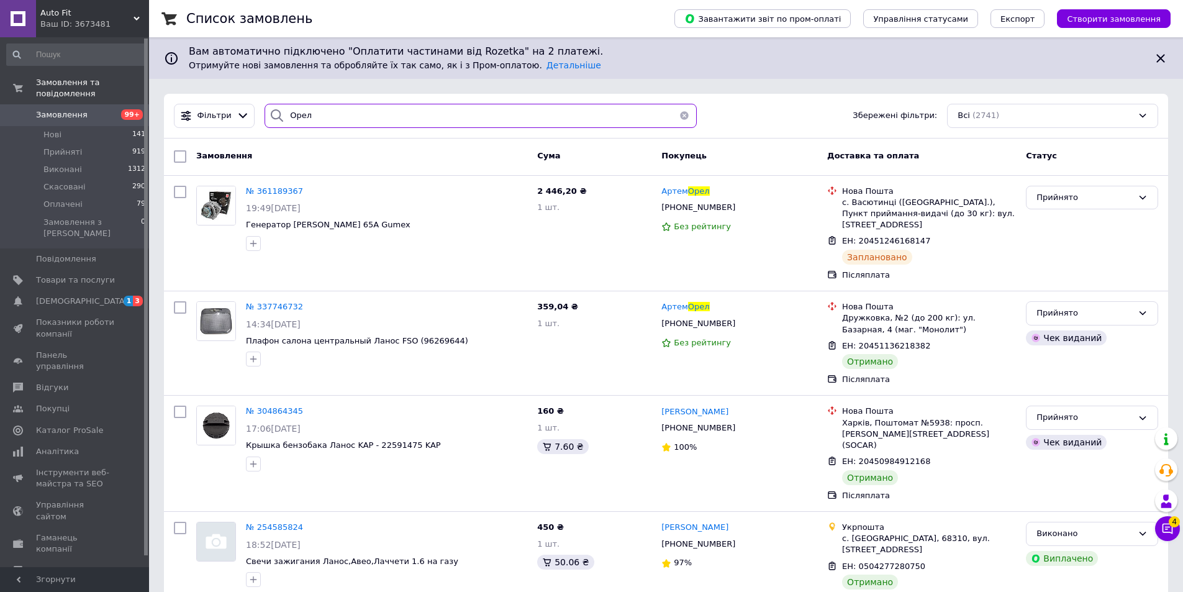
click at [355, 114] on input "Орел" at bounding box center [480, 116] width 432 height 24
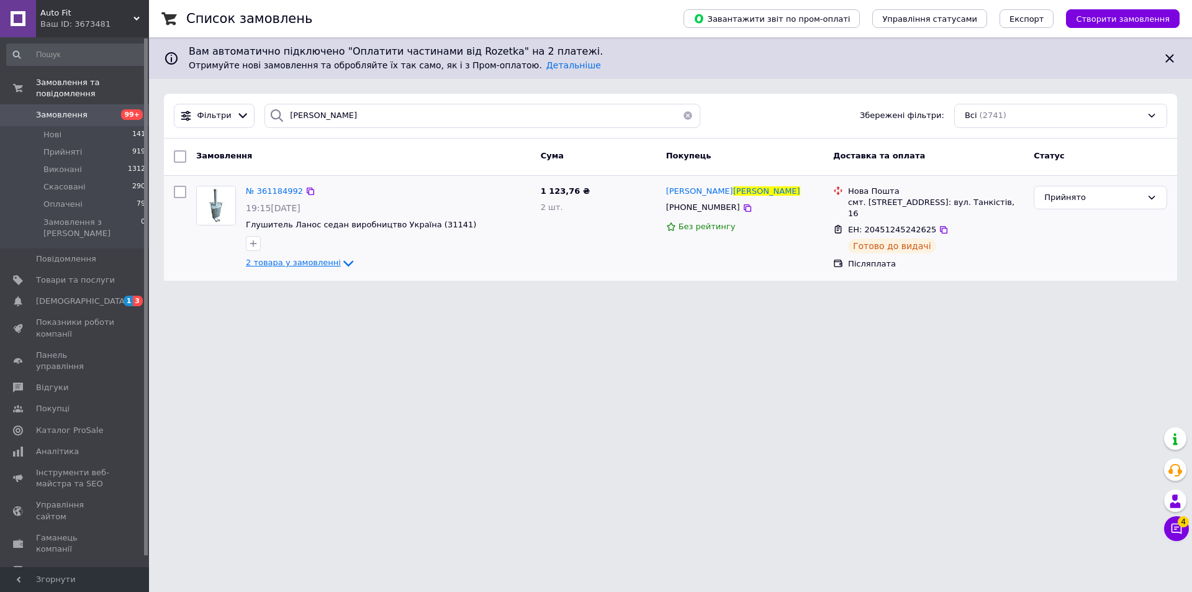
click at [341, 257] on icon at bounding box center [348, 263] width 15 height 15
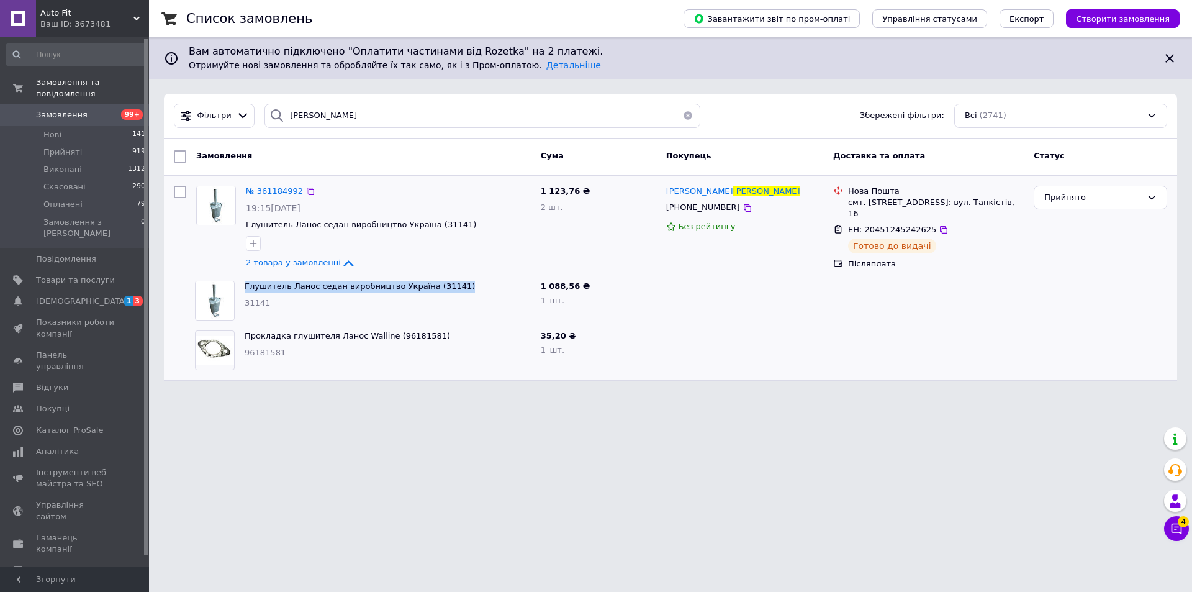
drag, startPoint x: 242, startPoint y: 283, endPoint x: 477, endPoint y: 292, distance: 235.5
click at [477, 292] on div "Глушитель Ланос седан виробництво Україна (31141) 31141" at bounding box center [388, 301] width 296 height 50
copy link "Глушитель Ланос седан виробництво Україна (31141)"
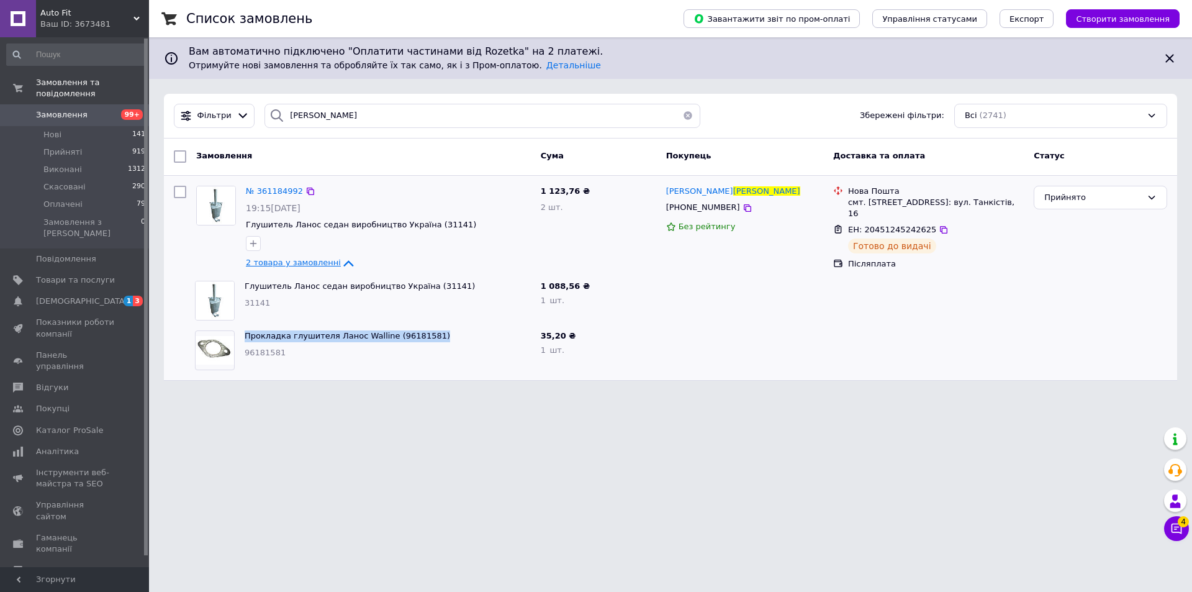
drag, startPoint x: 243, startPoint y: 335, endPoint x: 463, endPoint y: 325, distance: 220.6
click at [463, 325] on div "Прокладка глушителя Ланос Walline (96181581) 96181581" at bounding box center [388, 350] width 296 height 50
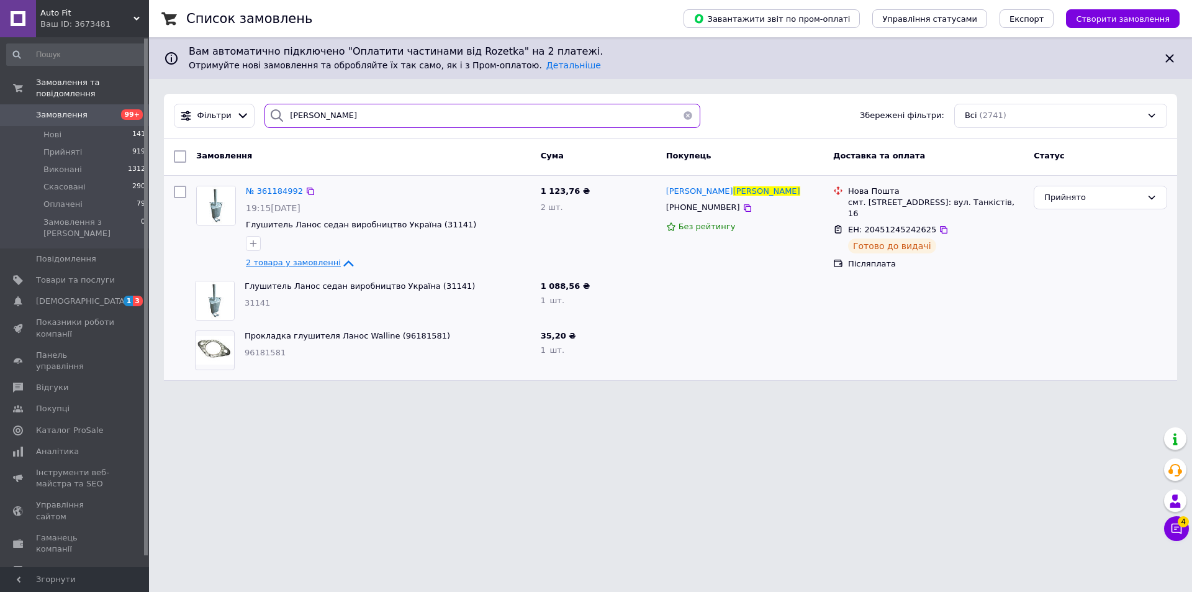
click at [361, 116] on input "[PERSON_NAME]" at bounding box center [482, 116] width 436 height 24
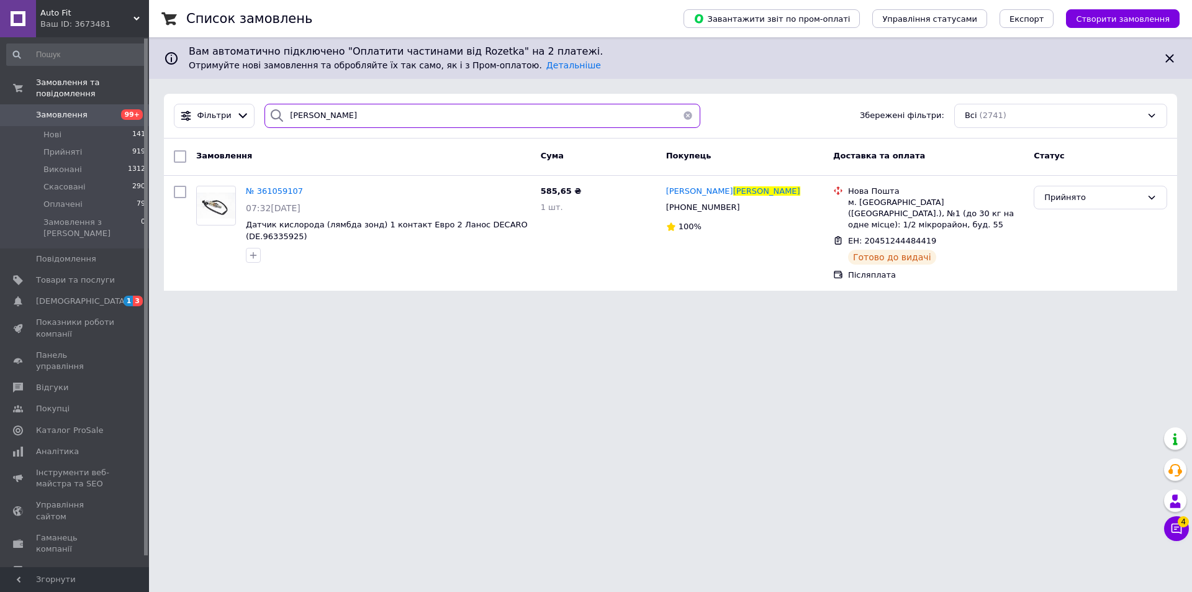
click at [338, 115] on input "[PERSON_NAME]" at bounding box center [482, 116] width 436 height 24
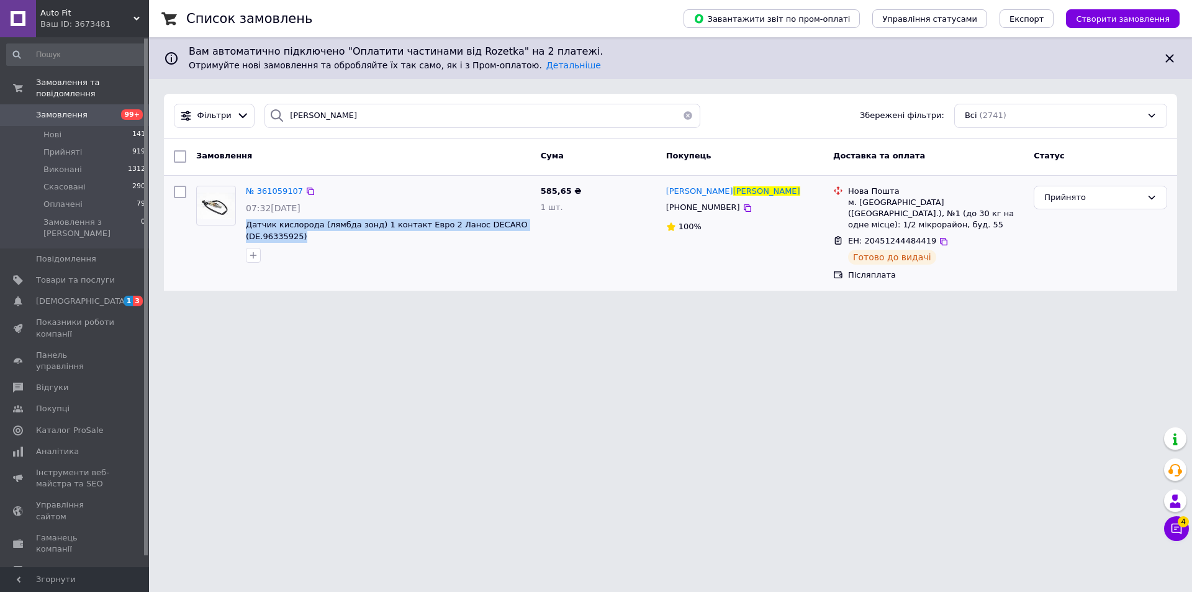
drag, startPoint x: 242, startPoint y: 220, endPoint x: 340, endPoint y: 234, distance: 99.7
click at [340, 234] on div "№ 361059107 07:32[DATE] Датчик кислорода (лямбда зонд) 1 контакт Евро 2 Ланос D…" at bounding box center [388, 224] width 295 height 87
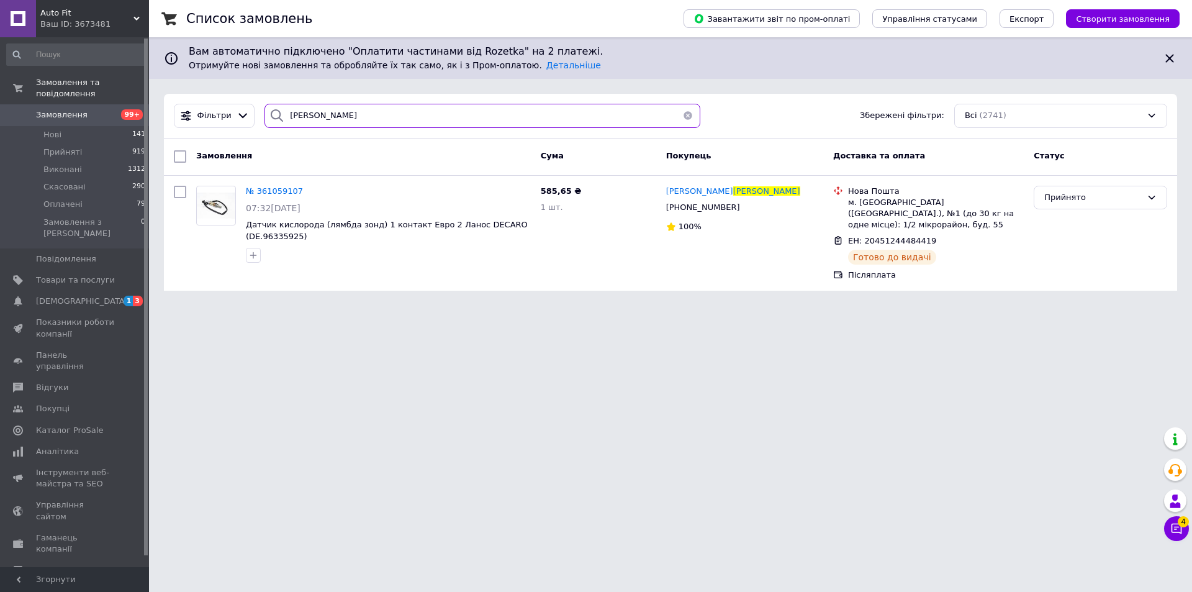
click at [360, 107] on input "[PERSON_NAME]" at bounding box center [482, 116] width 436 height 24
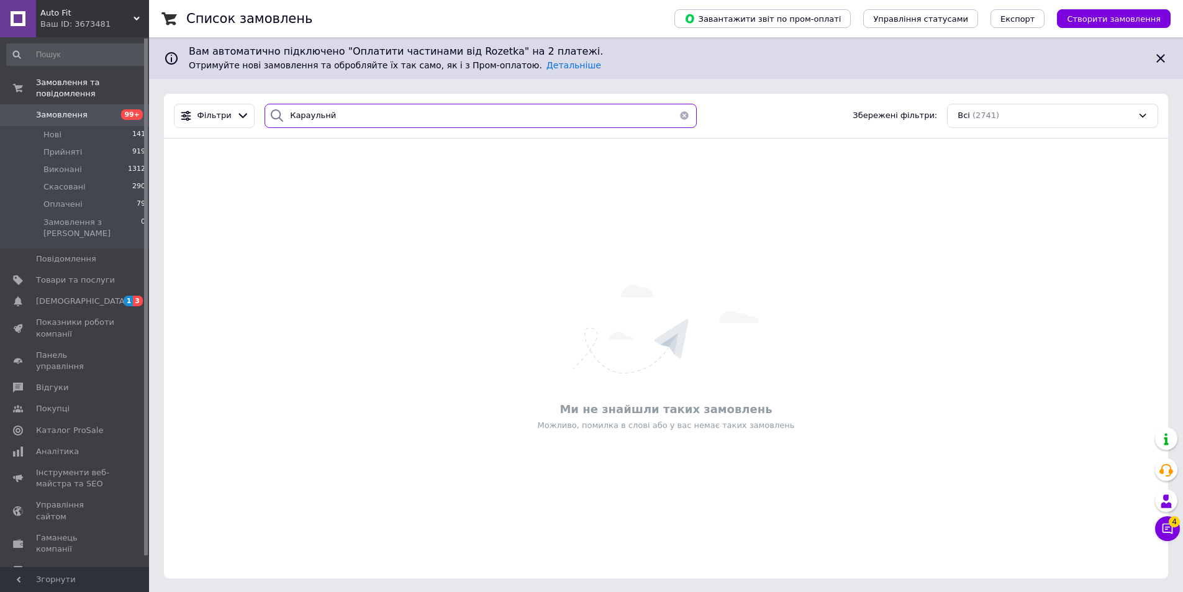
type input "Караульный"
